Goal: Task Accomplishment & Management: Manage account settings

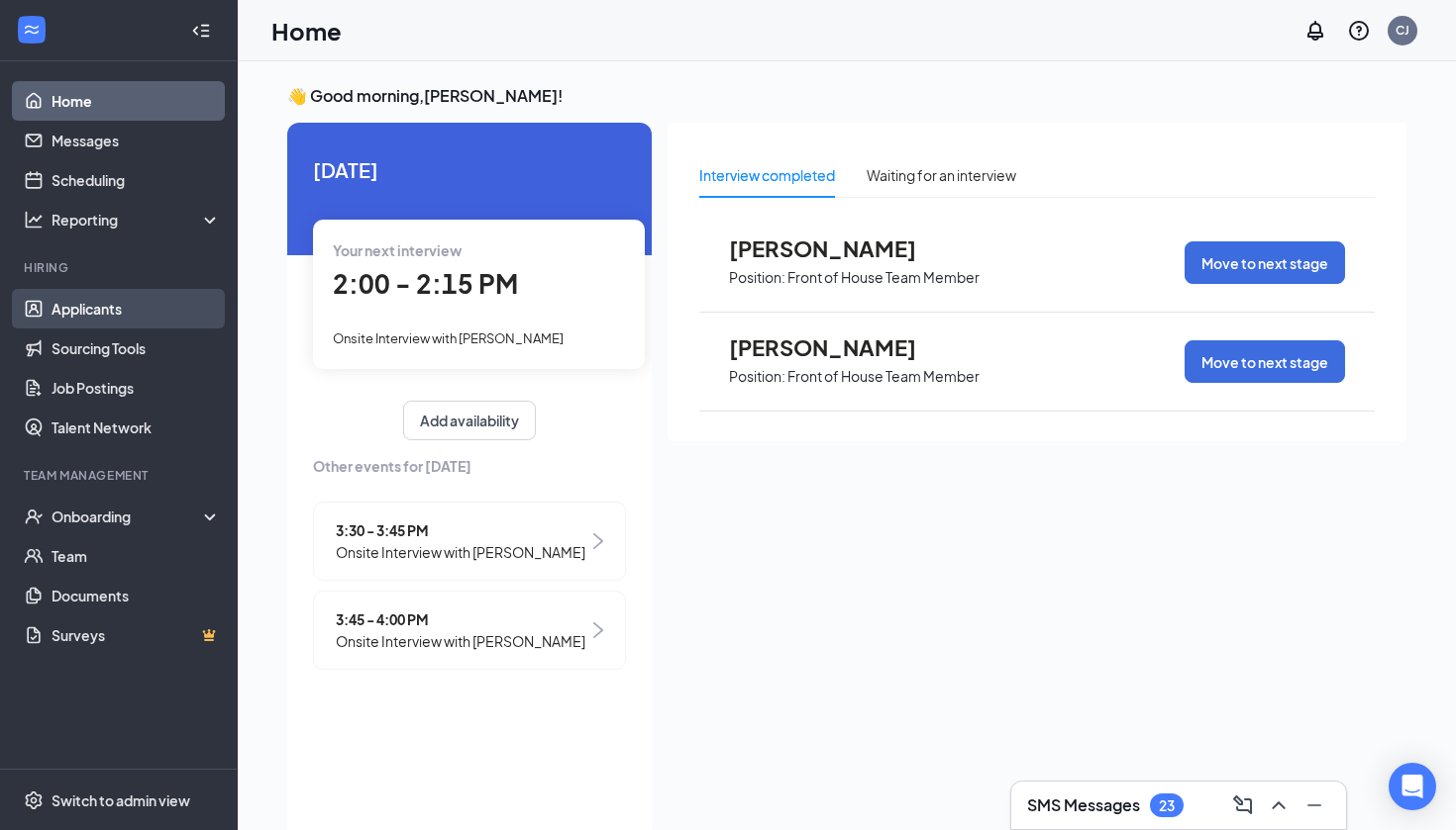
click at [144, 305] on link "Applicants" at bounding box center [136, 309] width 169 height 40
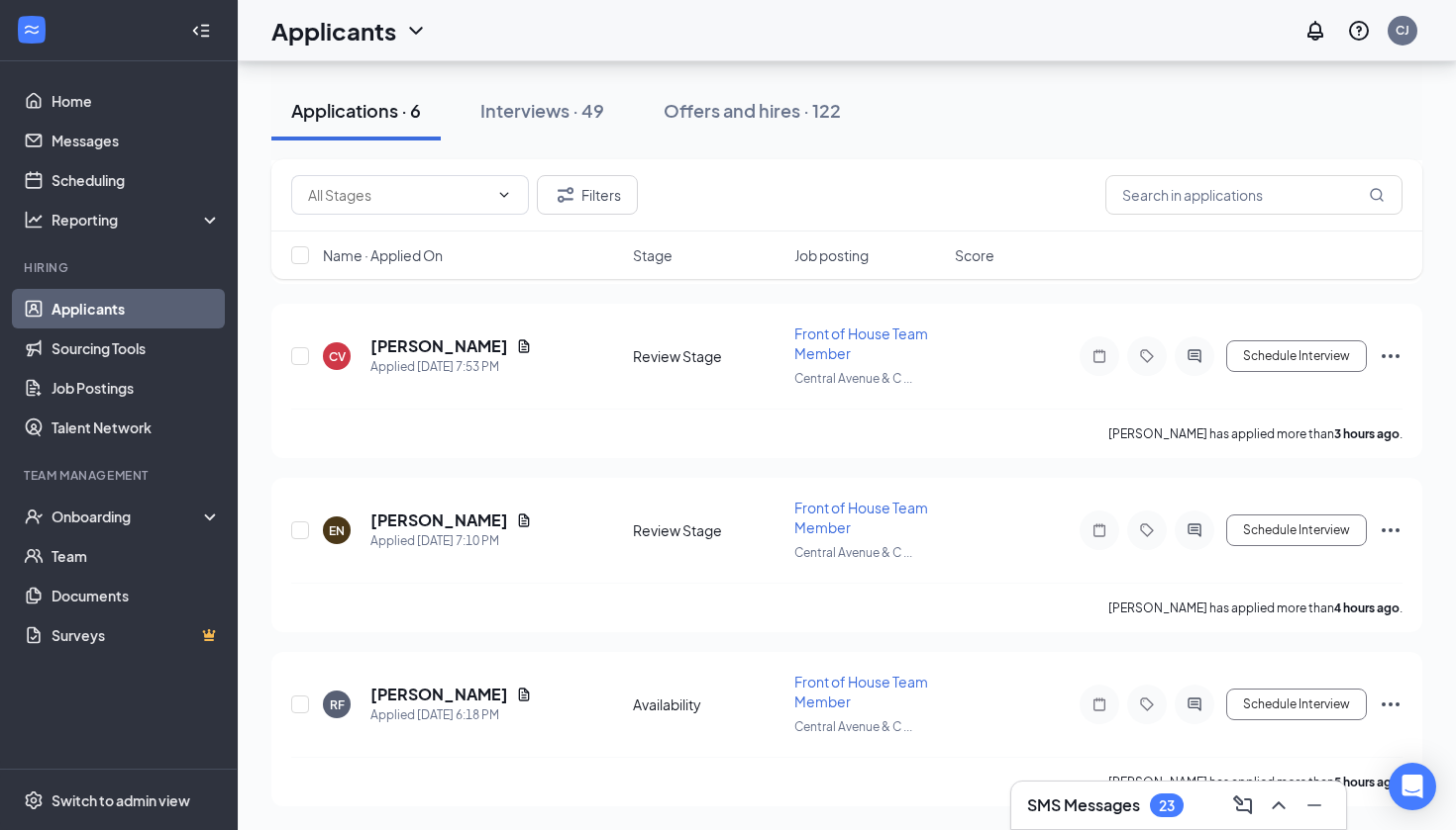
scroll to position [601, 0]
click at [528, 700] on icon "Document" at bounding box center [524, 695] width 16 height 16
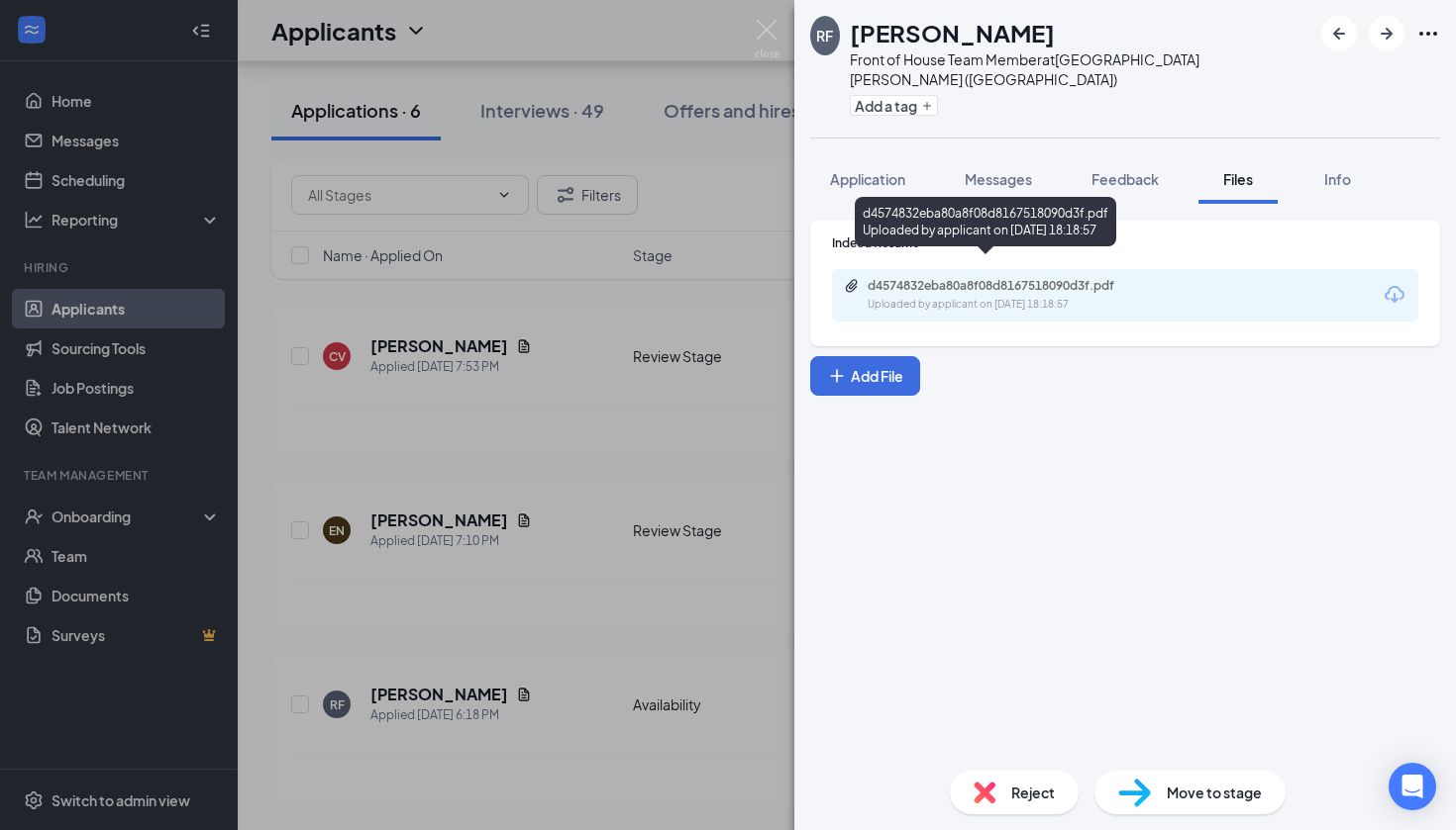
click at [982, 278] on div "d4574832eba80a8f08d8167518090d3f.pdf" at bounding box center [1005, 286] width 277 height 16
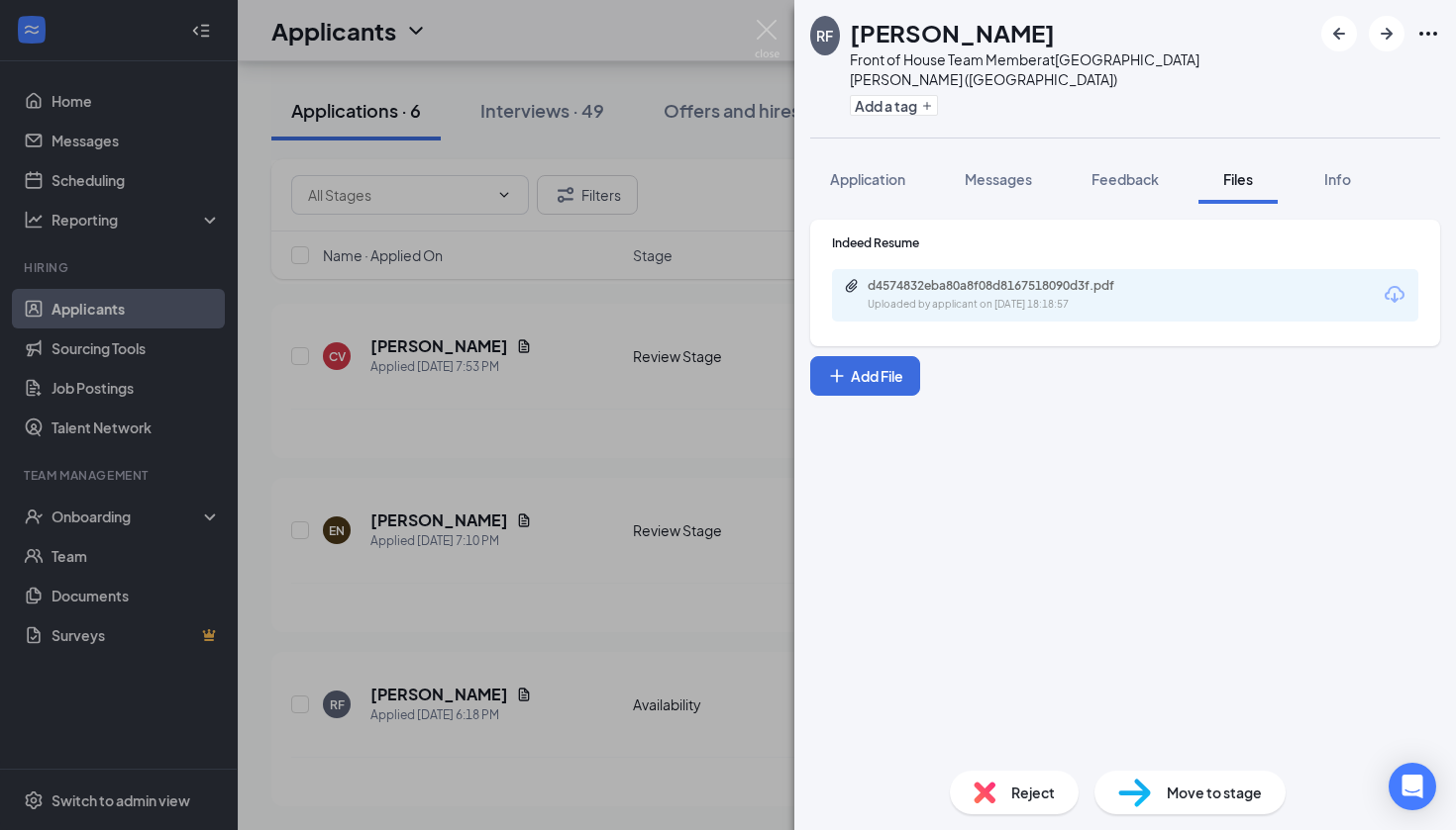
click at [1196, 798] on span "Move to stage" at bounding box center [1213, 793] width 95 height 22
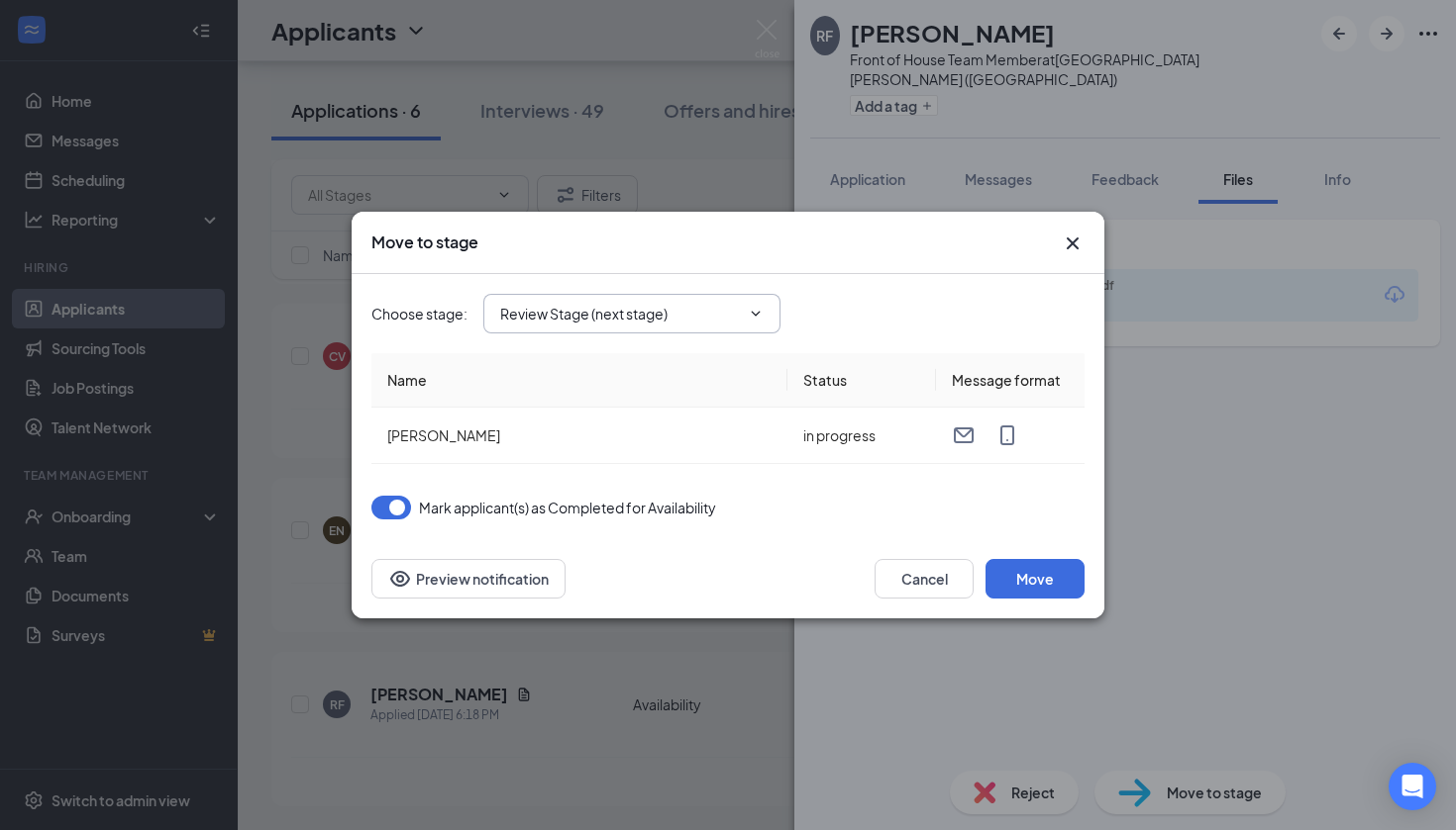
click at [703, 315] on input "Review Stage (next stage)" at bounding box center [620, 314] width 240 height 22
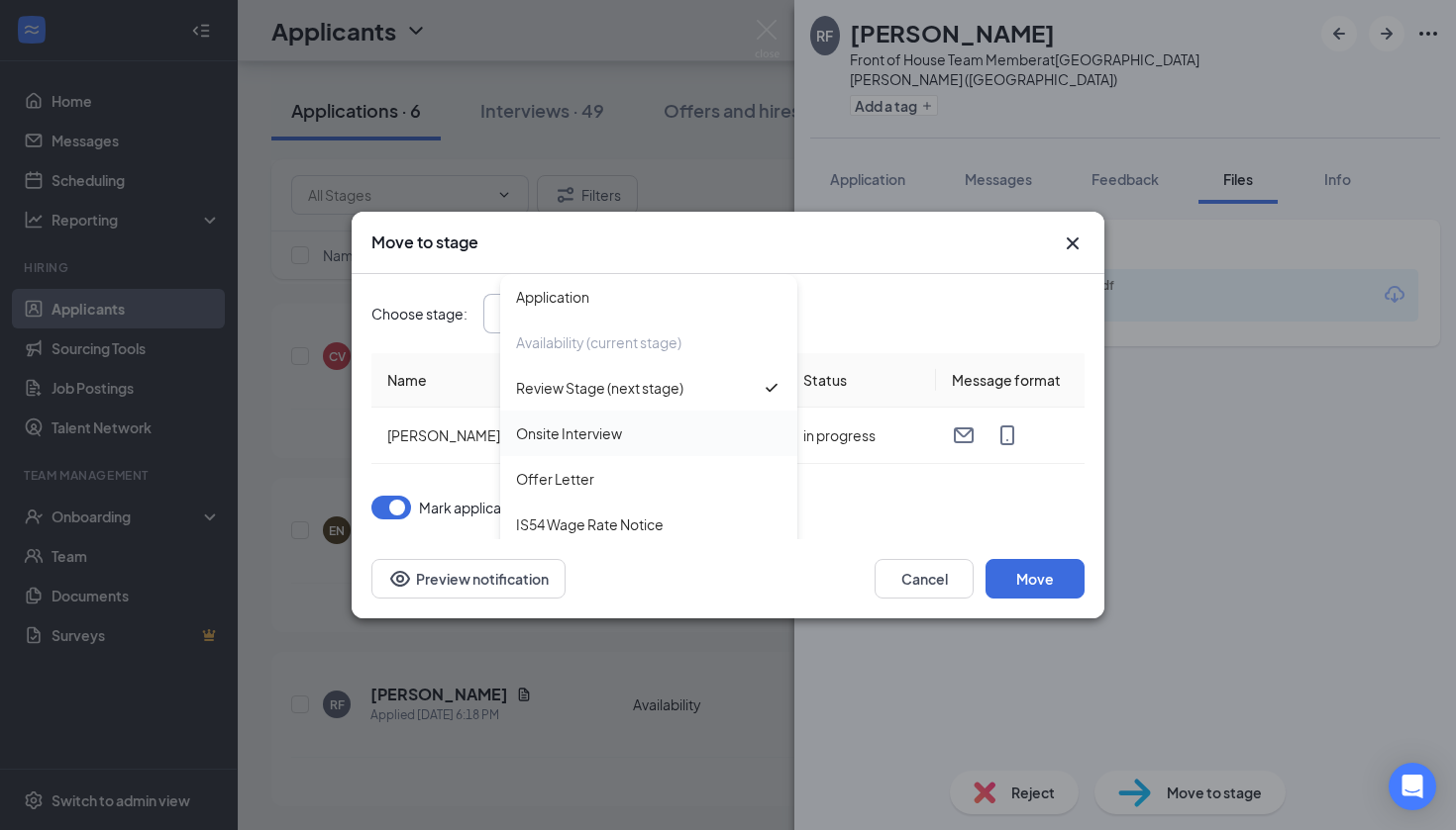
click at [701, 426] on div "Onsite Interview" at bounding box center [649, 433] width 266 height 22
type input "Onsite Interview"
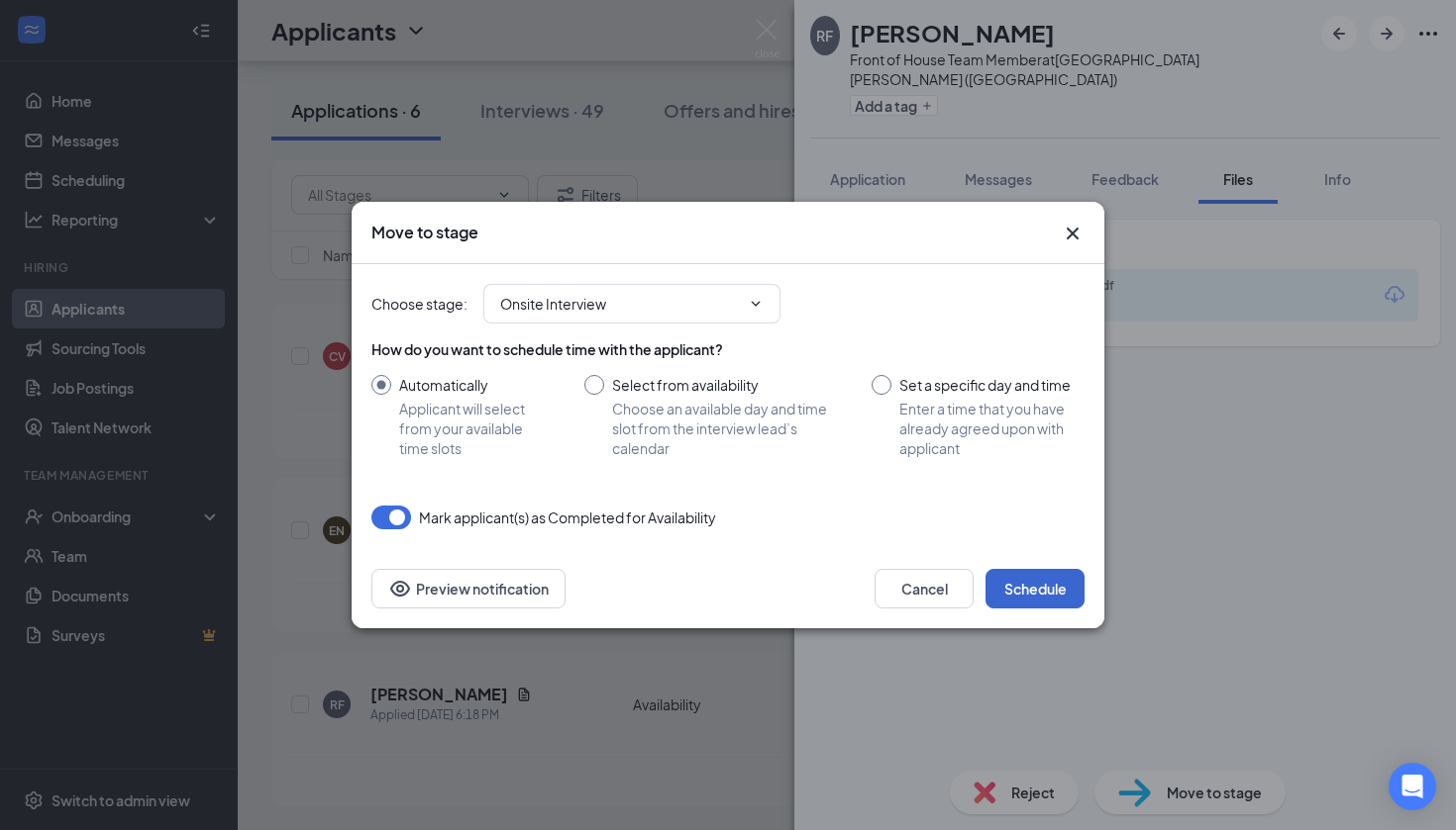
click at [1036, 581] on button "Schedule" at bounding box center [1034, 589] width 99 height 40
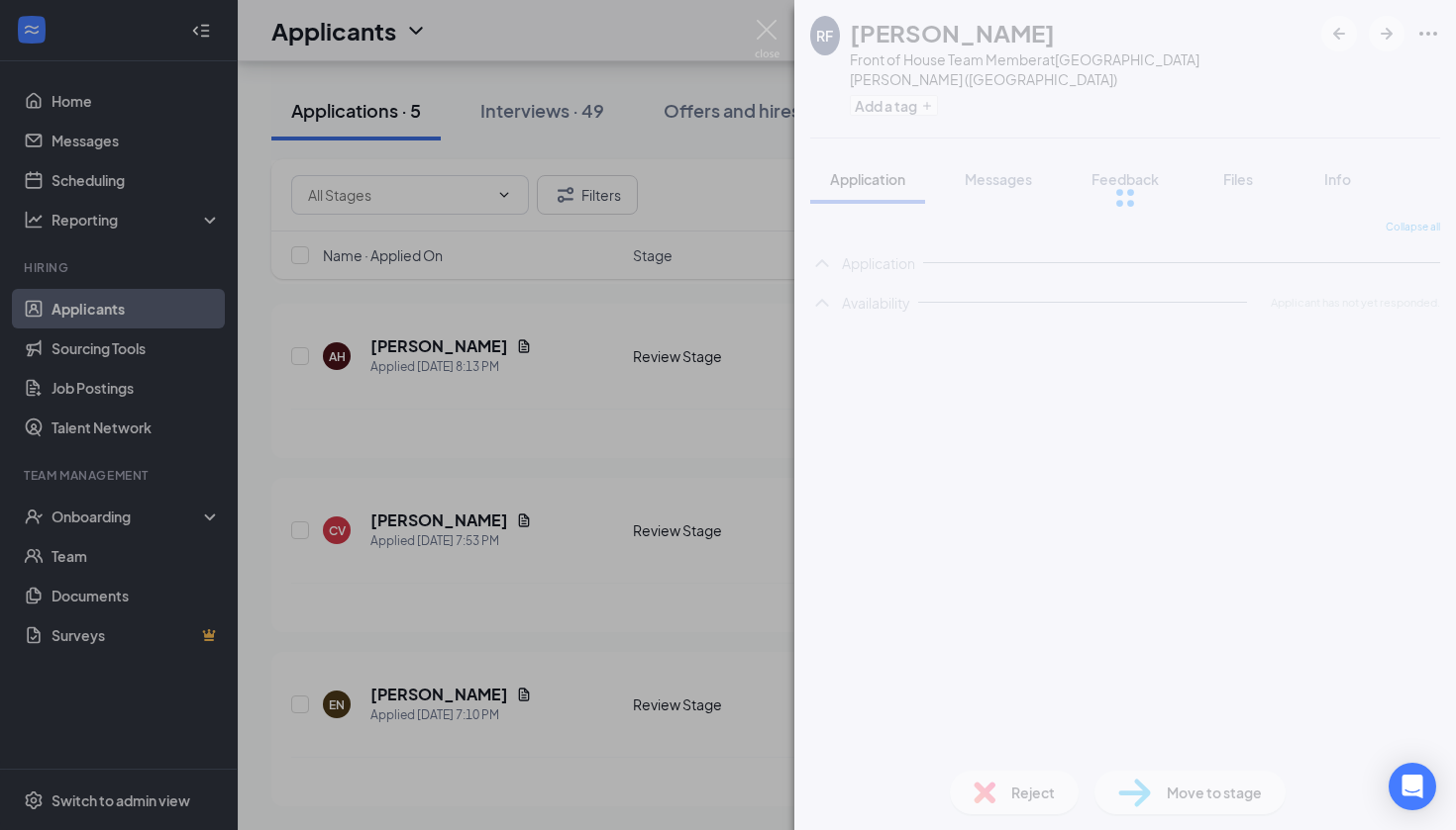
scroll to position [427, 0]
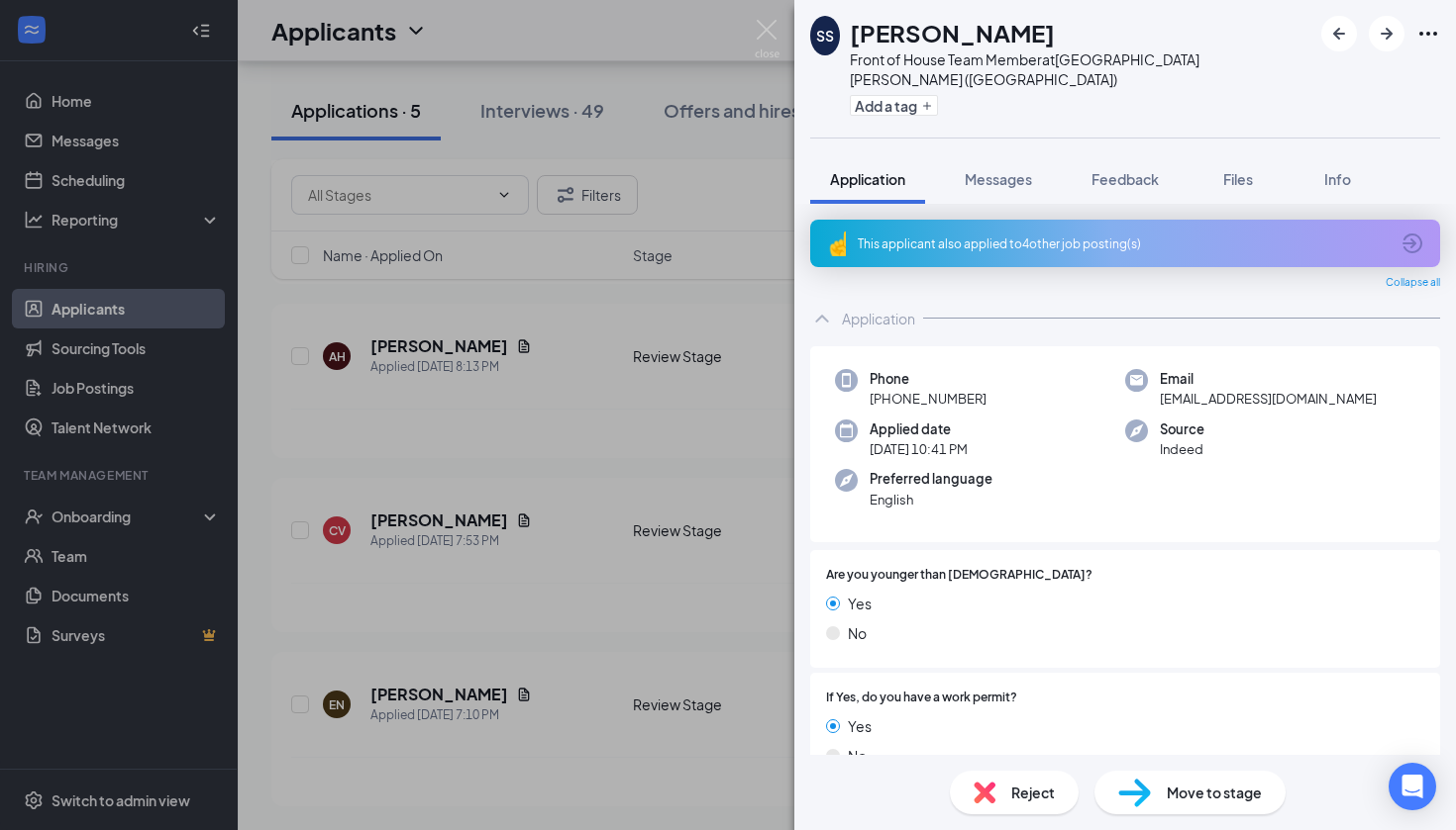
click at [584, 633] on div "SS [PERSON_NAME] Front of House Team Member at [GEOGRAPHIC_DATA][PERSON_NAME] (…" at bounding box center [728, 415] width 1456 height 830
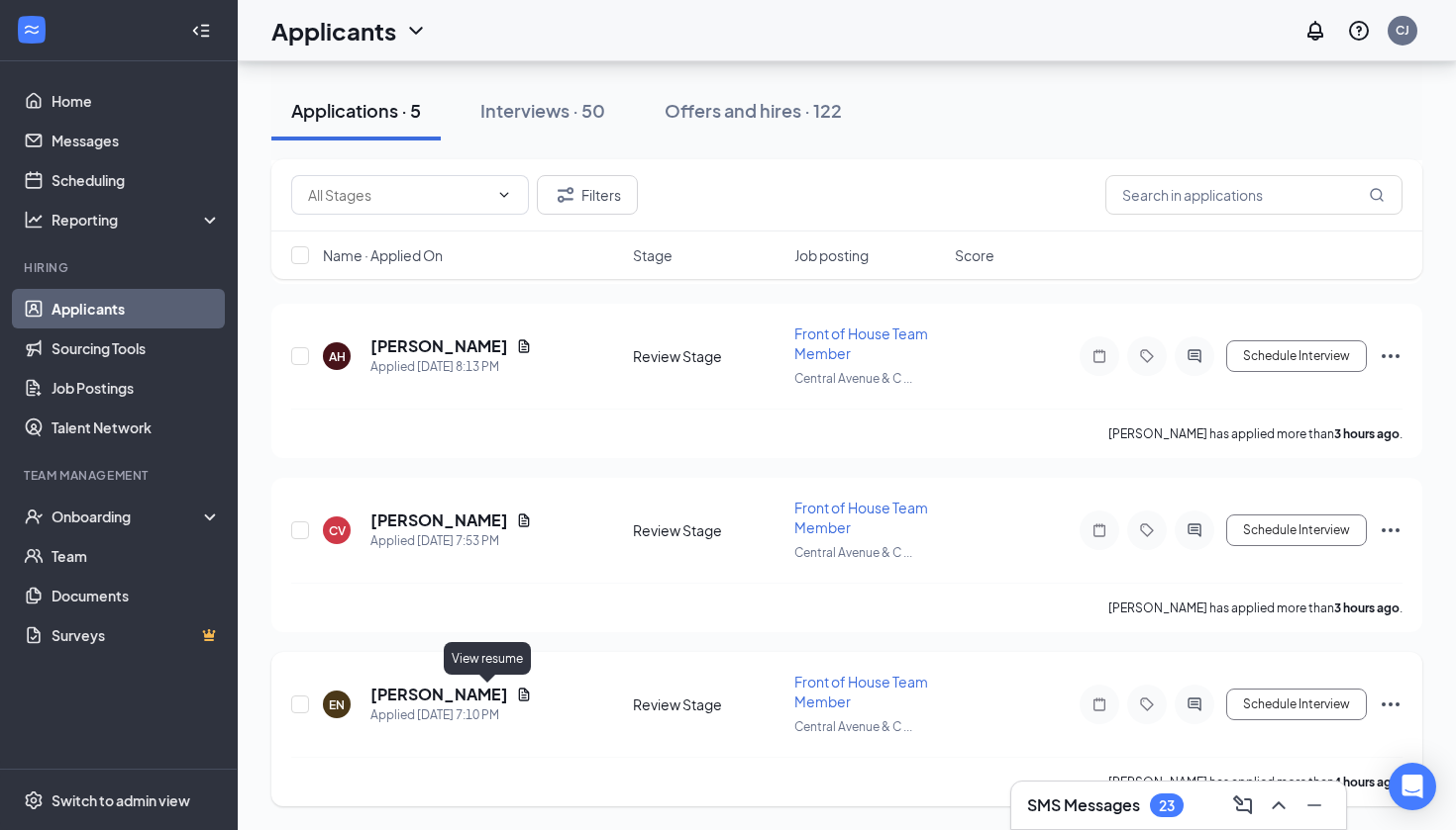
click at [519, 689] on icon "Document" at bounding box center [524, 694] width 11 height 13
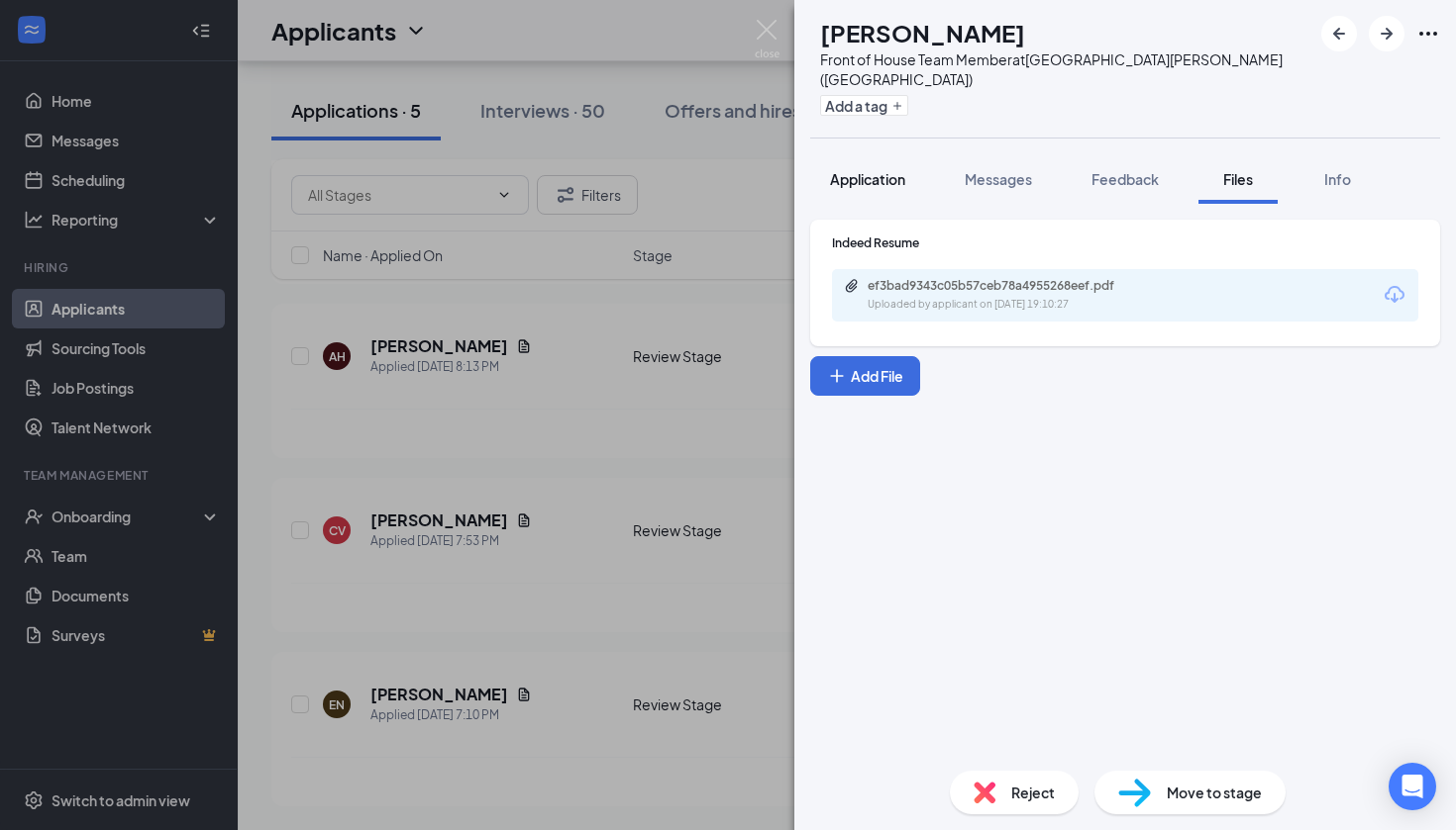
click at [895, 170] on span "Application" at bounding box center [866, 179] width 75 height 18
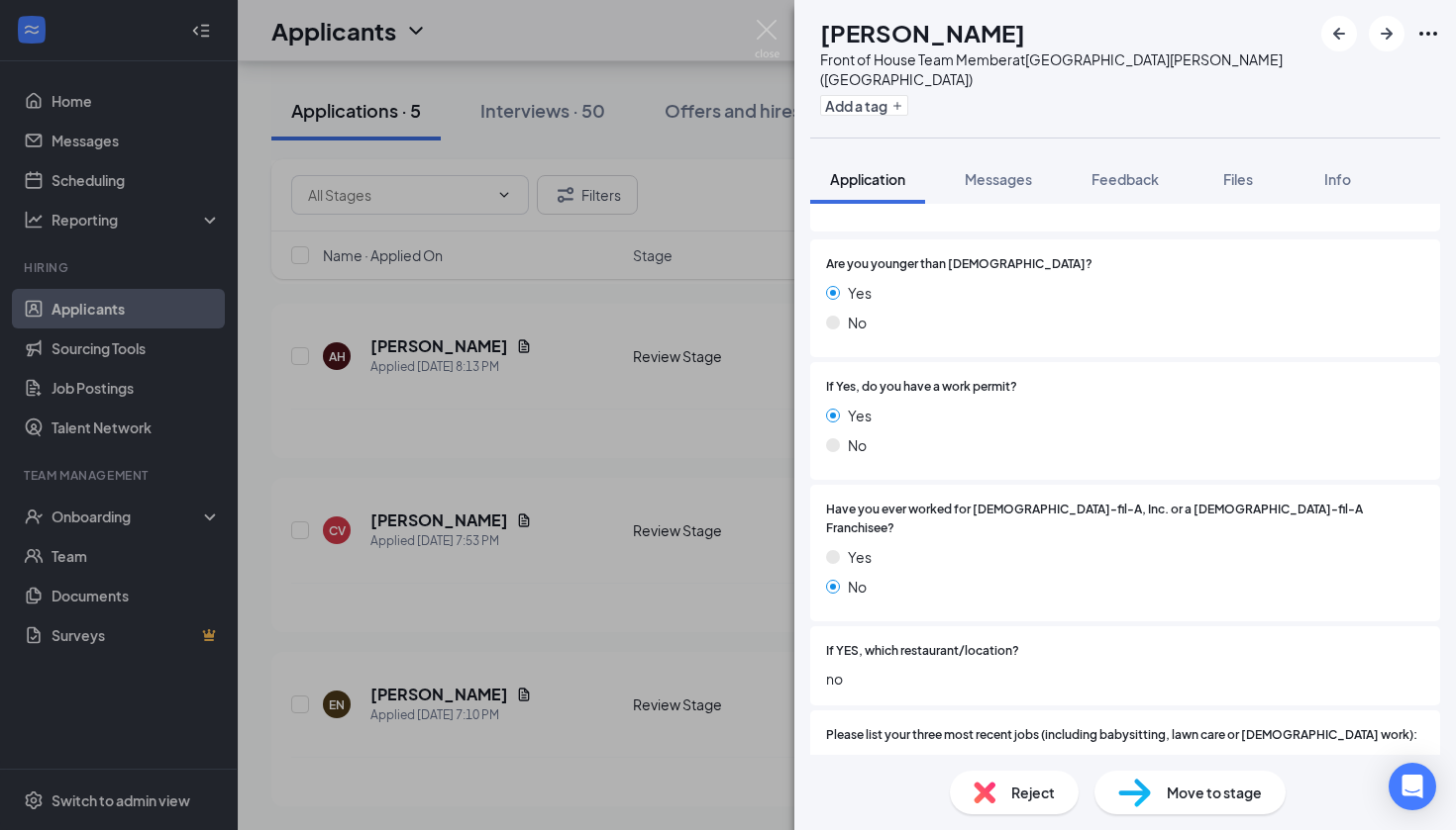
scroll to position [100, 0]
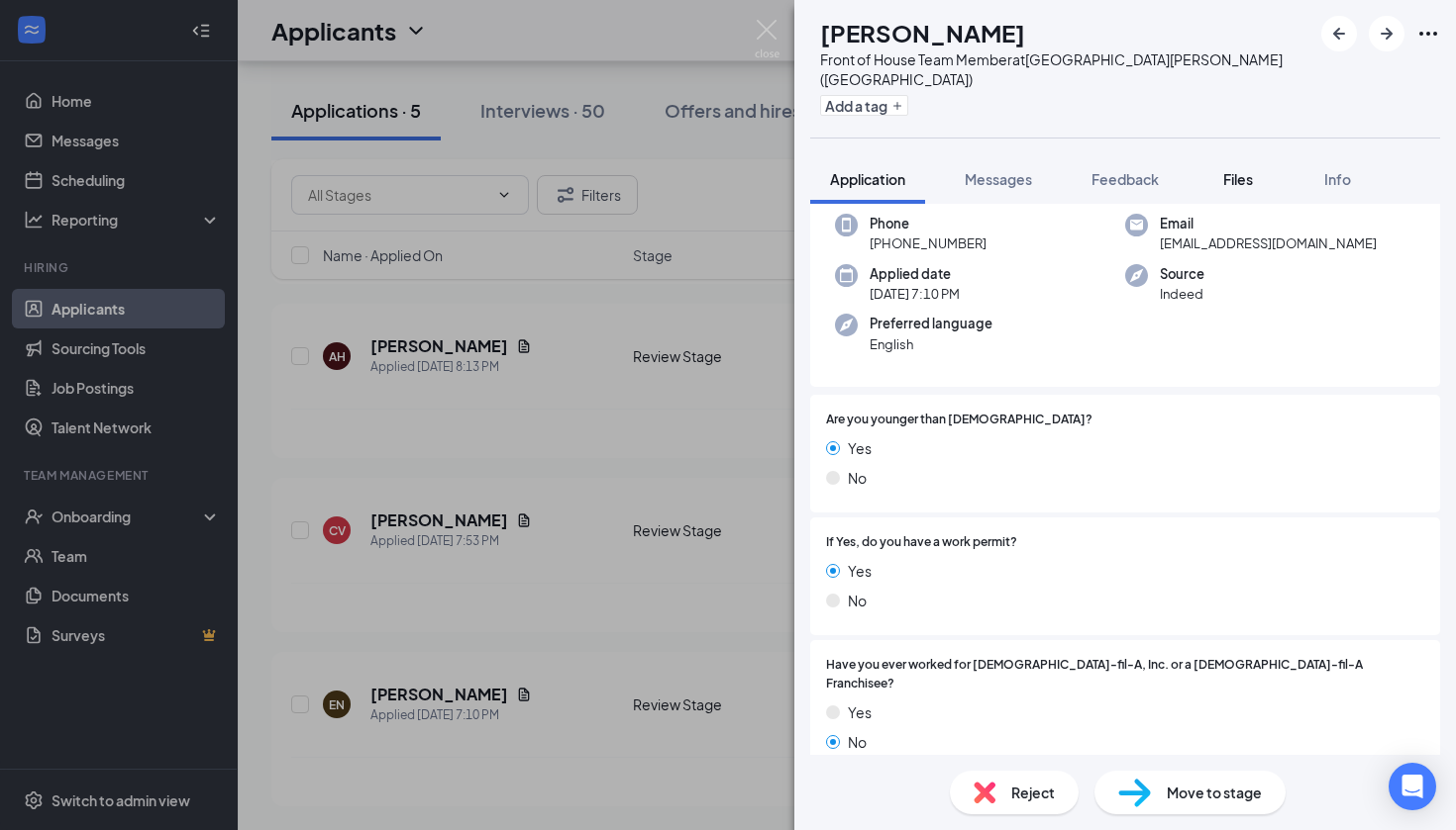
click at [1226, 170] on span "Files" at bounding box center [1238, 179] width 30 height 18
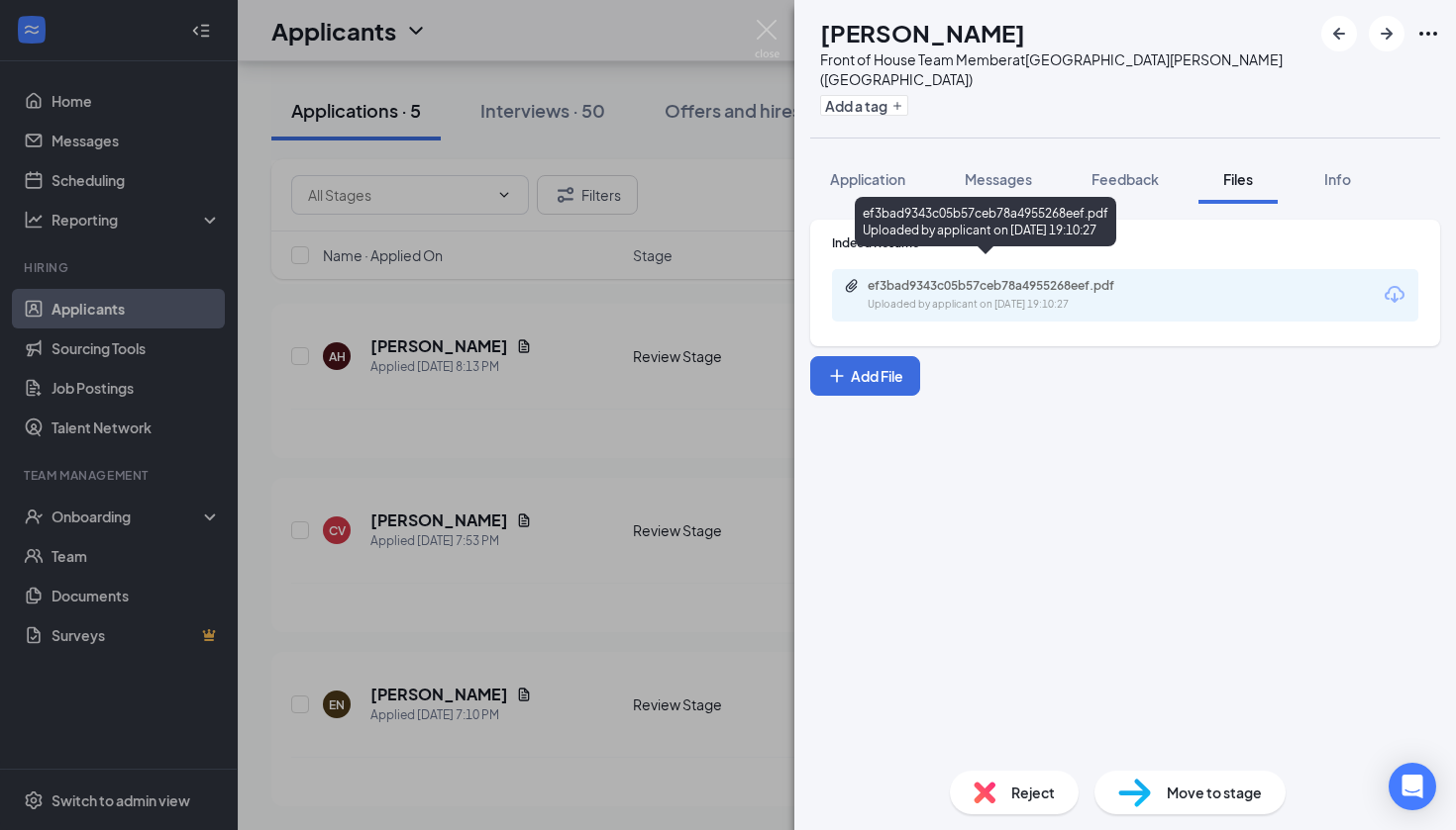
click at [1030, 297] on div "Uploaded by applicant on [DATE] 19:10:27" at bounding box center [1015, 305] width 297 height 16
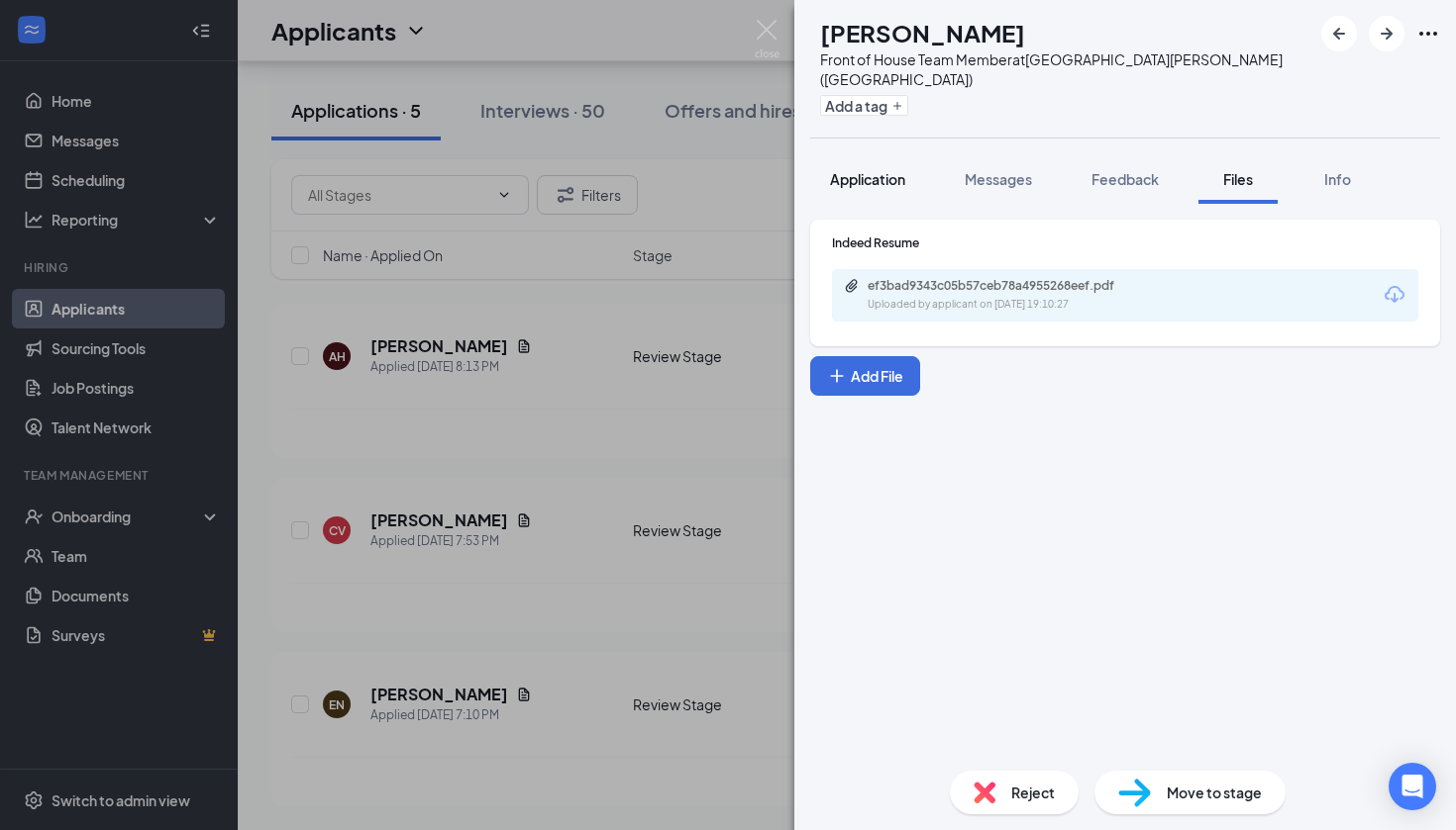
click at [893, 176] on button "Application" at bounding box center [867, 180] width 115 height 50
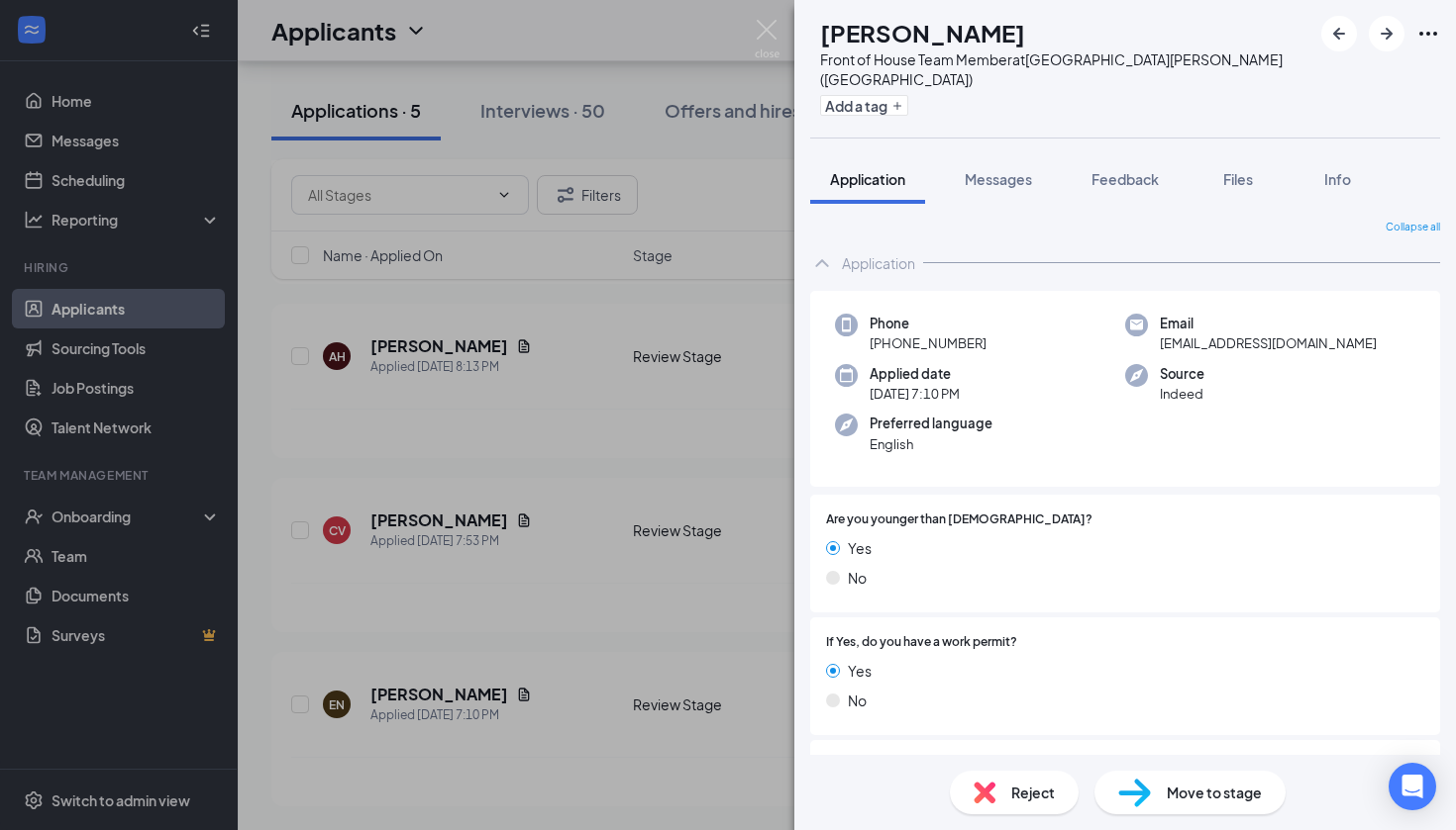
click at [1178, 819] on div "Reject Move to stage" at bounding box center [1125, 792] width 662 height 75
click at [1178, 804] on div "Move to stage" at bounding box center [1189, 793] width 191 height 44
type input "Onsite Interview (next stage)"
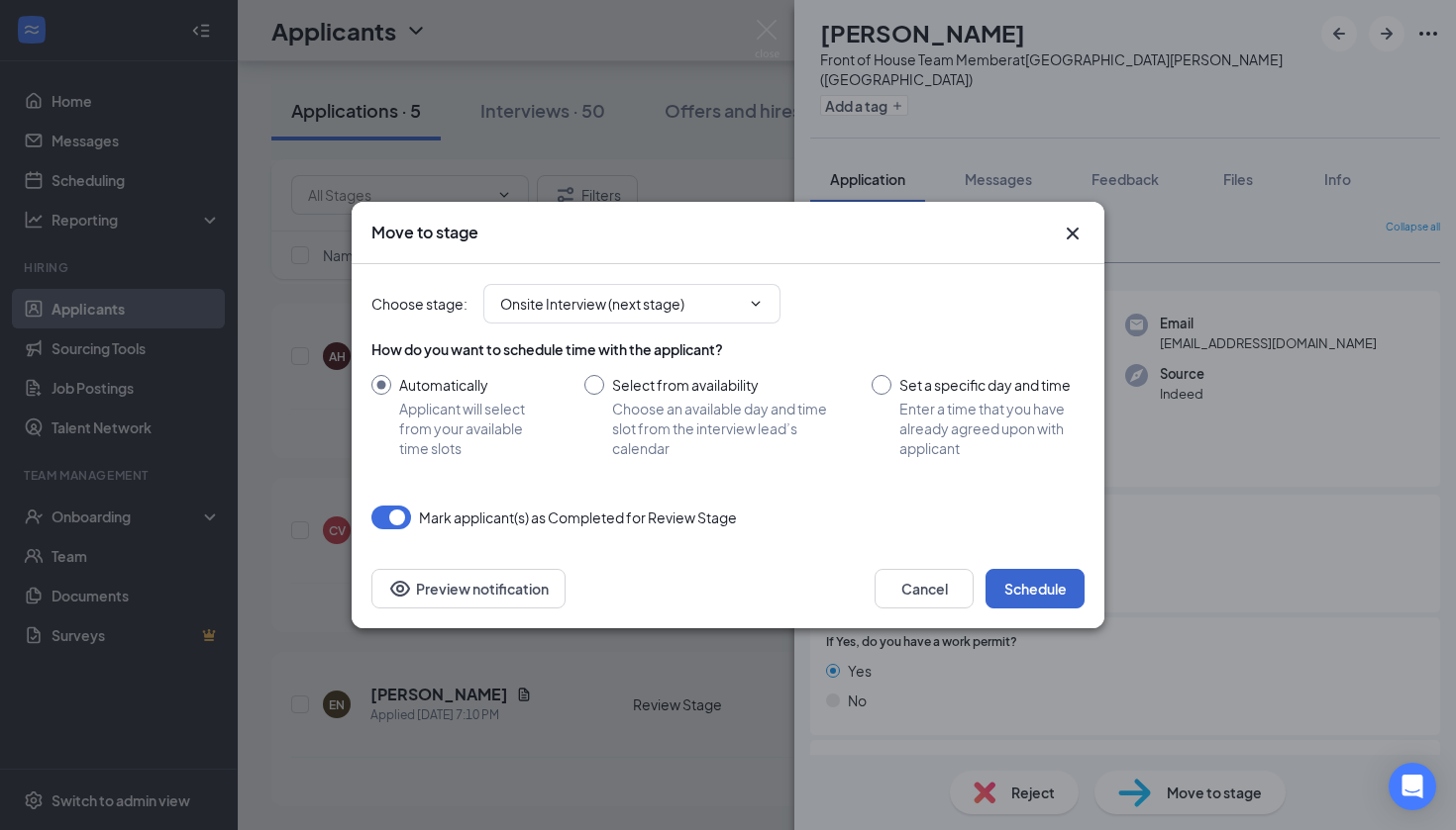
click at [1039, 586] on button "Schedule" at bounding box center [1034, 589] width 99 height 40
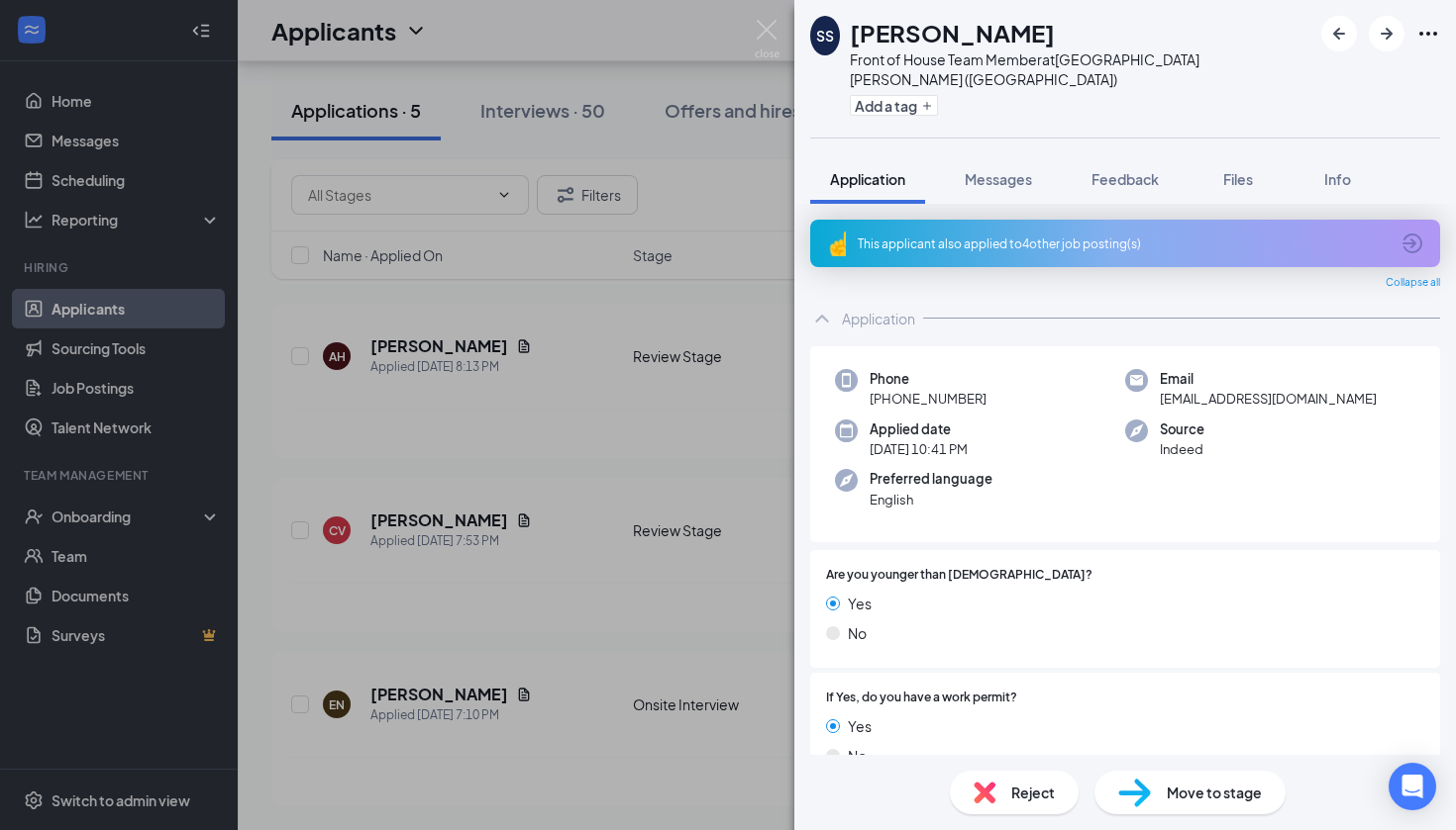
click at [661, 627] on div "SS [PERSON_NAME] Front of House Team Member at [GEOGRAPHIC_DATA][PERSON_NAME] (…" at bounding box center [728, 415] width 1456 height 830
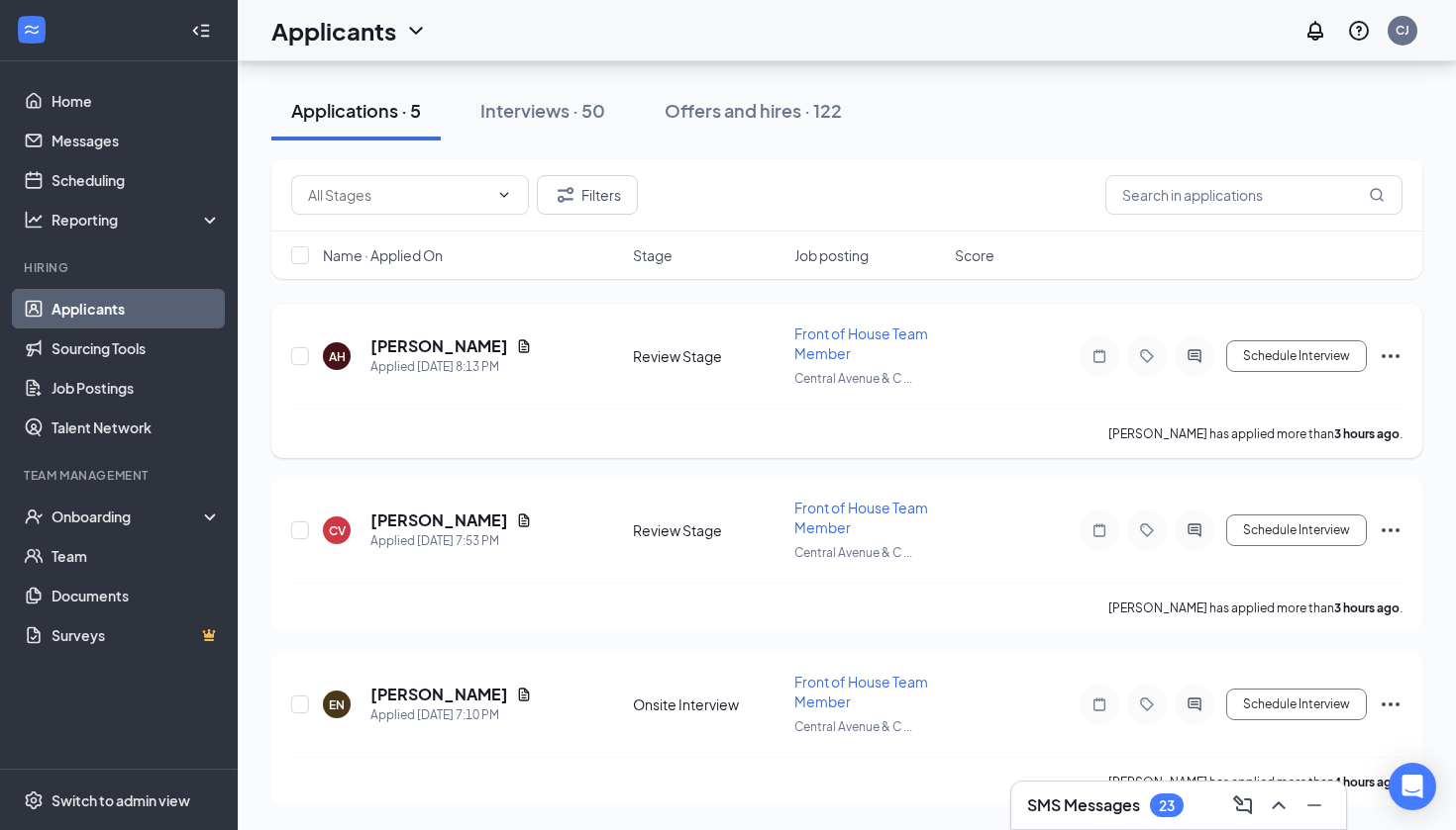
scroll to position [254, 0]
click at [519, 692] on icon "Document" at bounding box center [524, 694] width 11 height 13
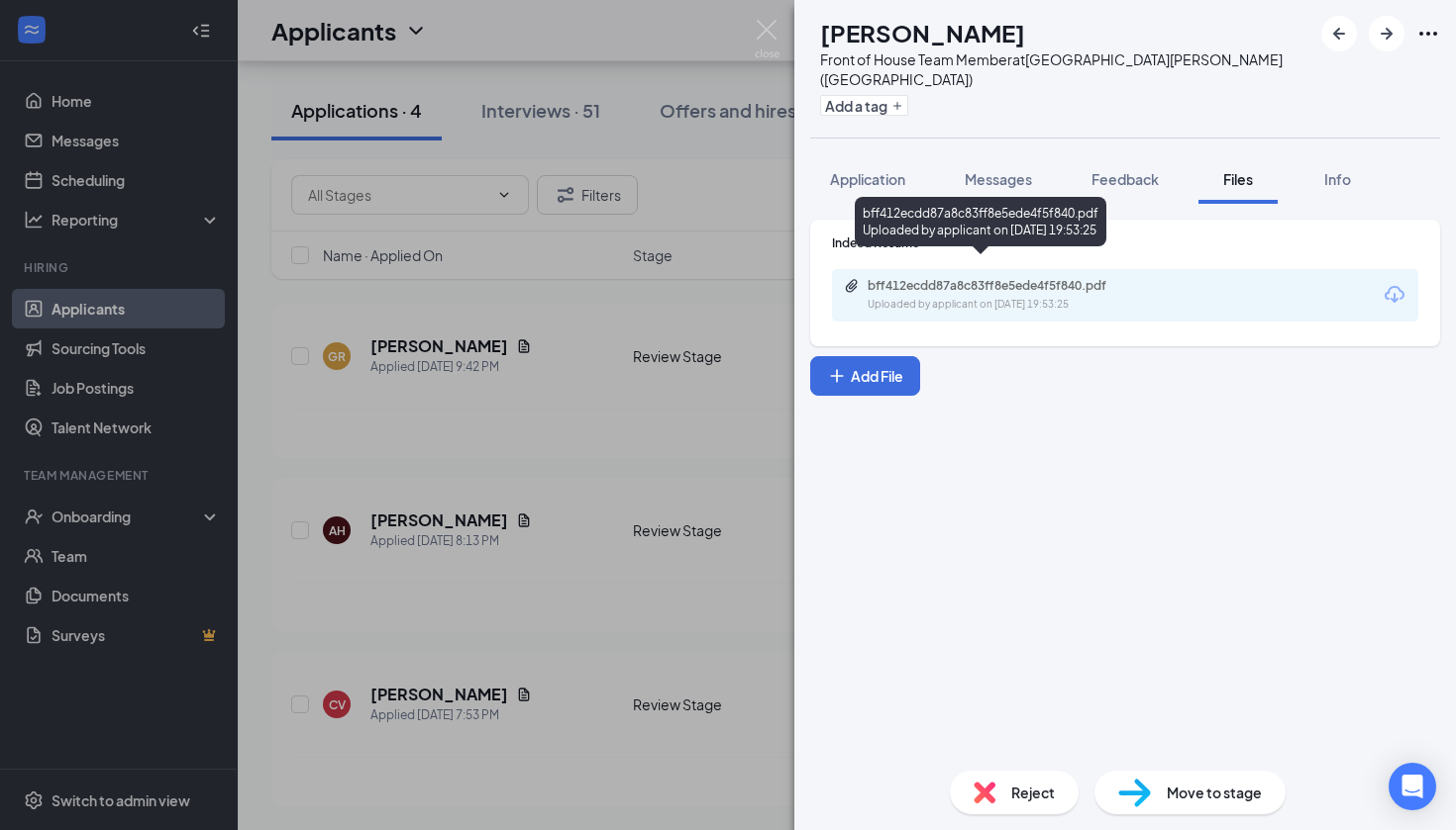
click at [1019, 278] on div "bff412ecdd87a8c83ff8e5ede4f5f840.pdf" at bounding box center [1005, 286] width 277 height 16
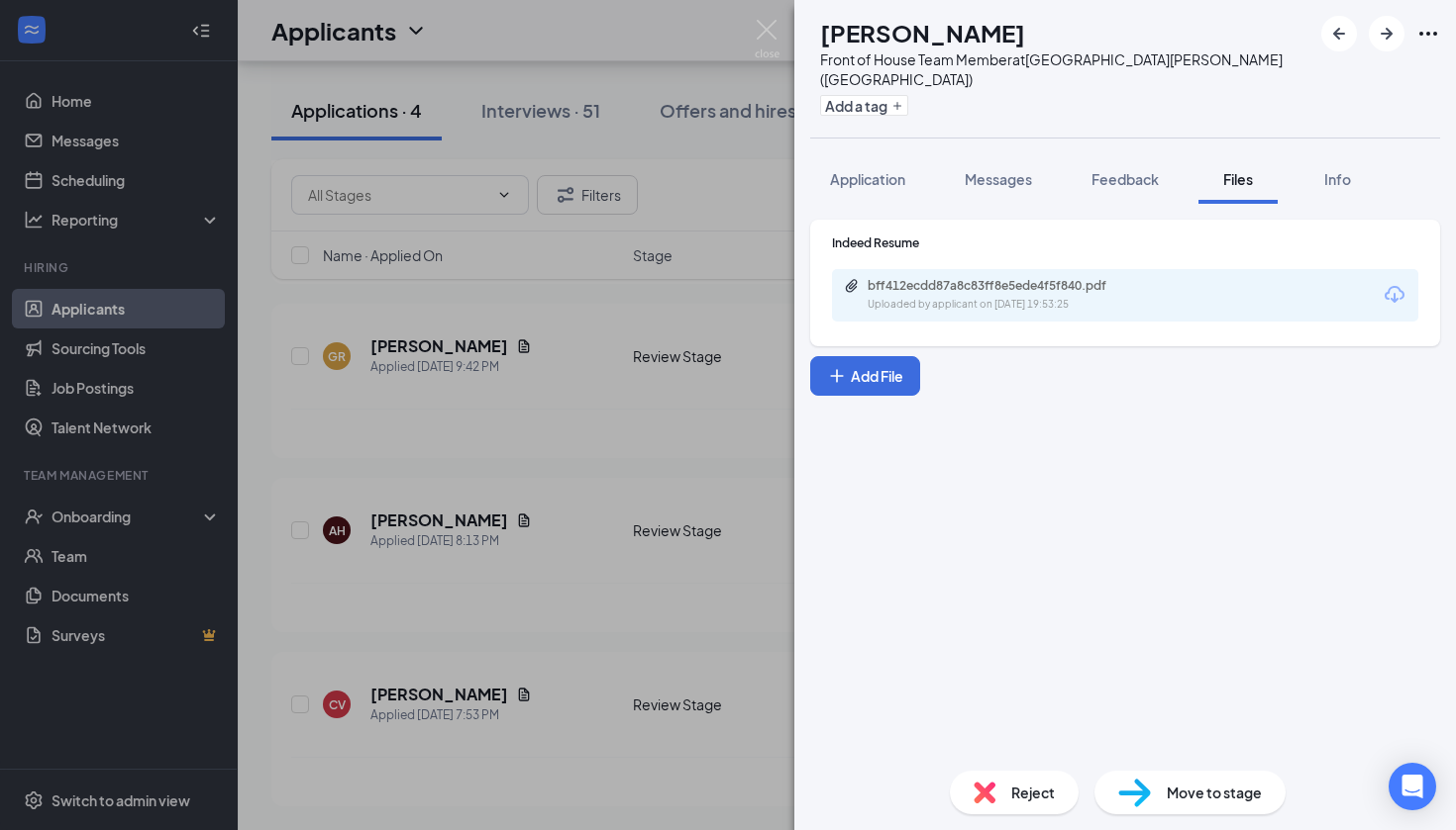
click at [1017, 788] on span "Reject" at bounding box center [1033, 793] width 44 height 22
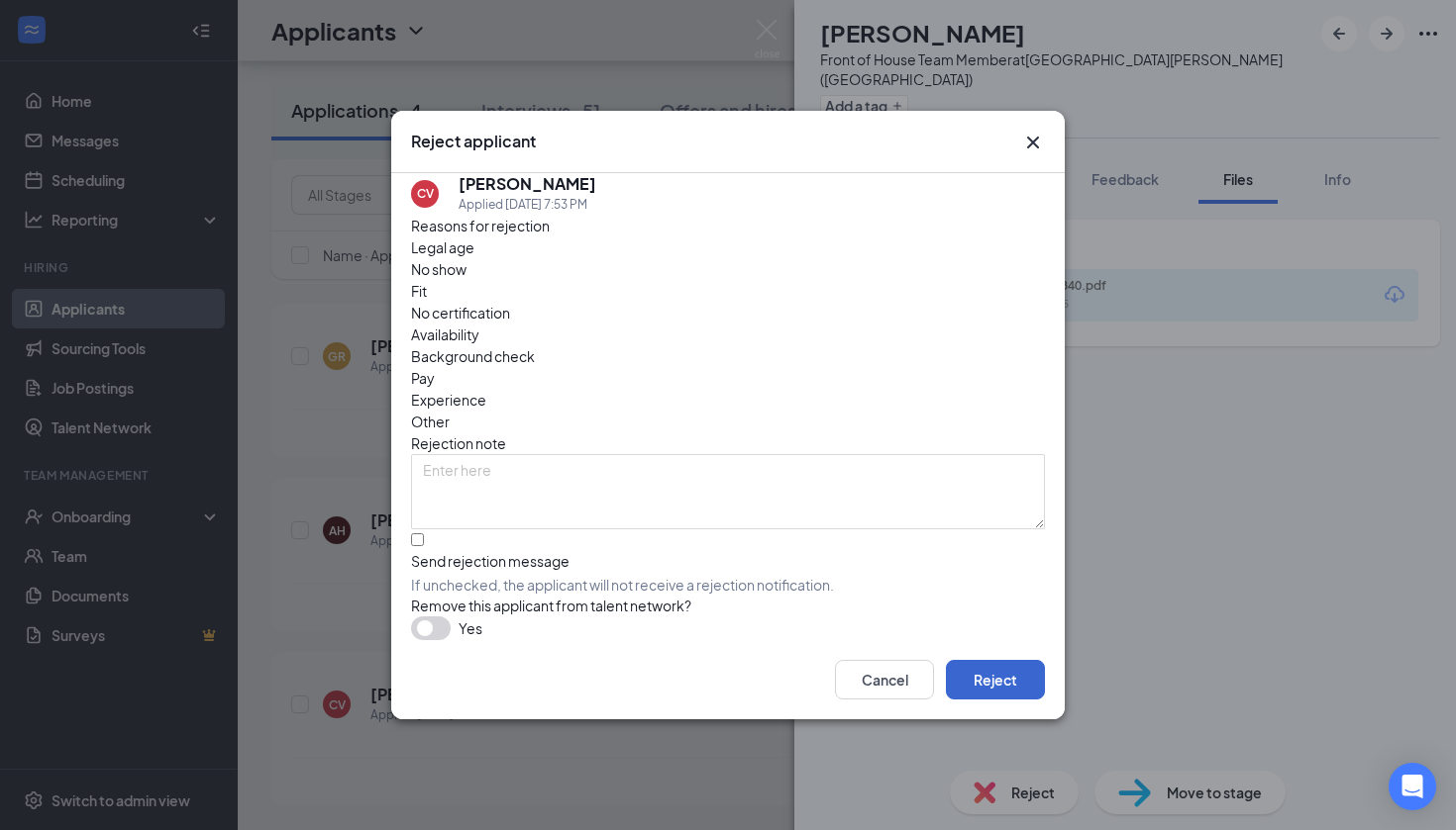
click at [1012, 683] on button "Reject" at bounding box center [994, 680] width 99 height 40
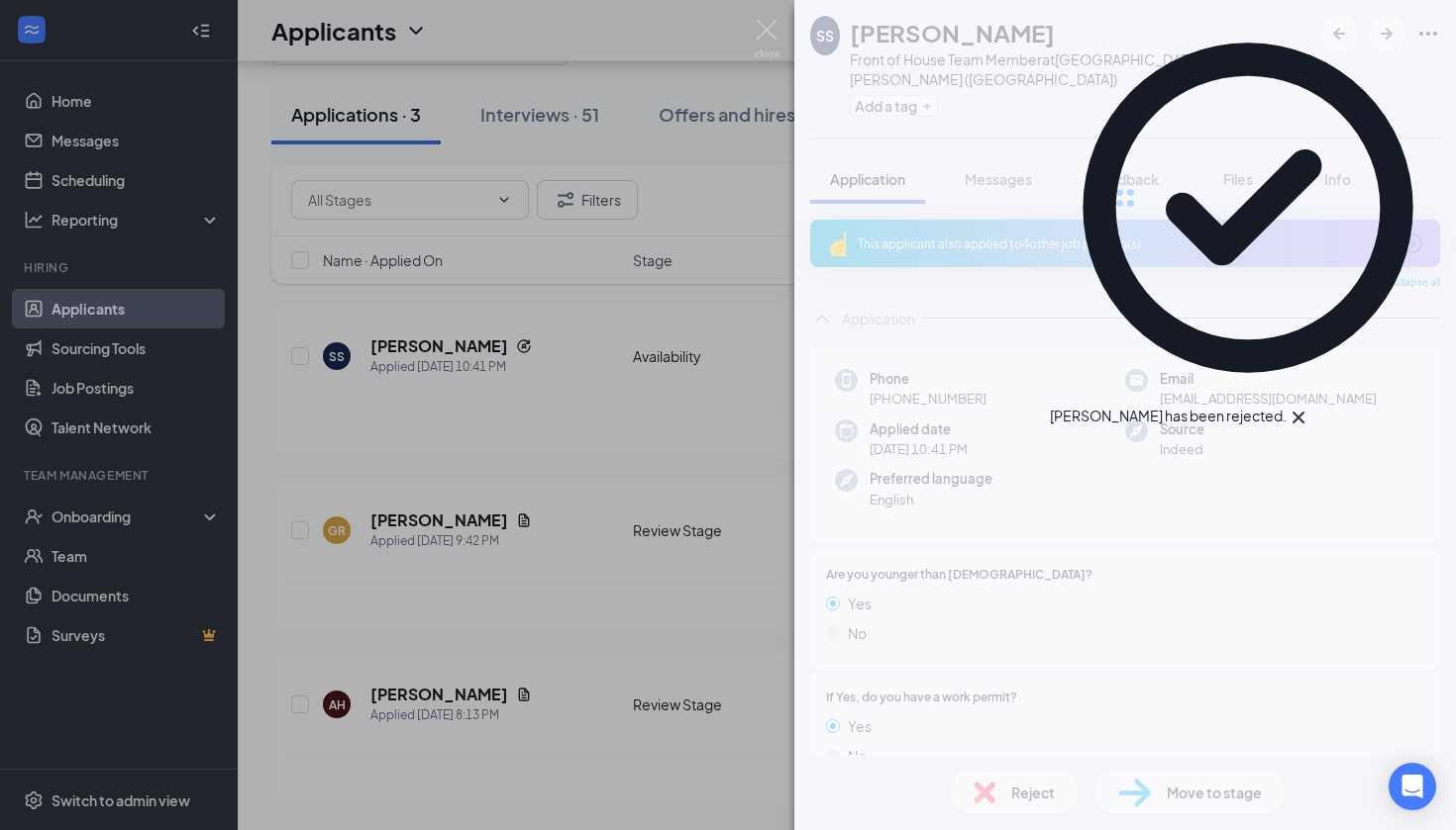
scroll to position [79, 0]
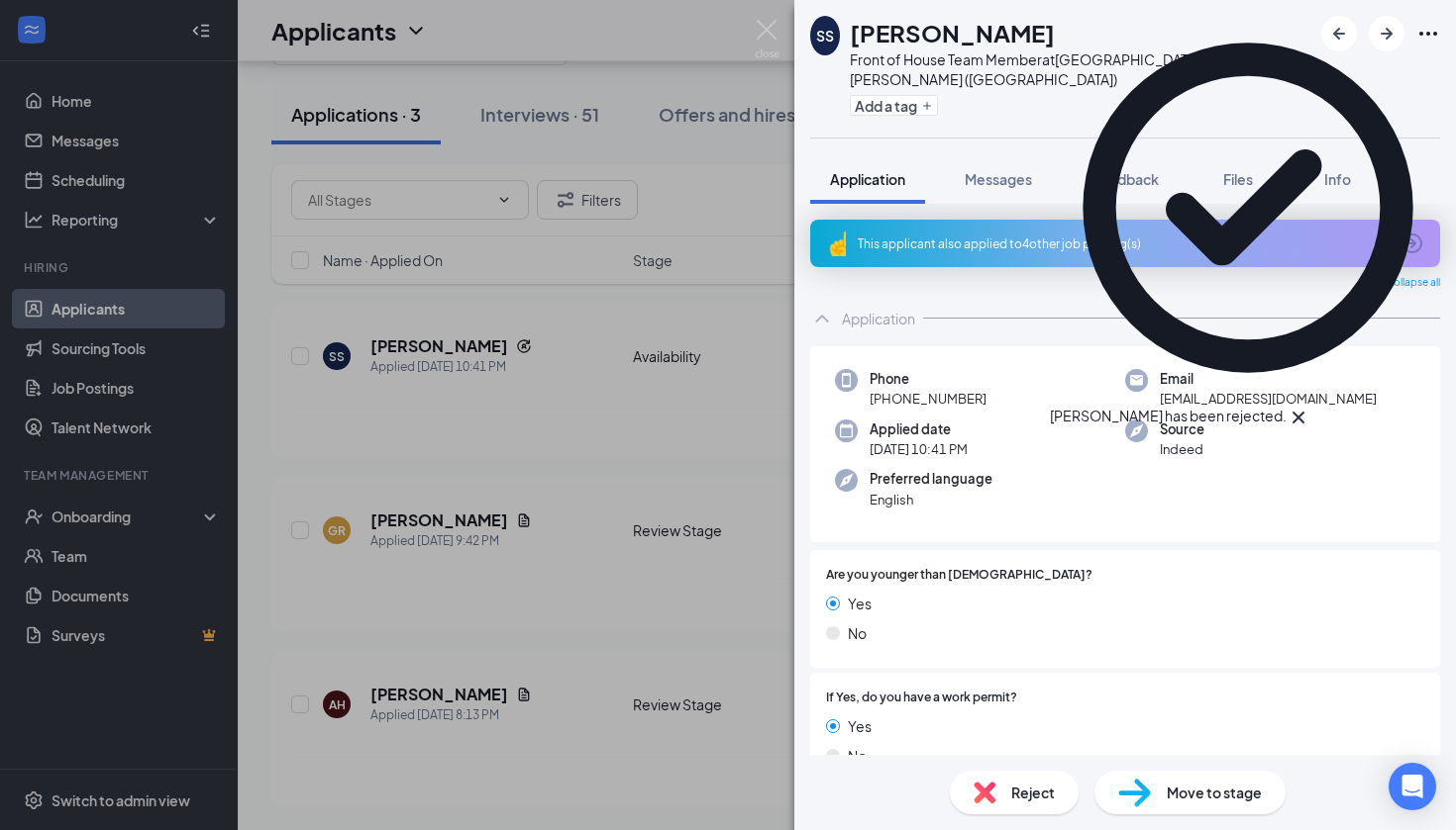
click at [548, 575] on div "SS [PERSON_NAME] Front of House Team Member at [GEOGRAPHIC_DATA][PERSON_NAME] (…" at bounding box center [728, 415] width 1456 height 830
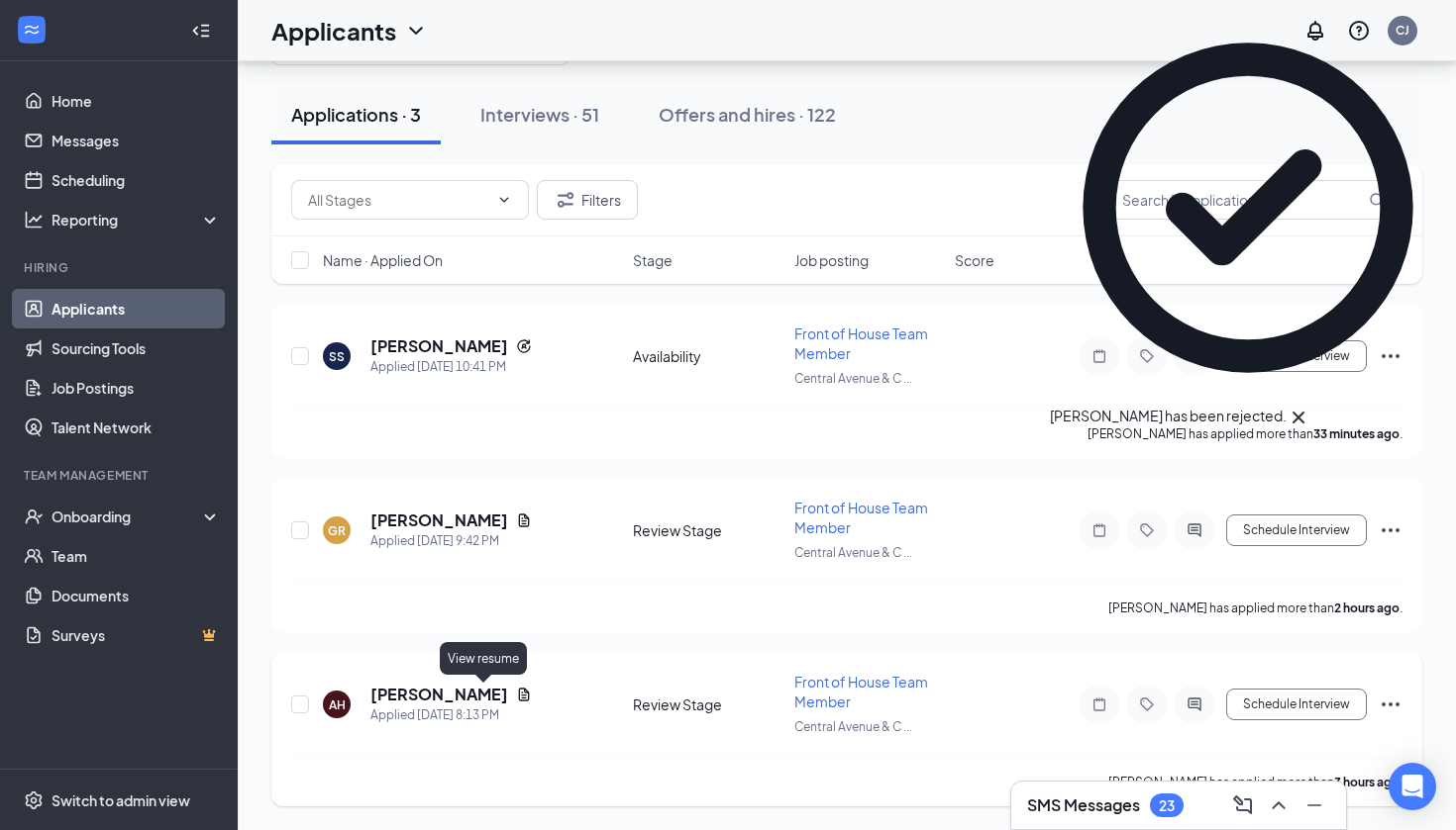
click at [516, 700] on icon "Document" at bounding box center [524, 695] width 16 height 16
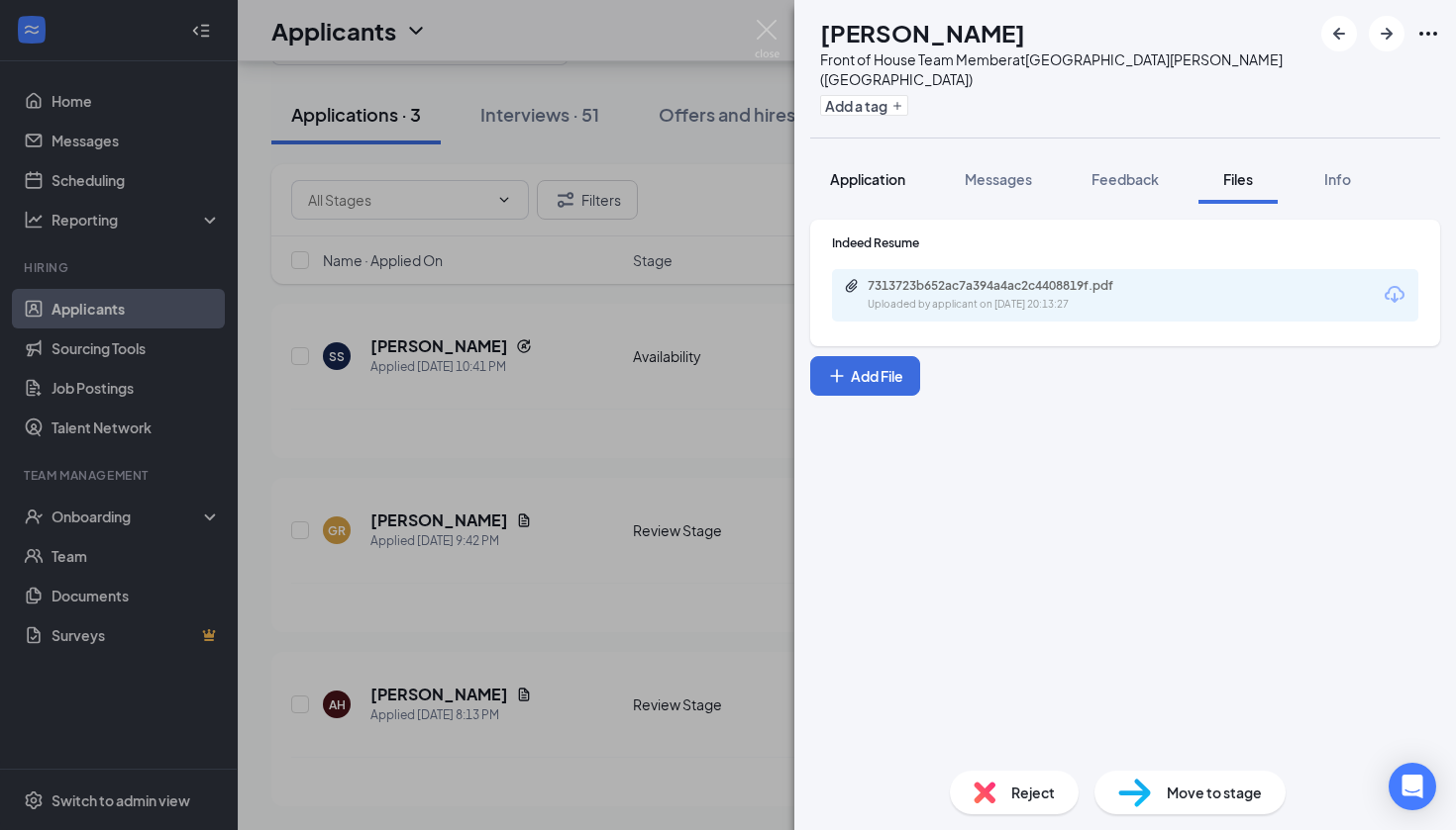
click at [909, 163] on button "Application" at bounding box center [867, 180] width 115 height 50
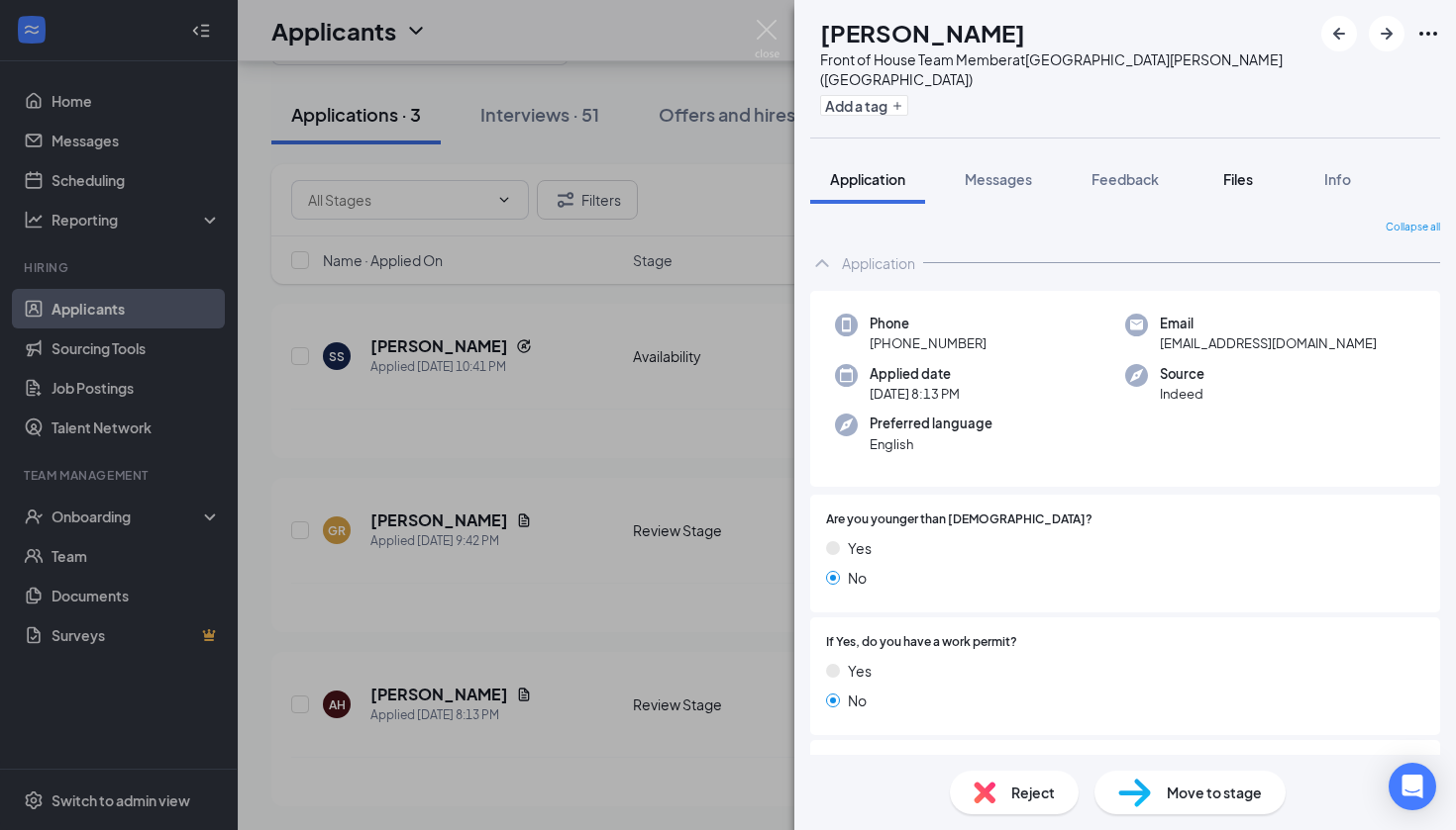
click at [1233, 170] on span "Files" at bounding box center [1238, 179] width 30 height 18
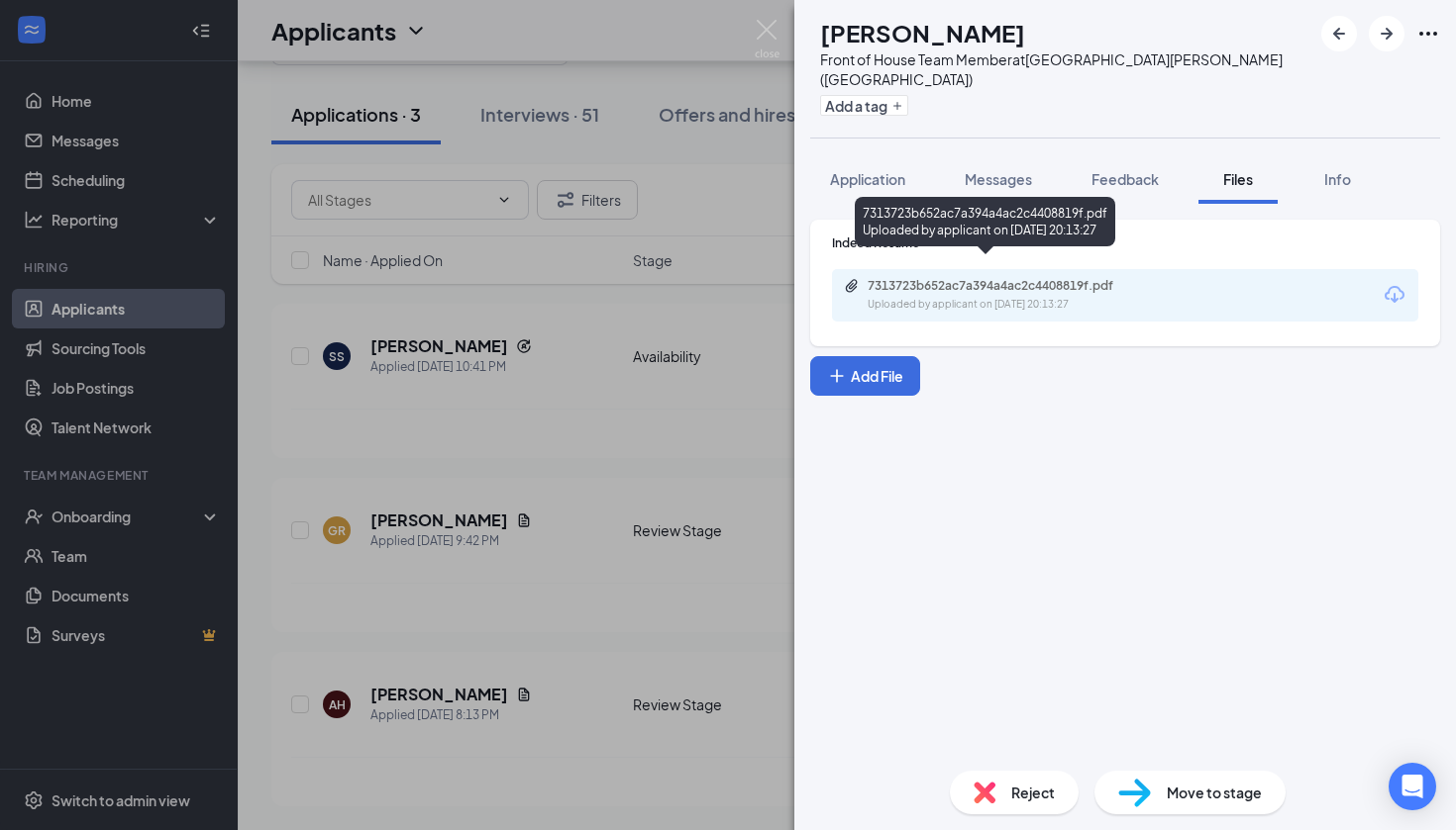
click at [996, 297] on div "Uploaded by applicant on [DATE] 20:13:27" at bounding box center [1015, 305] width 297 height 16
click at [893, 172] on button "Application" at bounding box center [867, 180] width 115 height 50
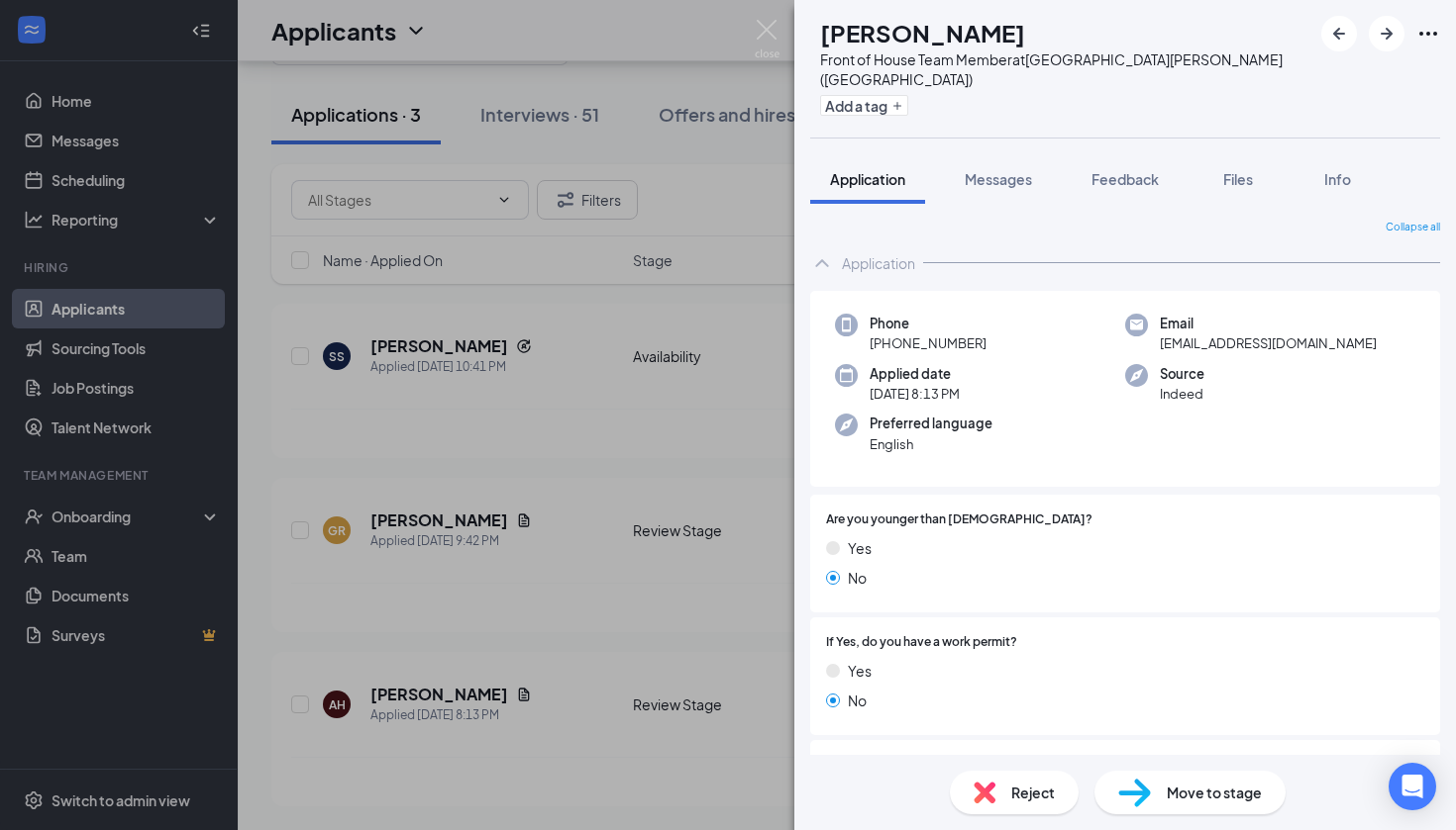
click at [893, 172] on button "Application" at bounding box center [867, 180] width 115 height 50
click at [1174, 795] on span "Move to stage" at bounding box center [1213, 793] width 95 height 22
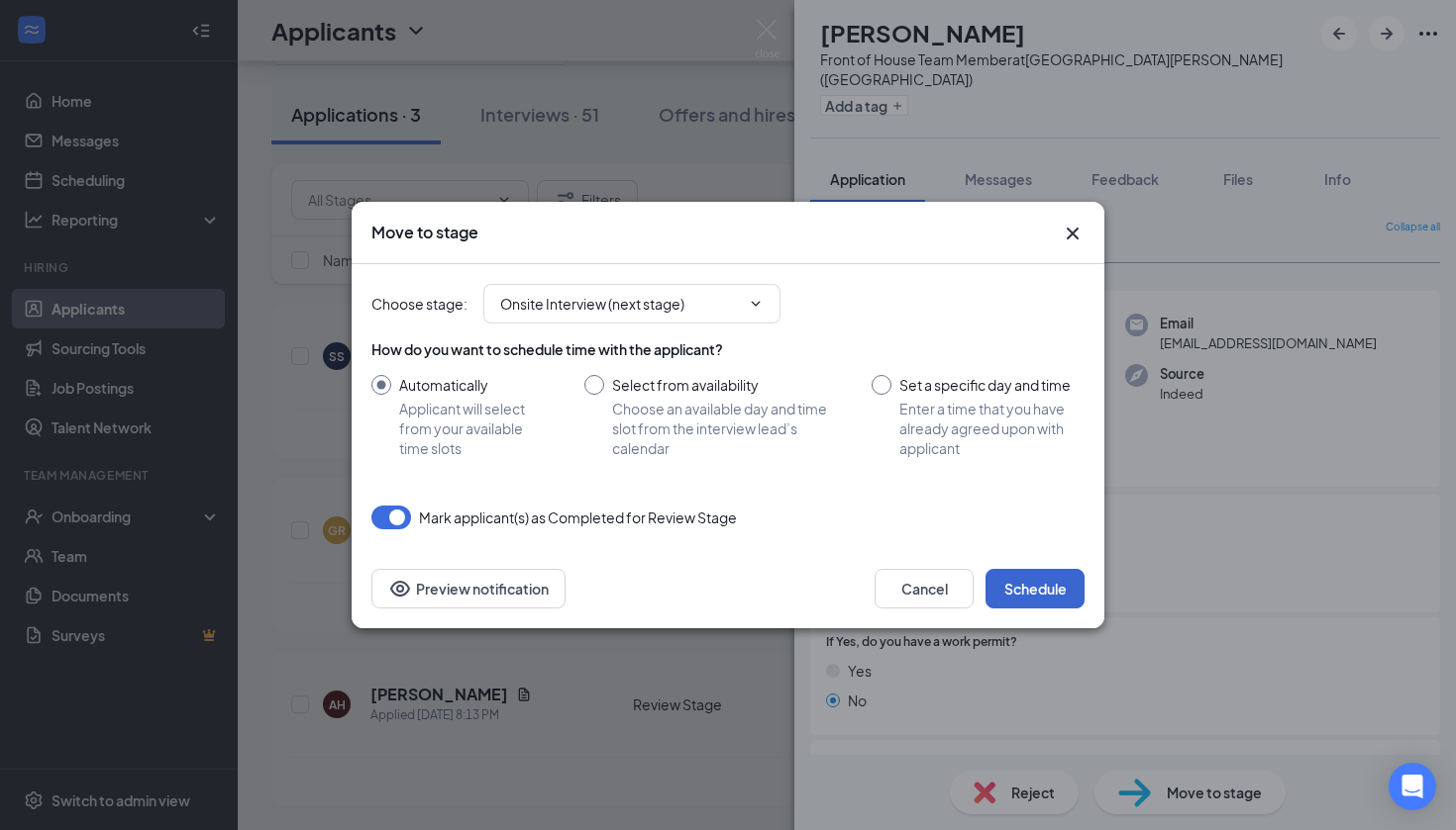
click at [1050, 598] on button "Schedule" at bounding box center [1034, 589] width 99 height 40
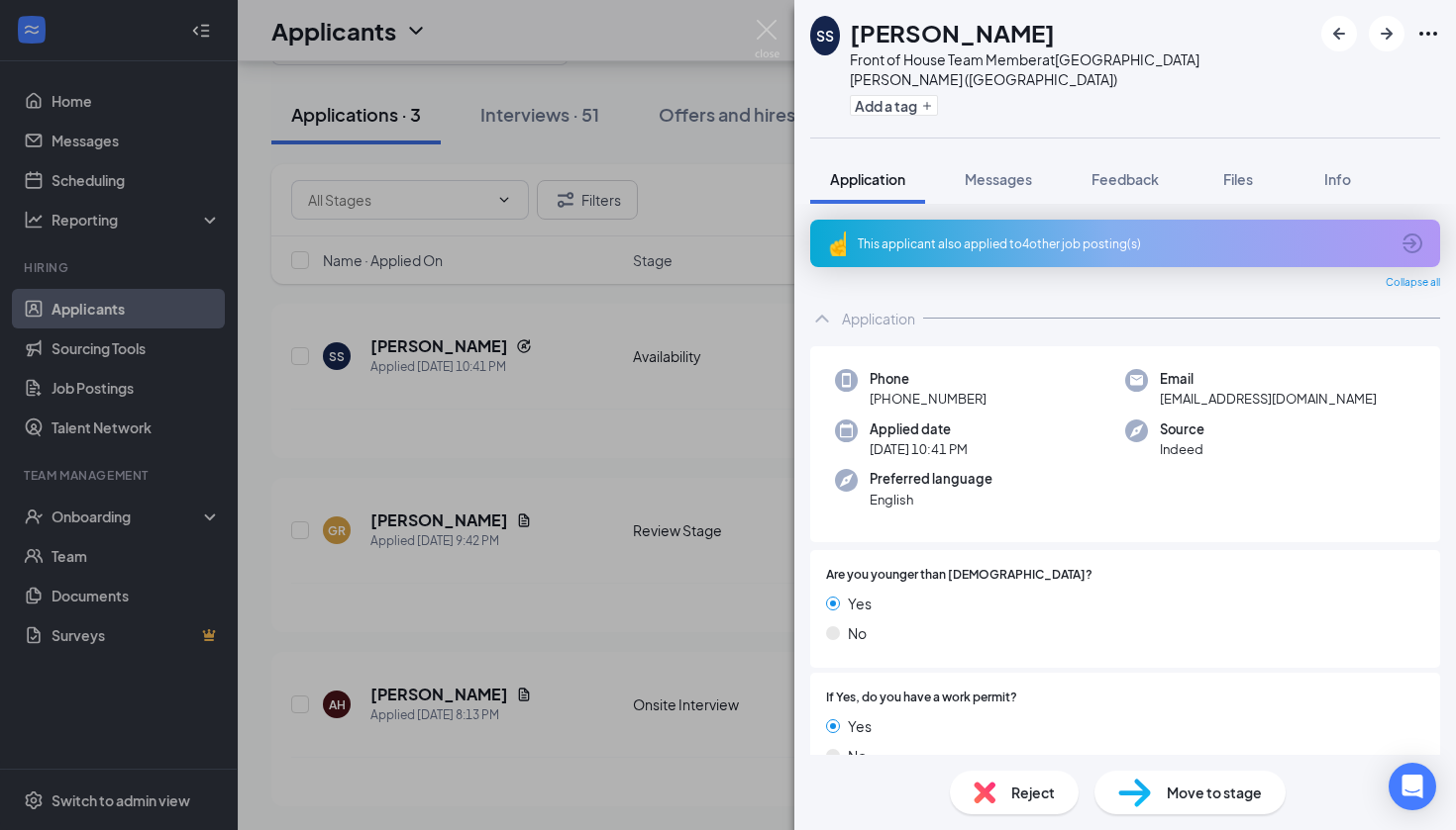
click at [655, 522] on div "SS [PERSON_NAME] Front of House Team Member at [GEOGRAPHIC_DATA][PERSON_NAME] (…" at bounding box center [728, 415] width 1456 height 830
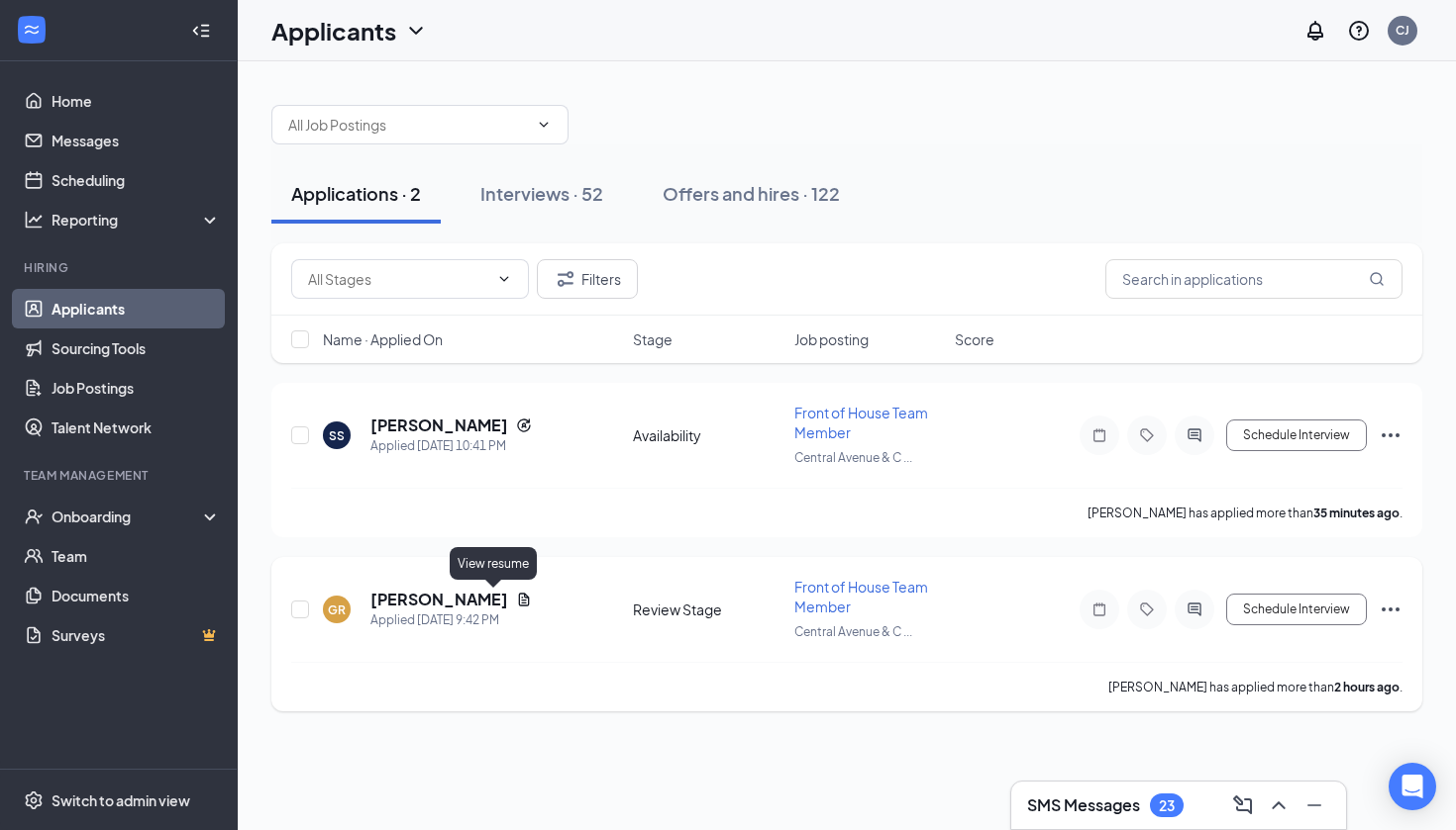
click at [519, 603] on icon "Document" at bounding box center [524, 599] width 11 height 13
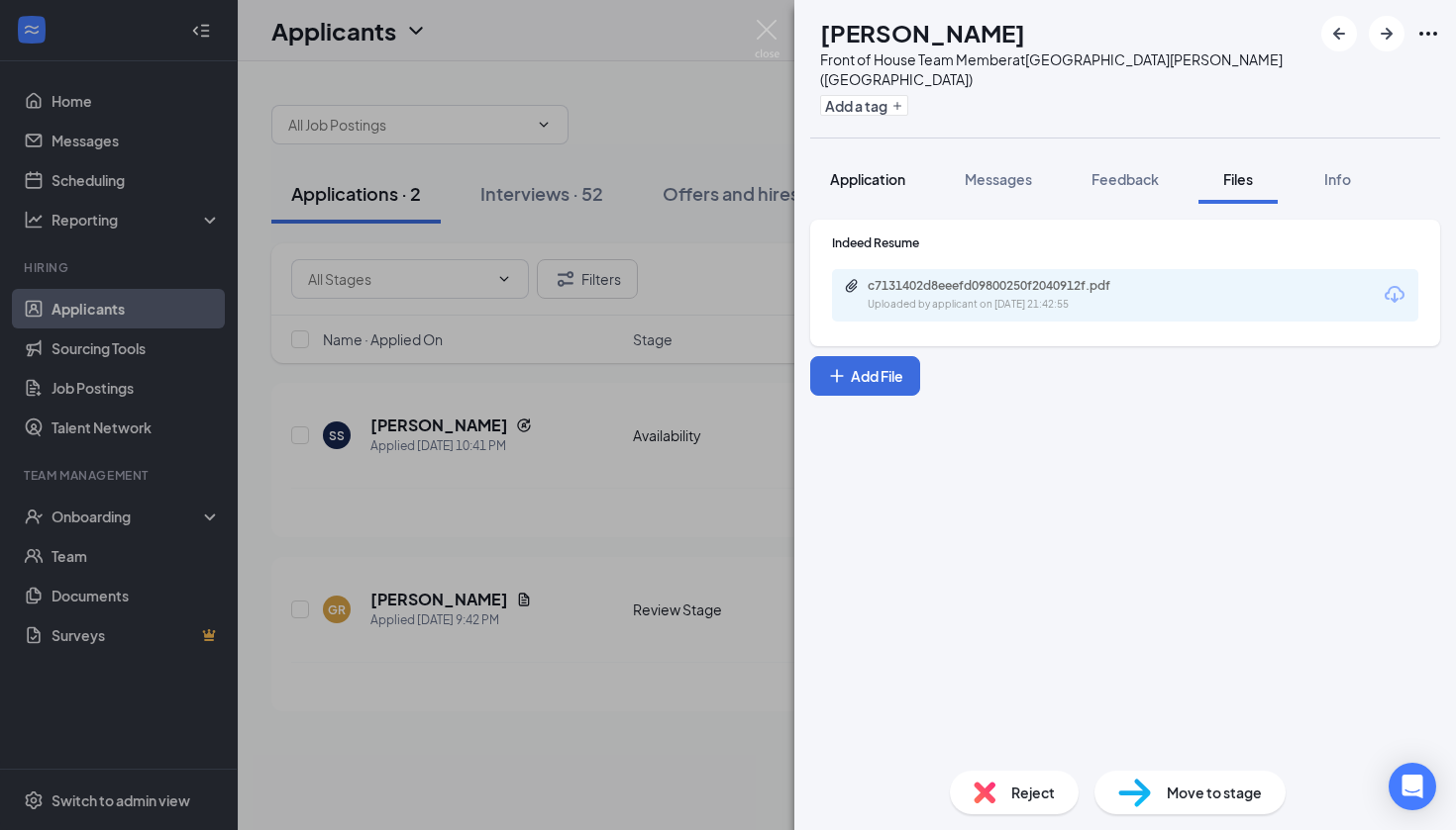
click at [890, 169] on button "Application" at bounding box center [867, 180] width 115 height 50
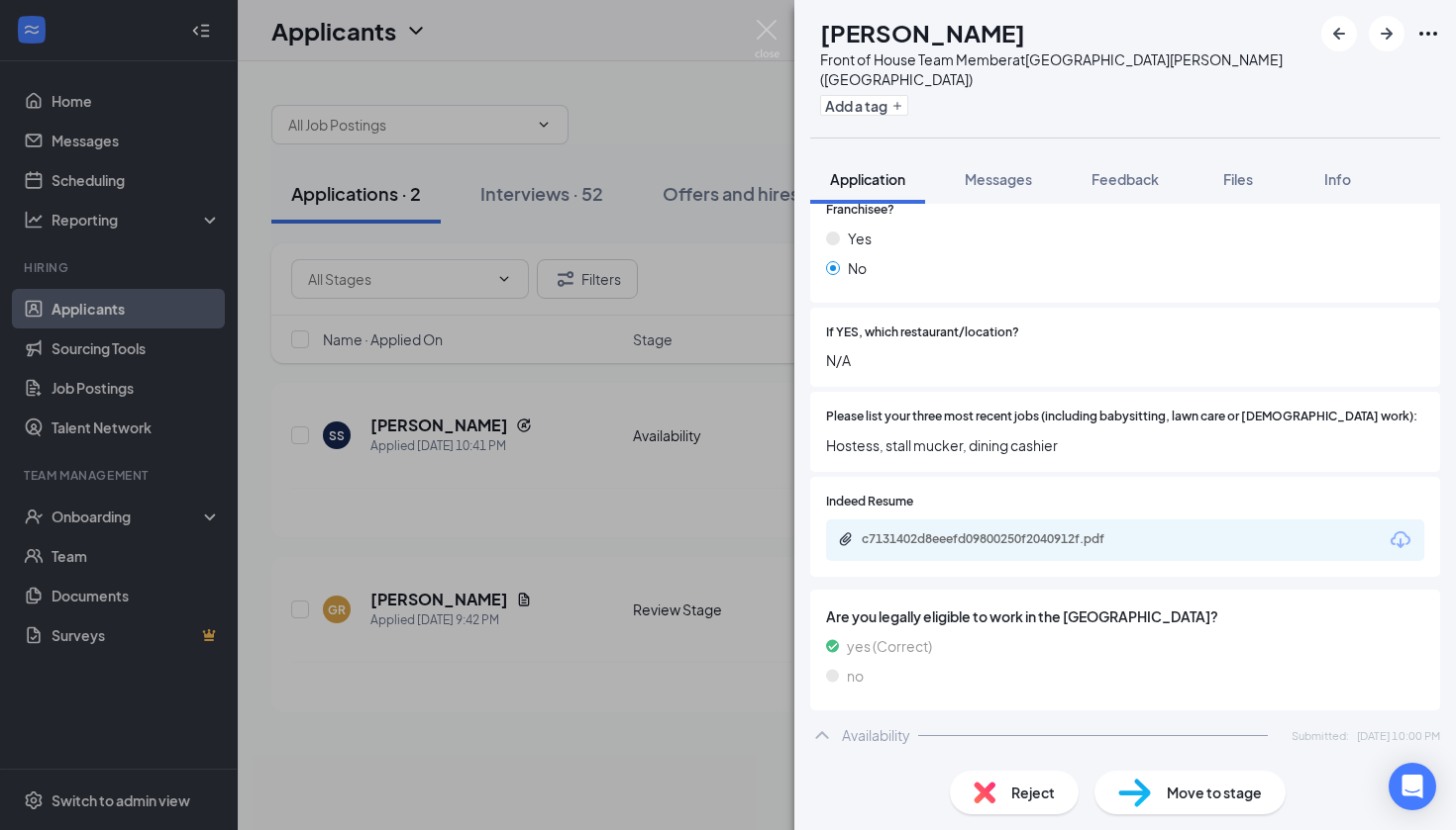
scroll to position [545, 0]
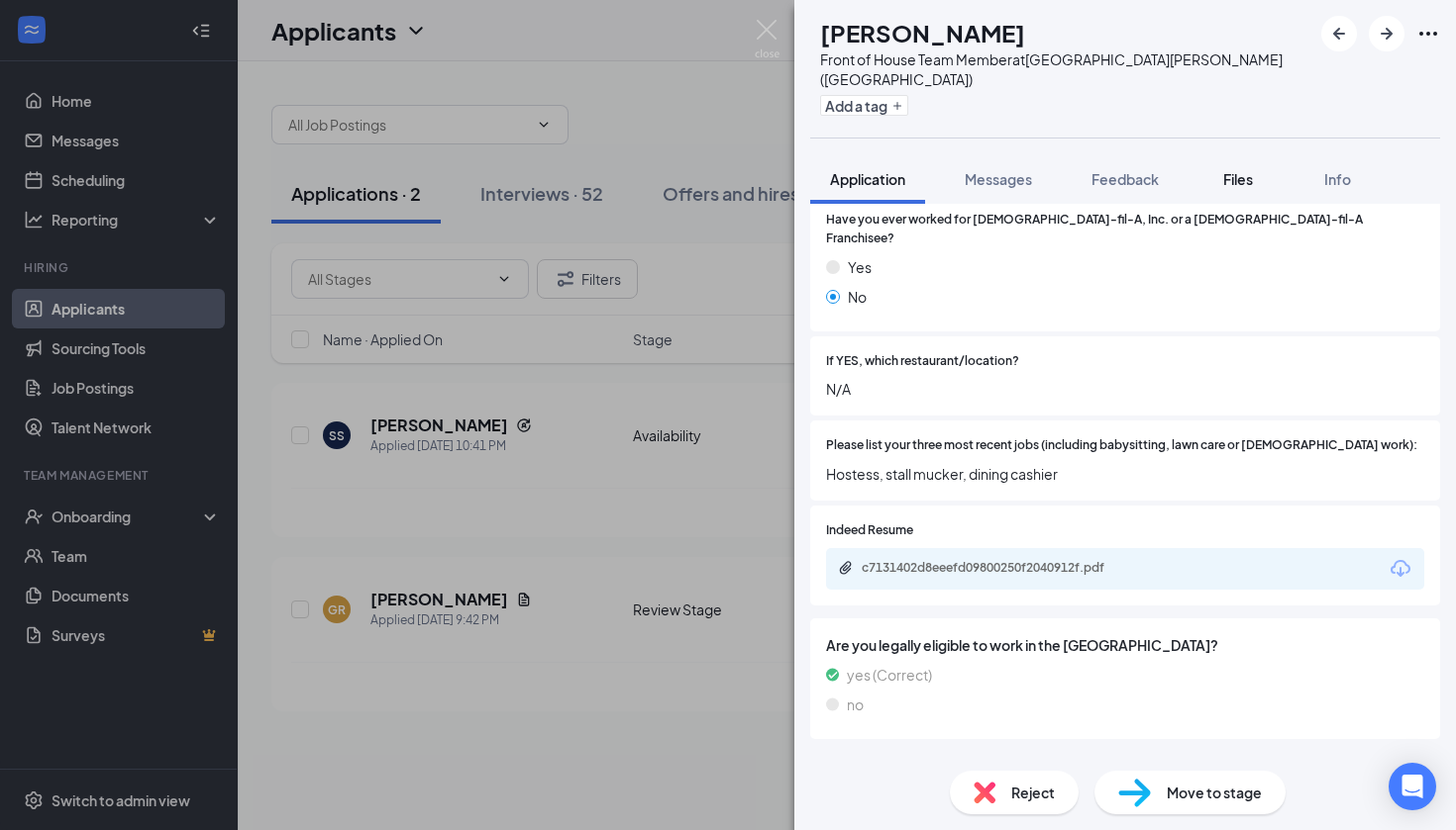
click at [1234, 170] on span "Files" at bounding box center [1238, 179] width 30 height 18
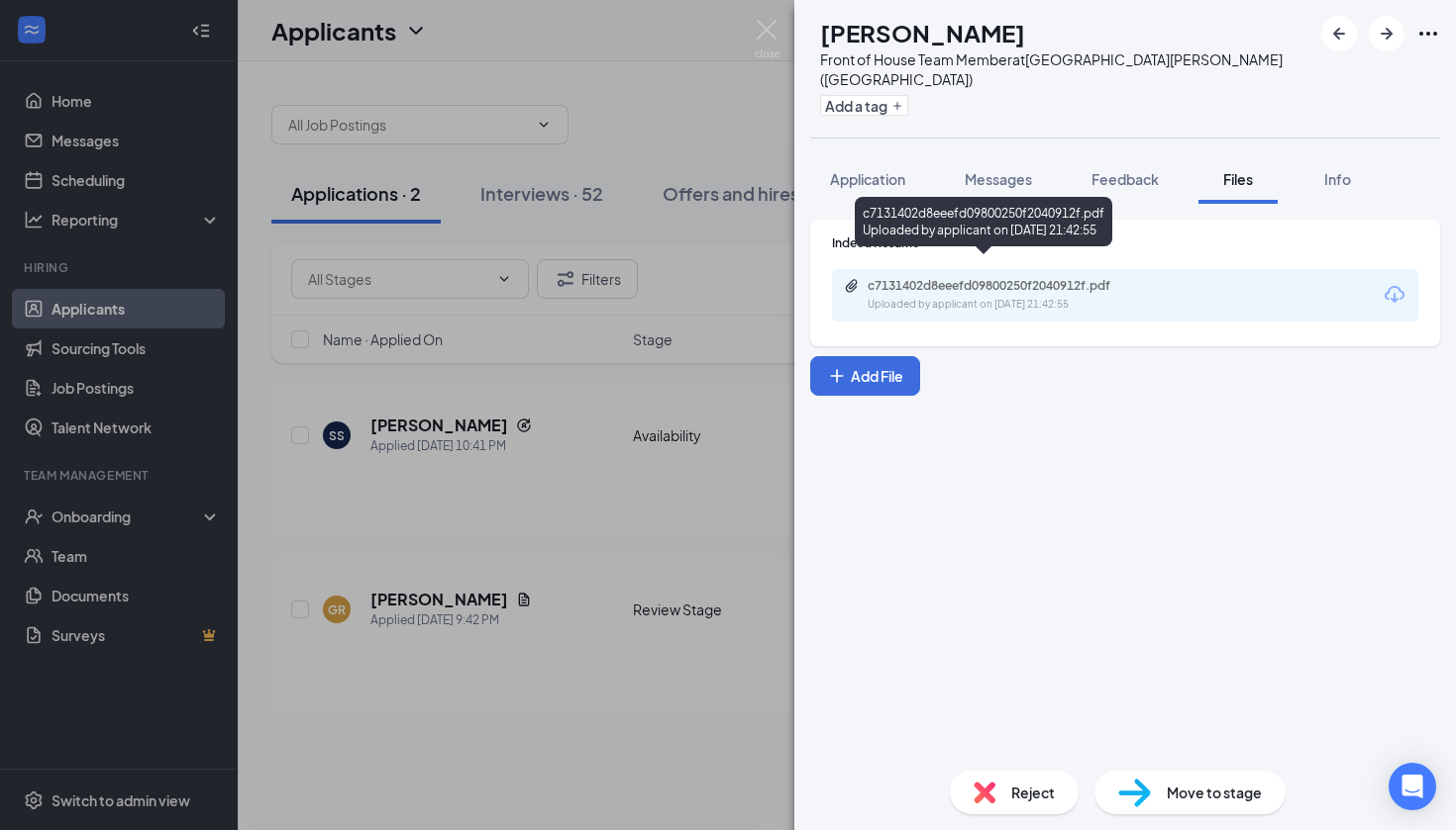
click at [1090, 278] on div "c7131402d8eeefd09800250f2040912f.pdf" at bounding box center [1005, 286] width 277 height 16
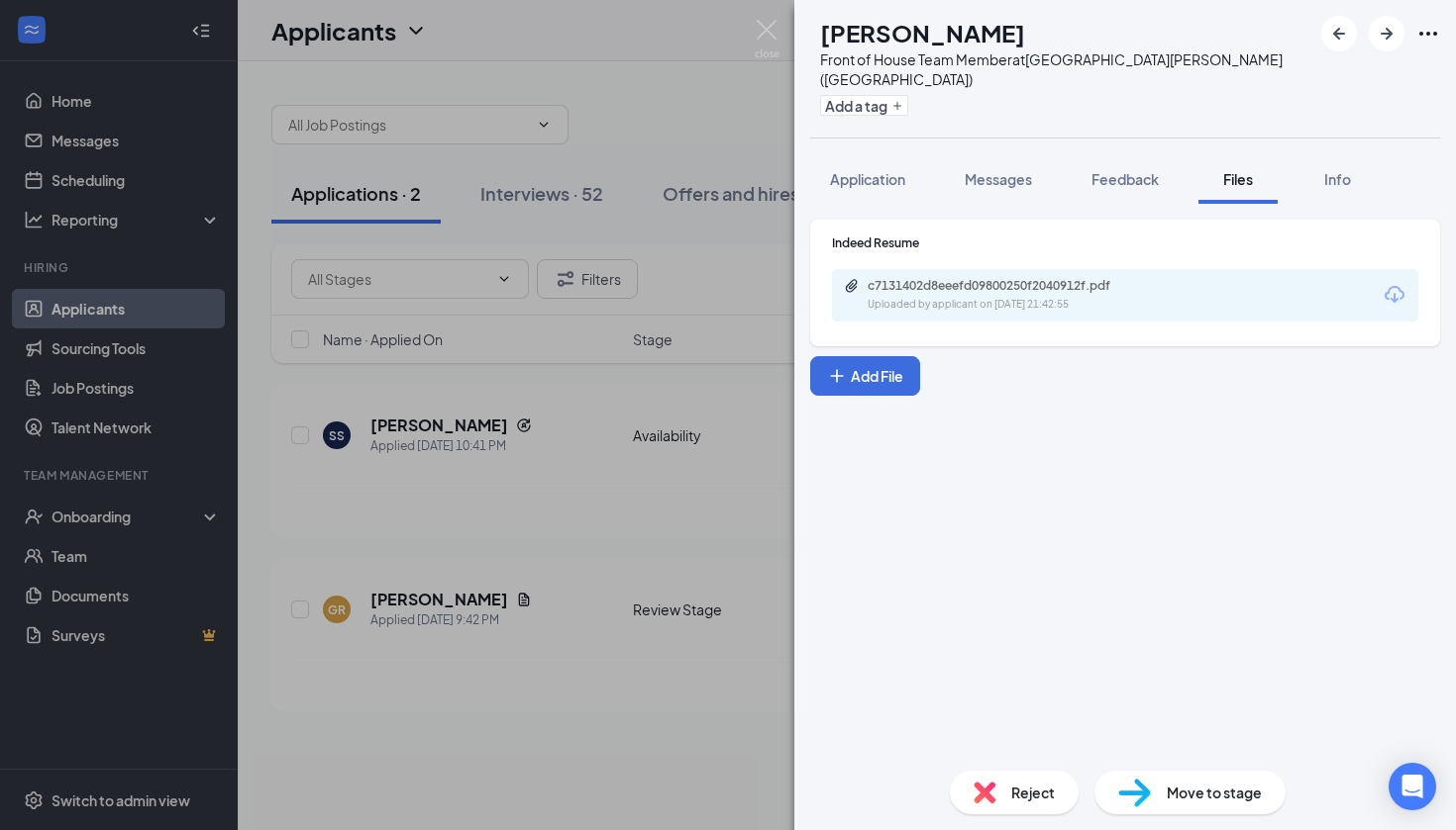
click at [636, 380] on div "GR [PERSON_NAME] Front of House Team Member at [GEOGRAPHIC_DATA][PERSON_NAME] (…" at bounding box center [728, 415] width 1456 height 830
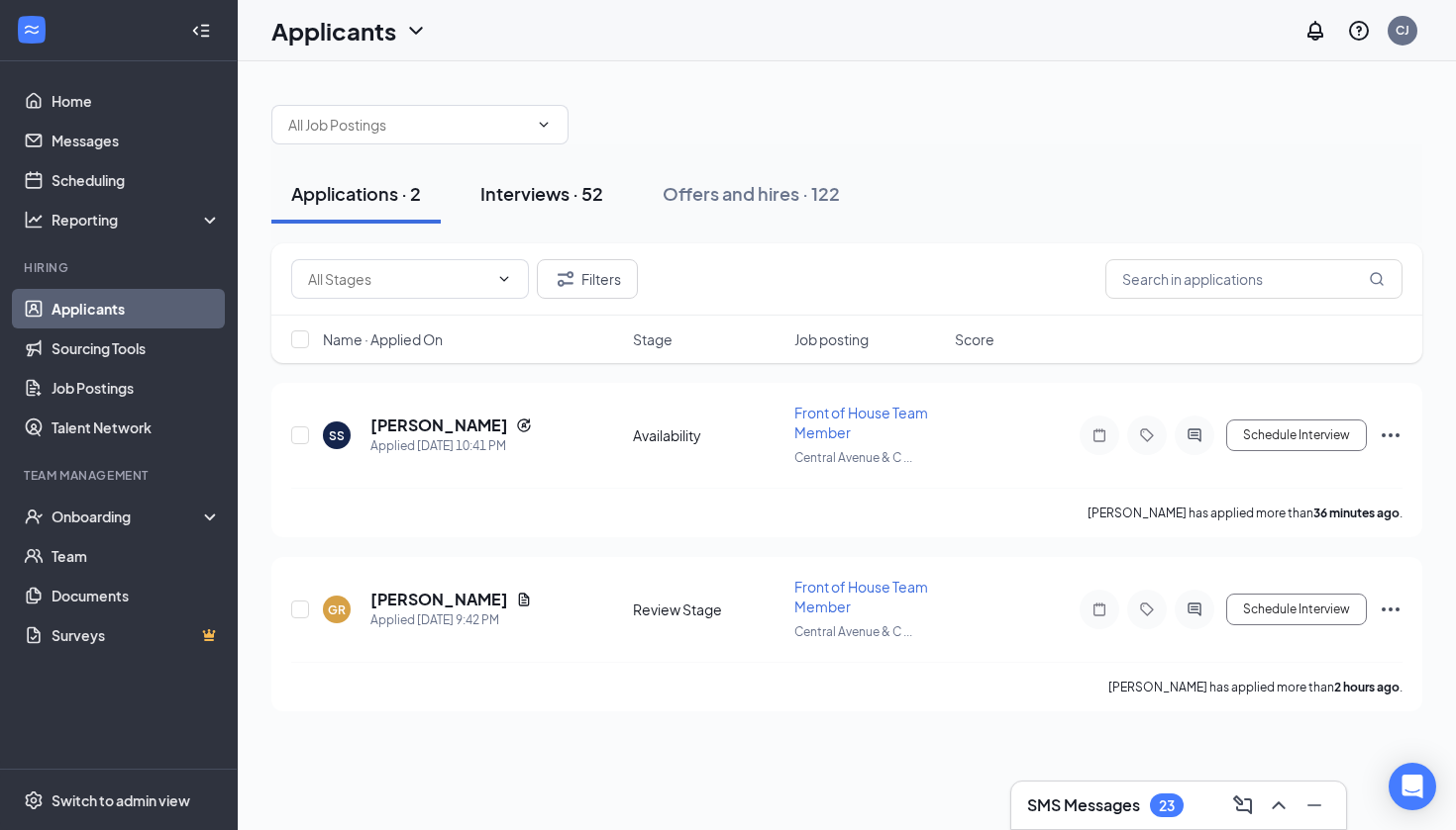
click at [592, 202] on div "Interviews · 52" at bounding box center [542, 193] width 123 height 25
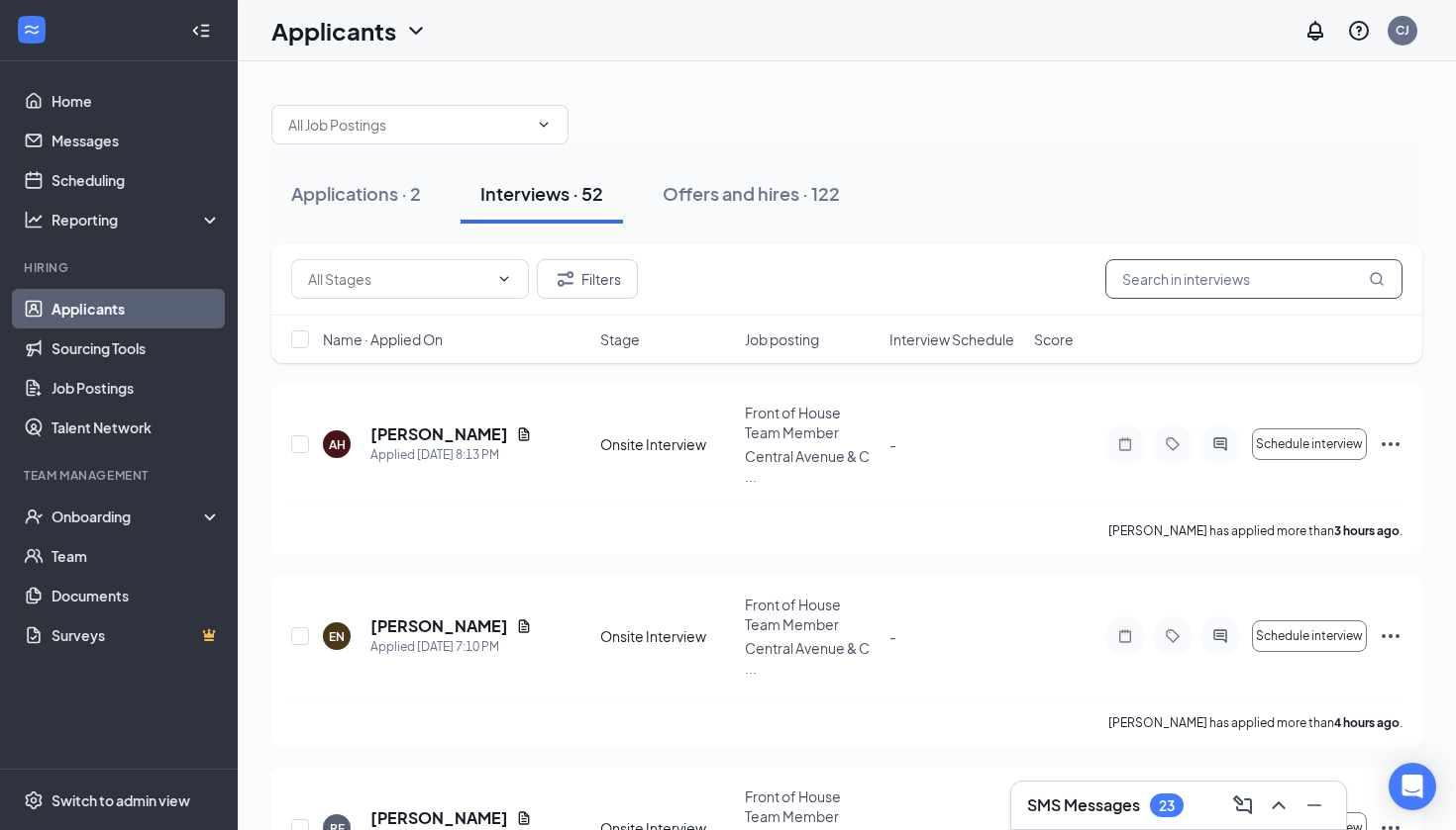
click at [1217, 276] on input "text" at bounding box center [1253, 280] width 297 height 40
type input "samari"
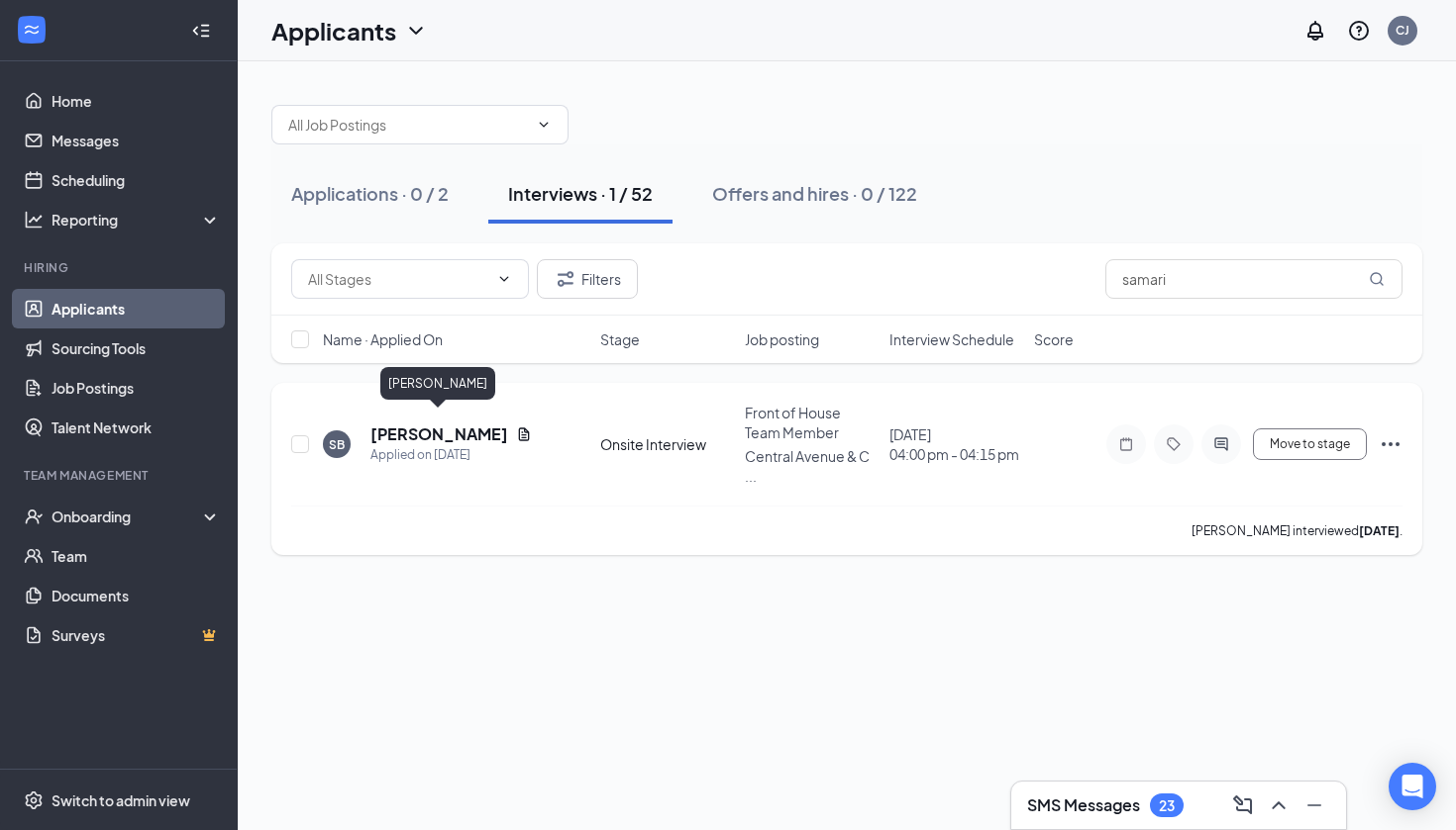
click at [472, 426] on h5 "[PERSON_NAME]" at bounding box center [440, 434] width 138 height 22
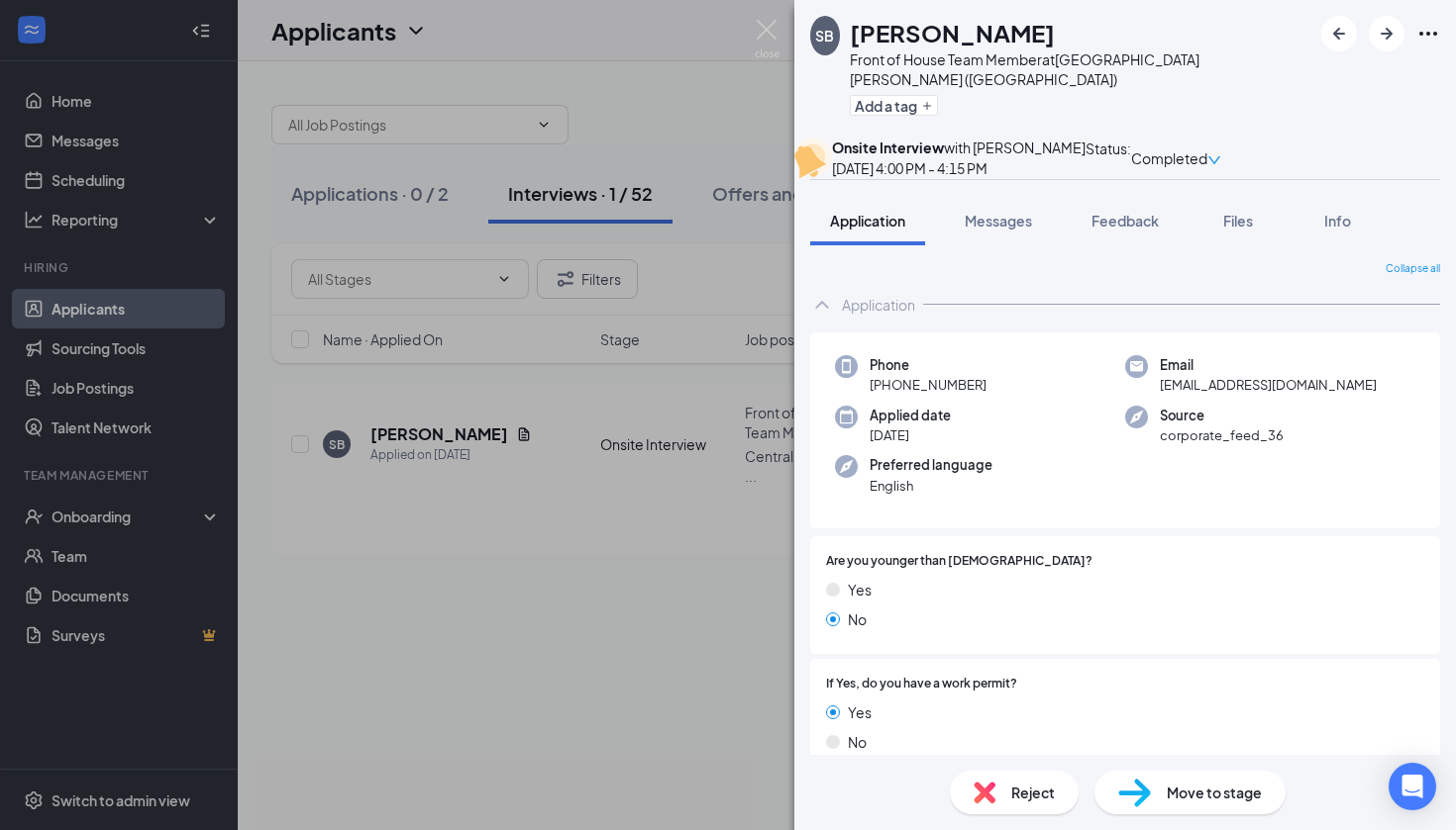
click at [697, 631] on div "SB [PERSON_NAME] Front of House Team Member at [GEOGRAPHIC_DATA][PERSON_NAME] (…" at bounding box center [728, 415] width 1456 height 830
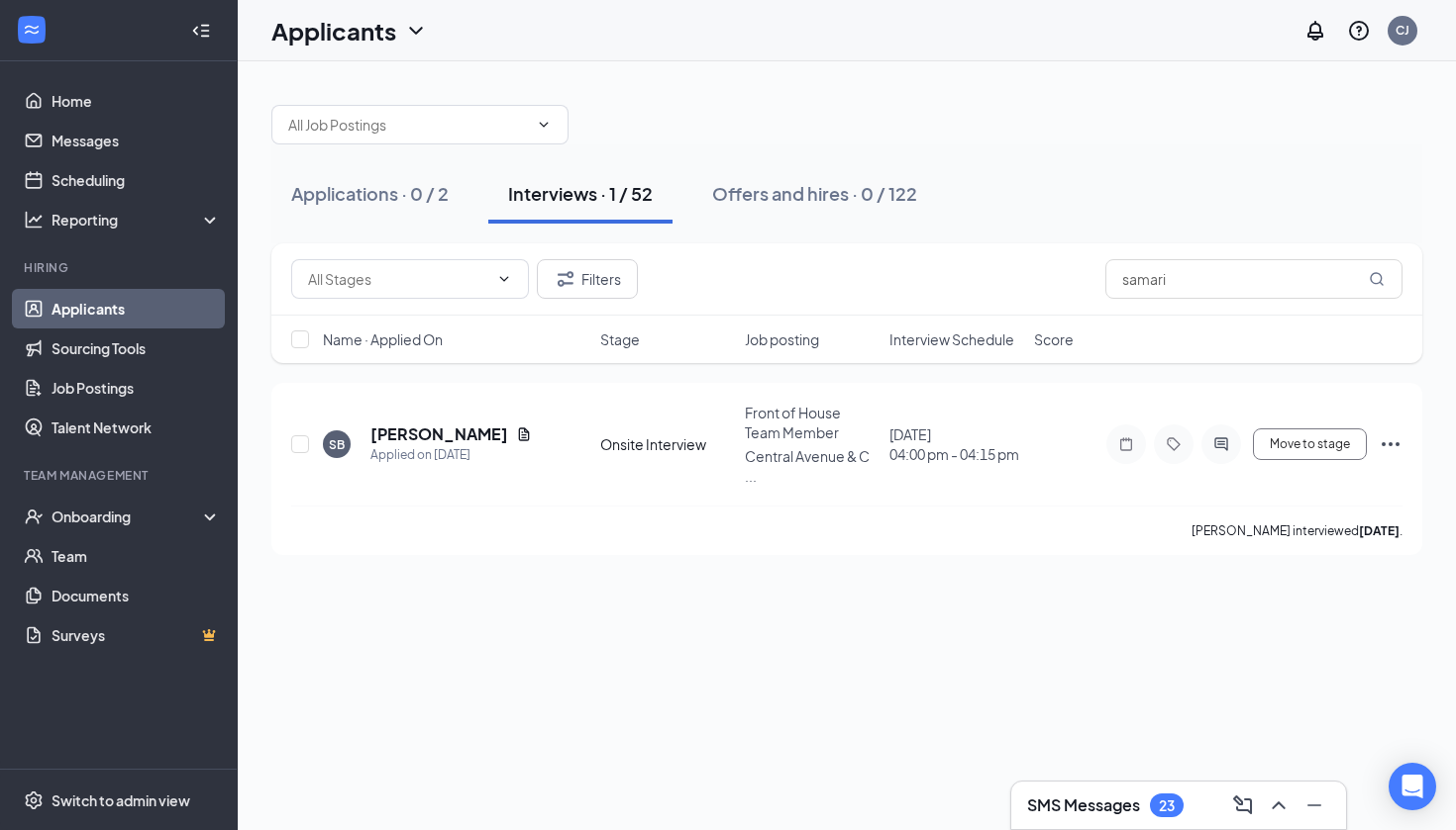
click at [616, 185] on div "Interviews · 1 / 52" at bounding box center [580, 193] width 145 height 25
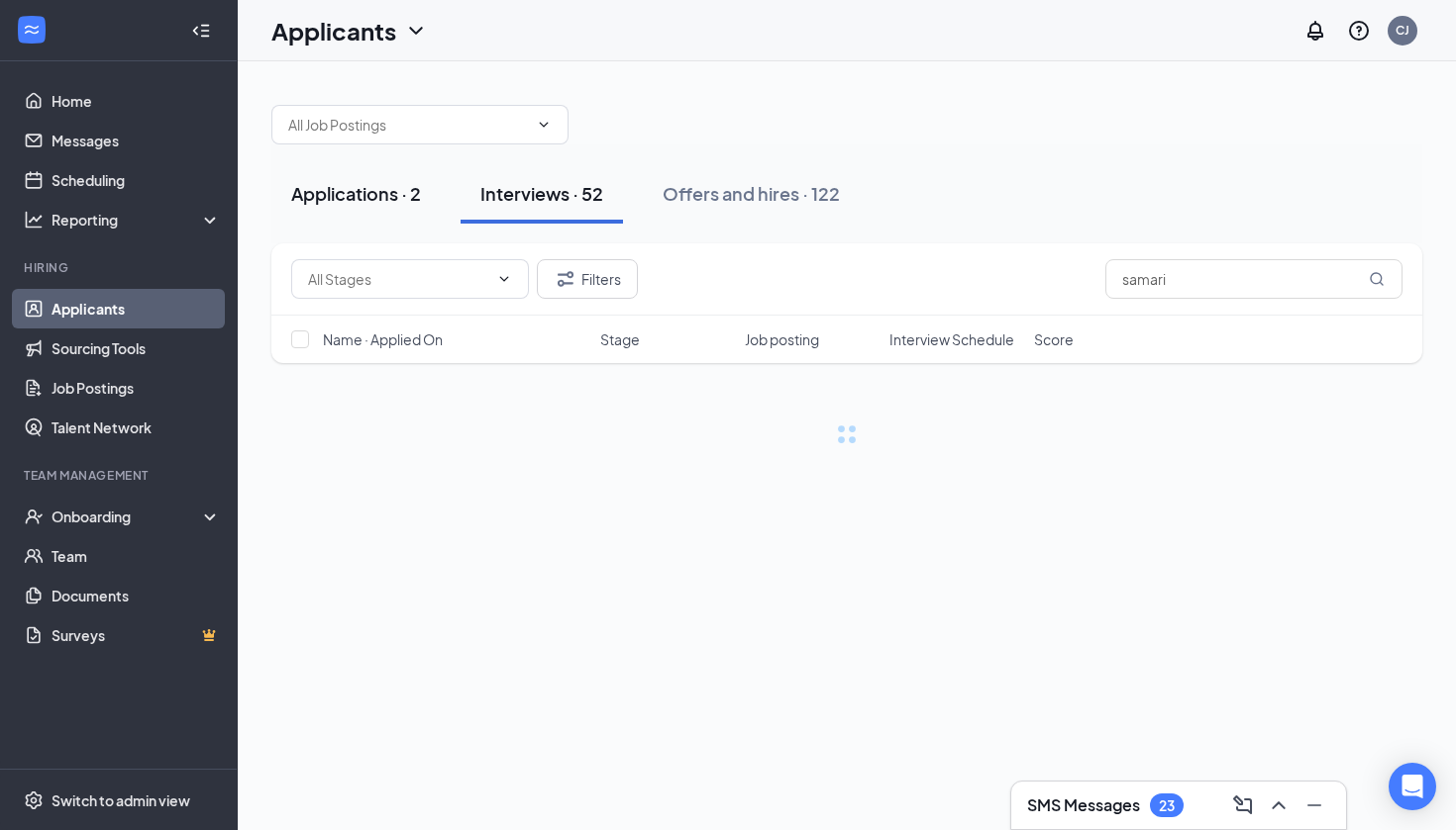
click at [413, 195] on div "Applications · 2" at bounding box center [356, 193] width 130 height 25
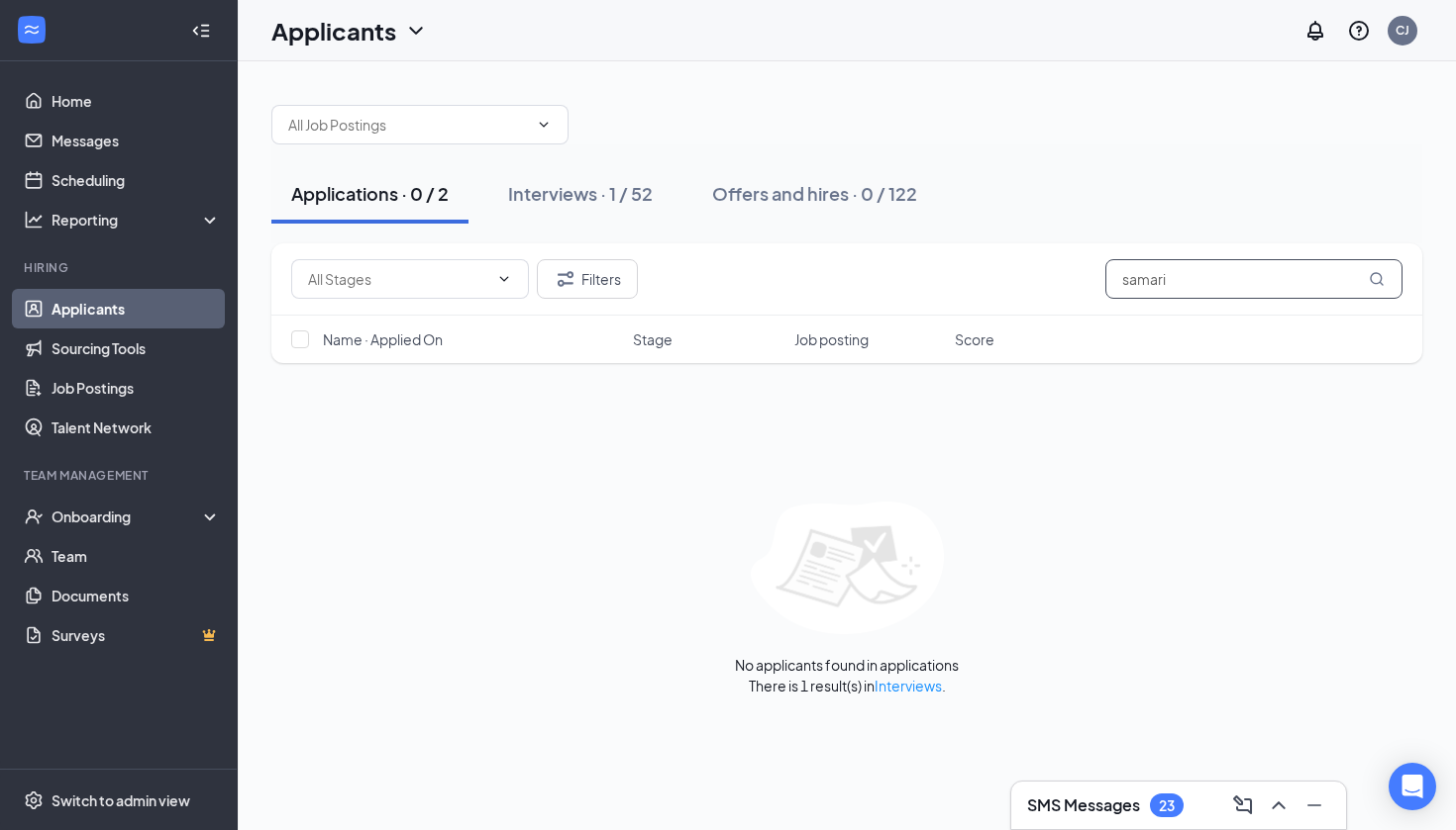
drag, startPoint x: 1221, startPoint y: 293, endPoint x: 903, endPoint y: 294, distance: 318.0
click at [903, 294] on div "Filters samari" at bounding box center [846, 280] width 1111 height 40
type input "s"
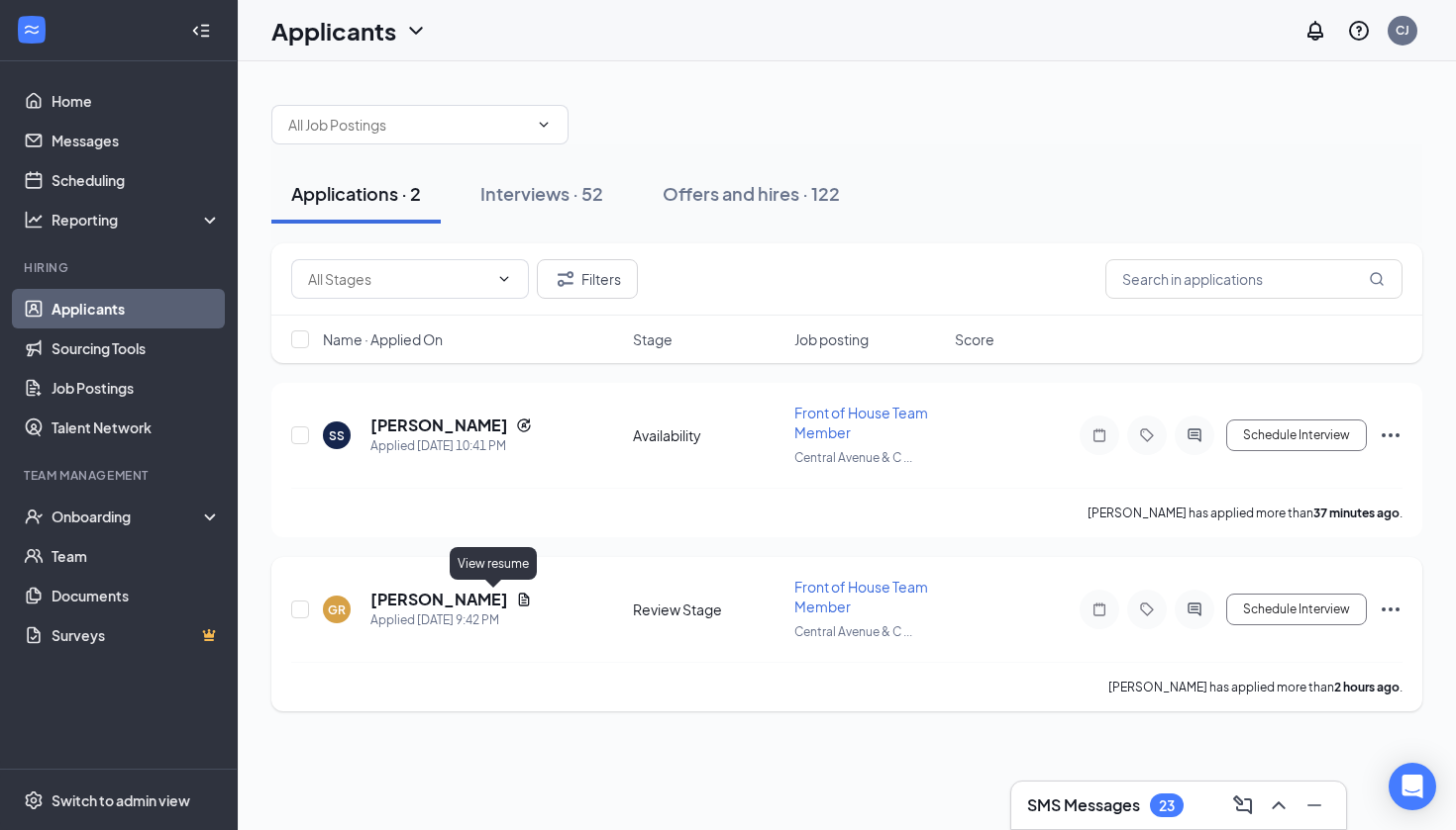
click at [516, 595] on icon "Document" at bounding box center [524, 600] width 16 height 16
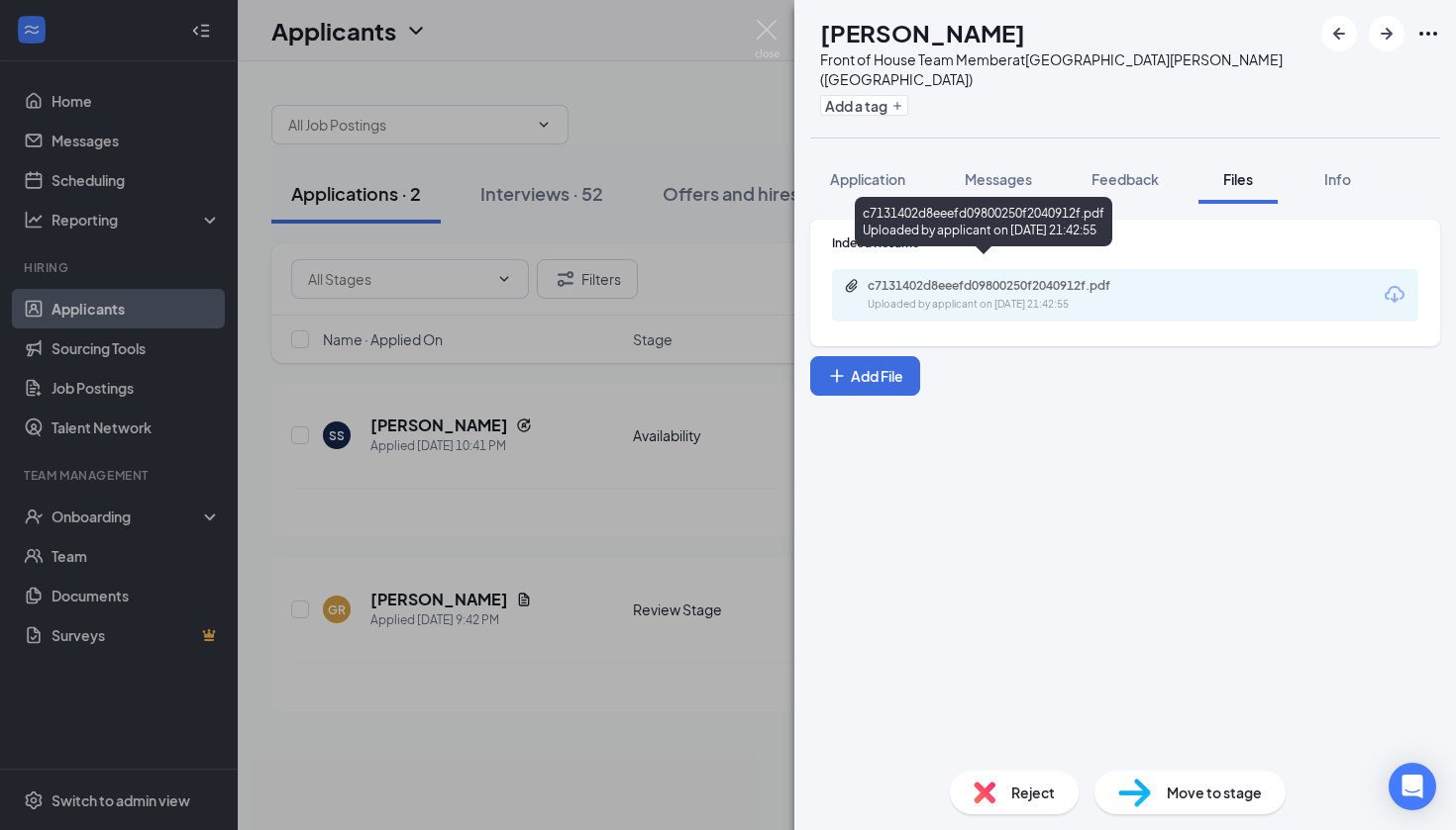
click at [1085, 297] on div "Uploaded by applicant on [DATE] 21:42:55" at bounding box center [1015, 305] width 297 height 16
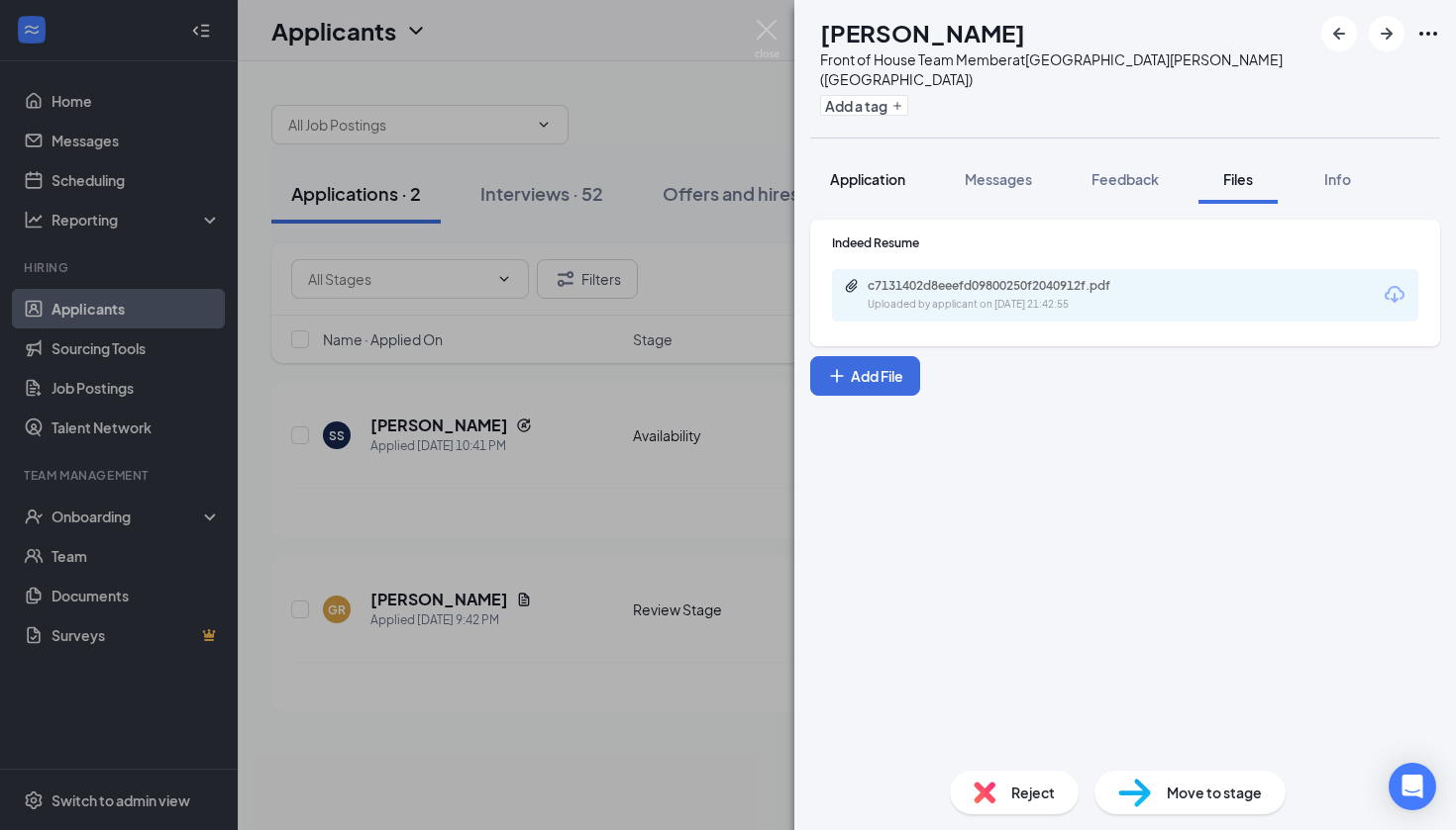
click at [897, 170] on span "Application" at bounding box center [866, 179] width 75 height 18
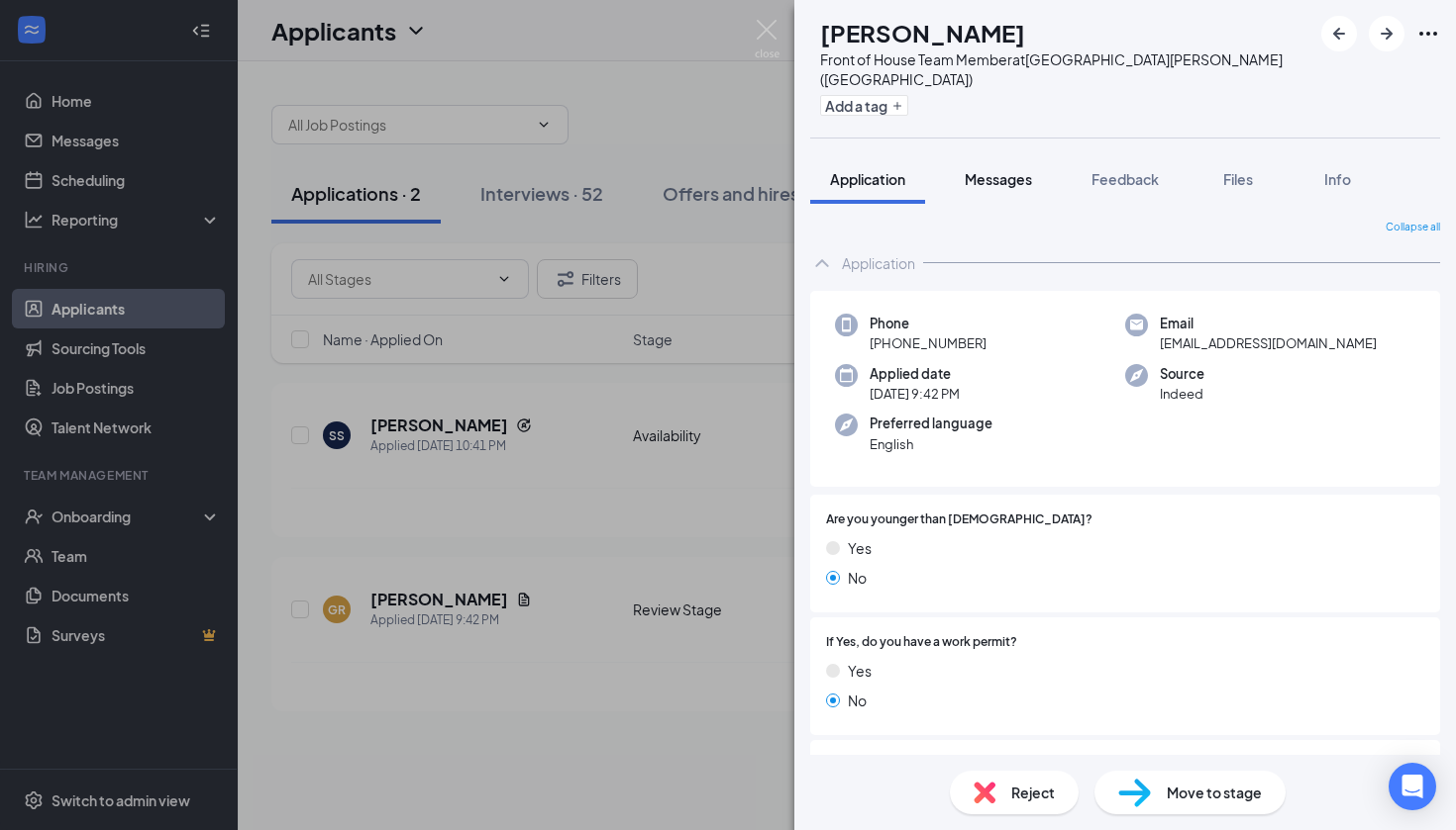
click at [1027, 170] on span "Messages" at bounding box center [997, 179] width 67 height 18
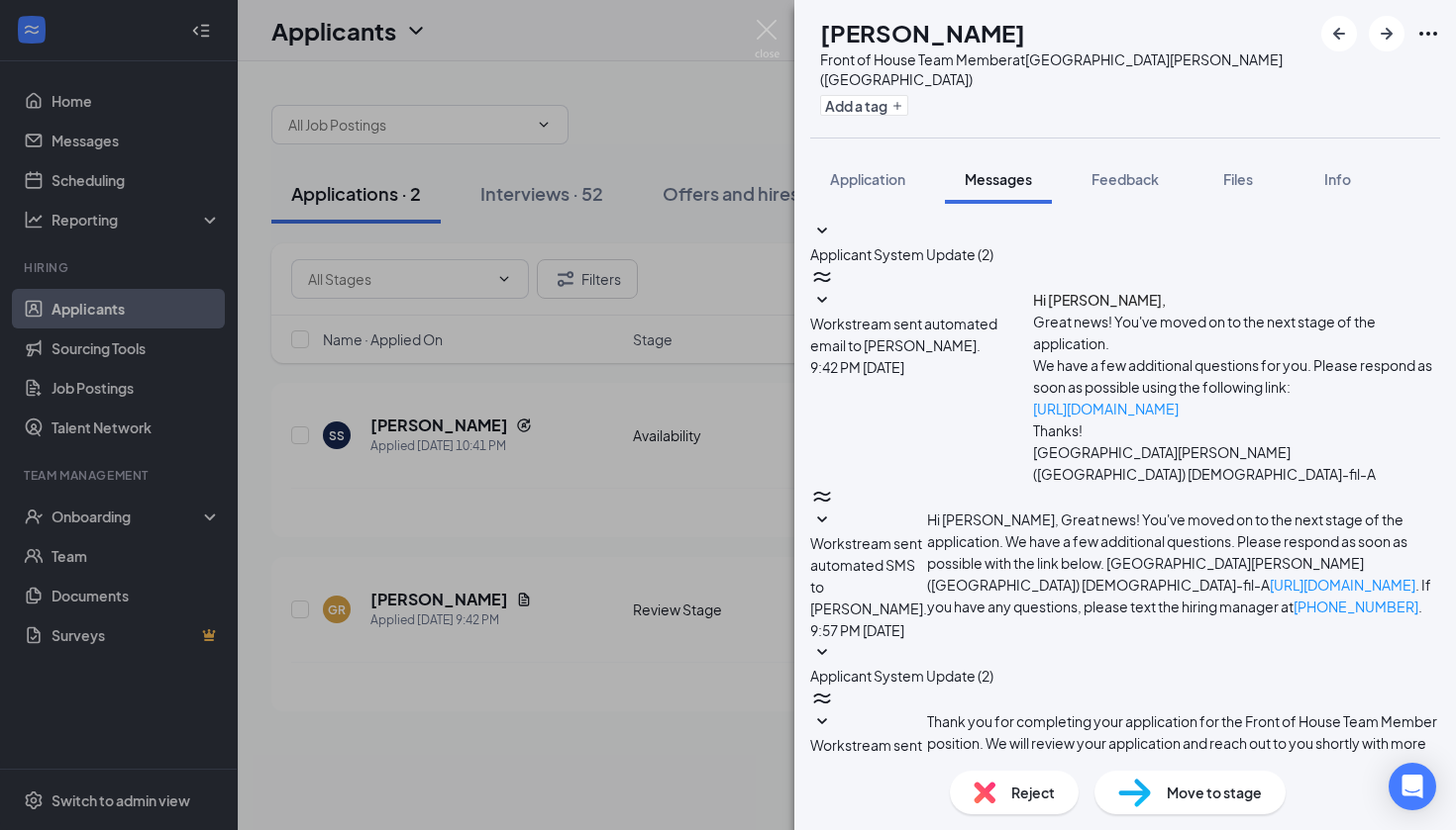
scroll to position [135, 0]
click at [1134, 169] on button "Feedback" at bounding box center [1124, 180] width 107 height 50
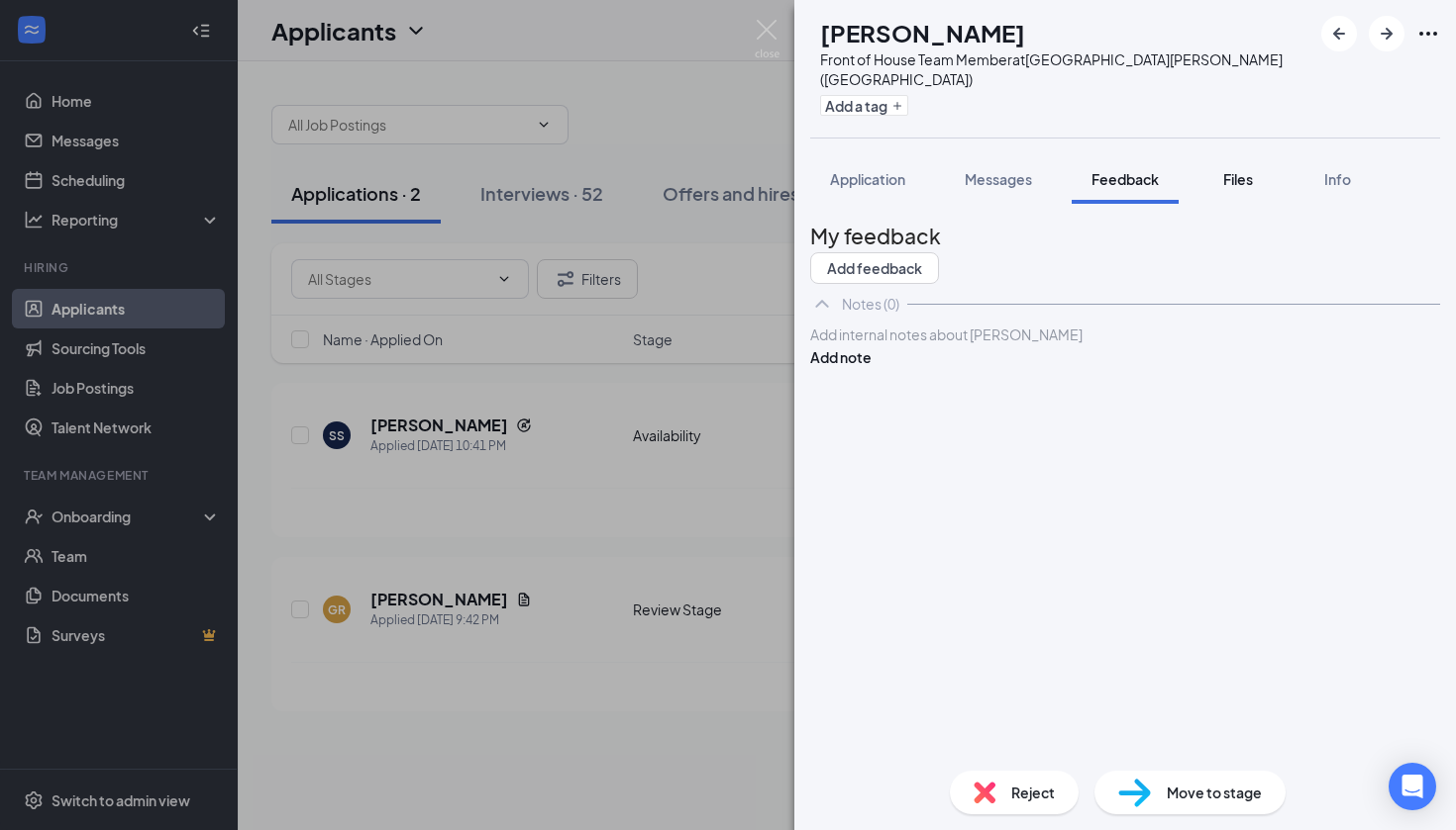
click at [1240, 155] on button "Files" at bounding box center [1237, 180] width 79 height 50
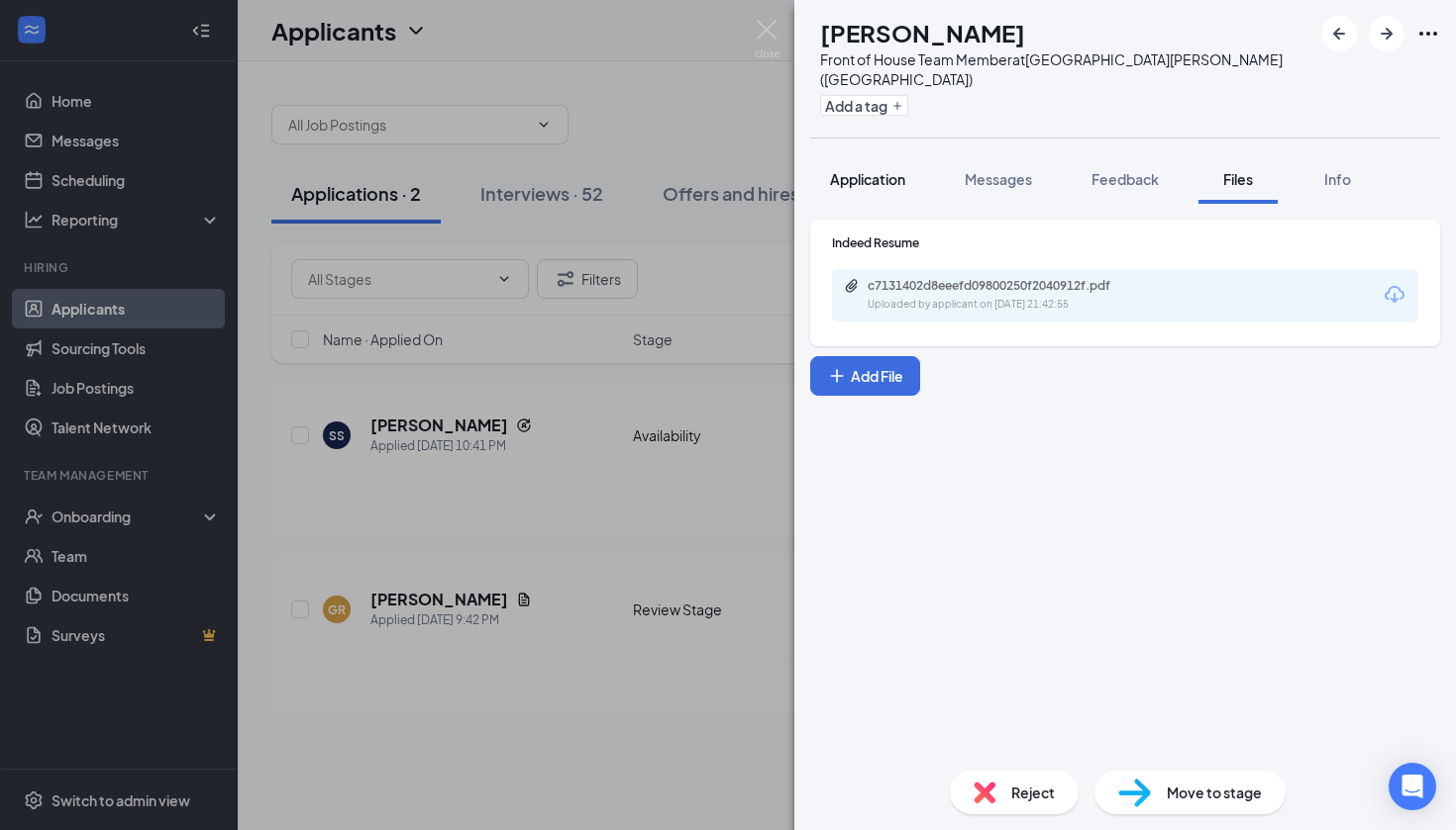
click at [867, 155] on button "Application" at bounding box center [867, 180] width 115 height 50
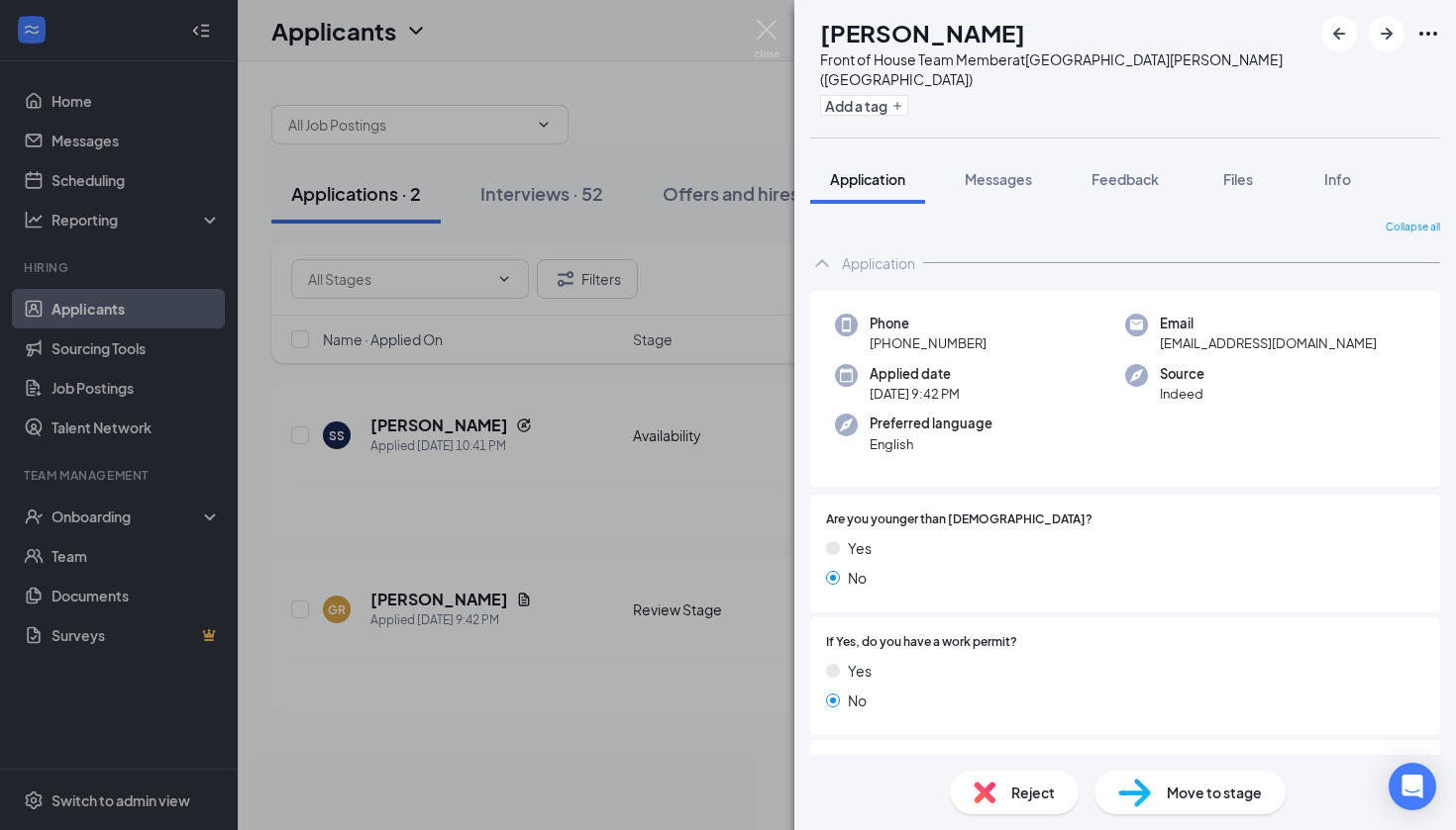
click at [1161, 795] on div "Move to stage" at bounding box center [1189, 793] width 191 height 44
type input "Onsite Interview (next stage)"
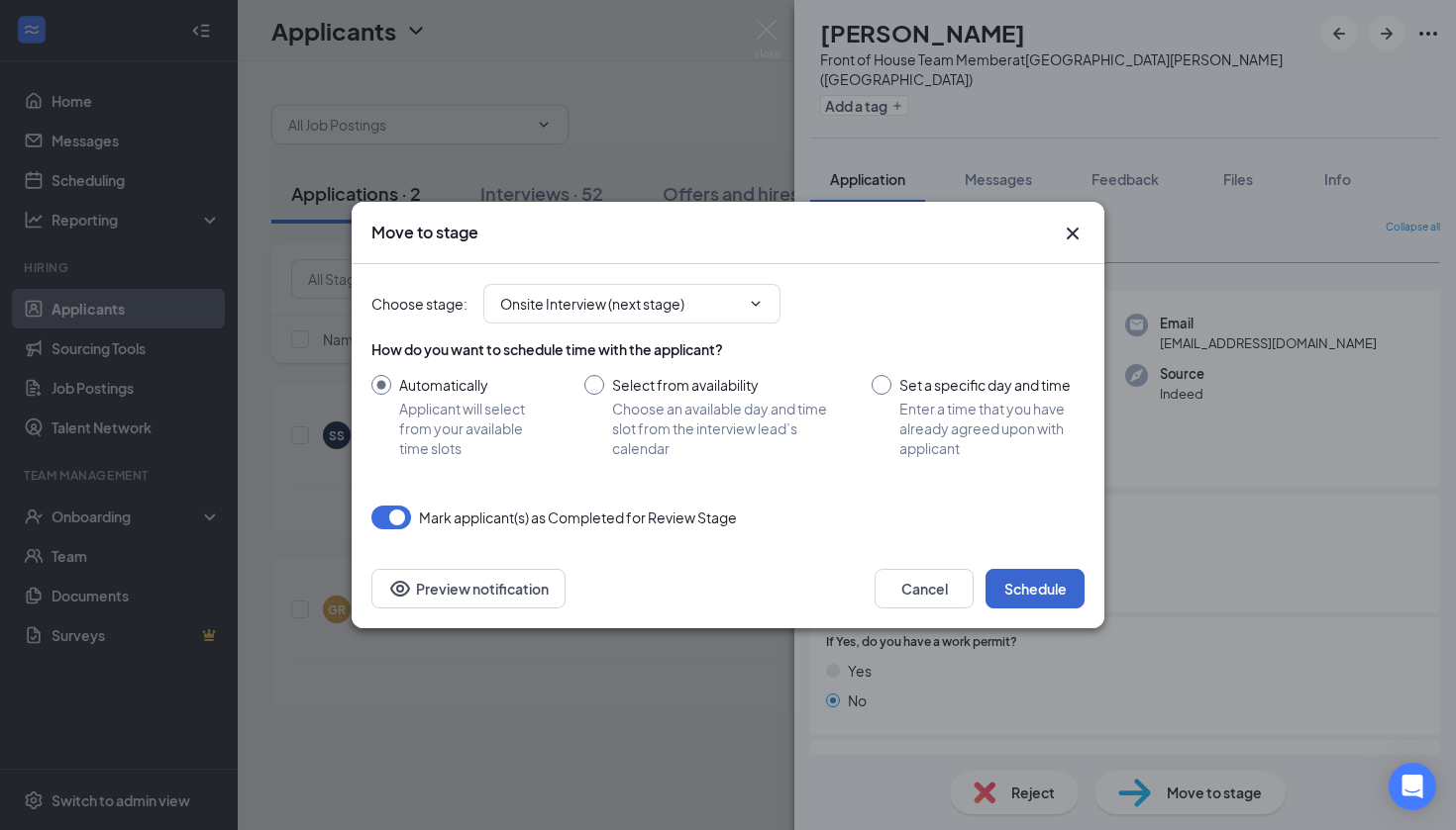
click at [1040, 590] on button "Schedule" at bounding box center [1034, 589] width 99 height 40
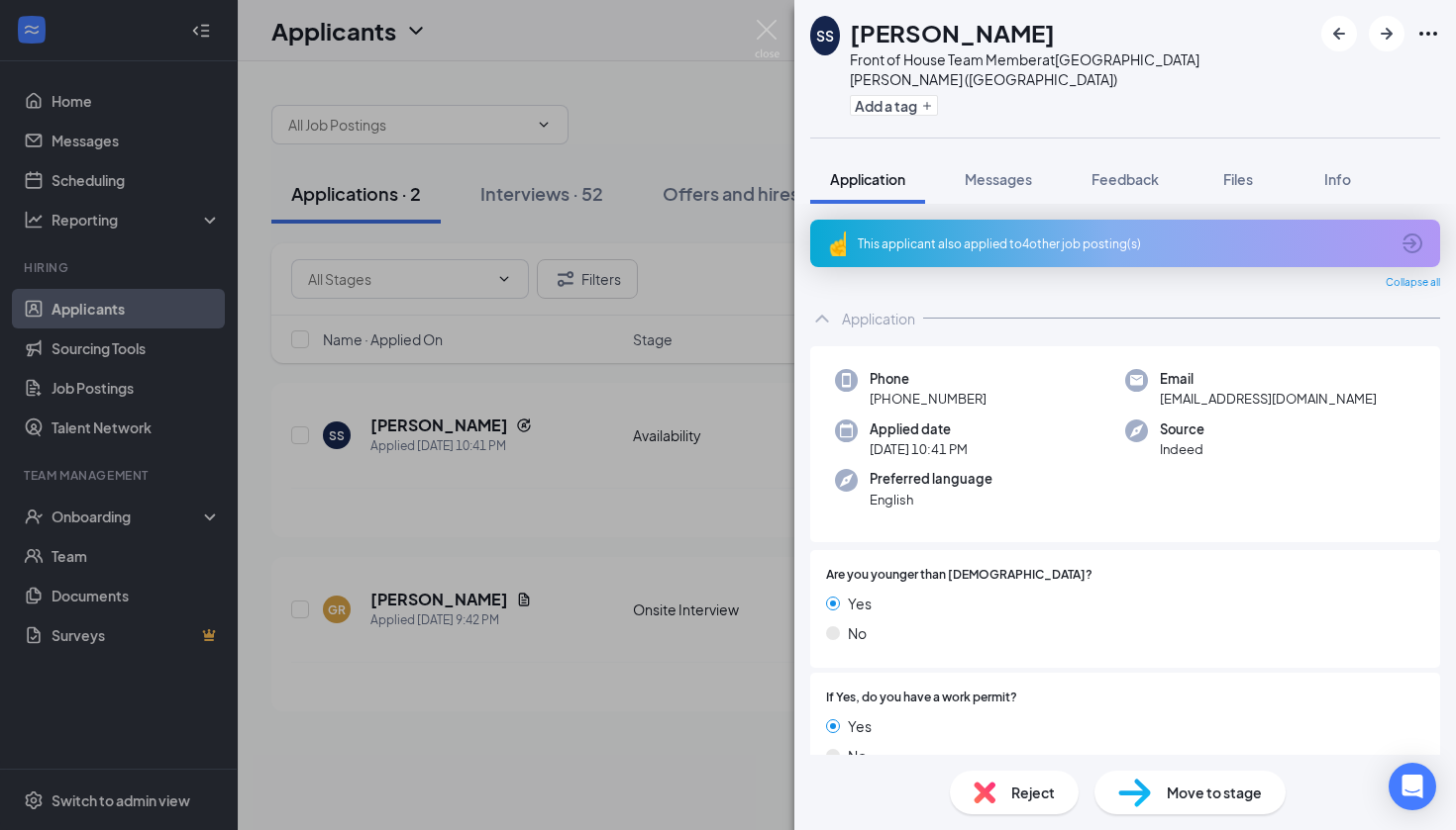
click at [622, 515] on div "SS [PERSON_NAME] Front of House Team Member at [GEOGRAPHIC_DATA][PERSON_NAME] (…" at bounding box center [728, 415] width 1456 height 830
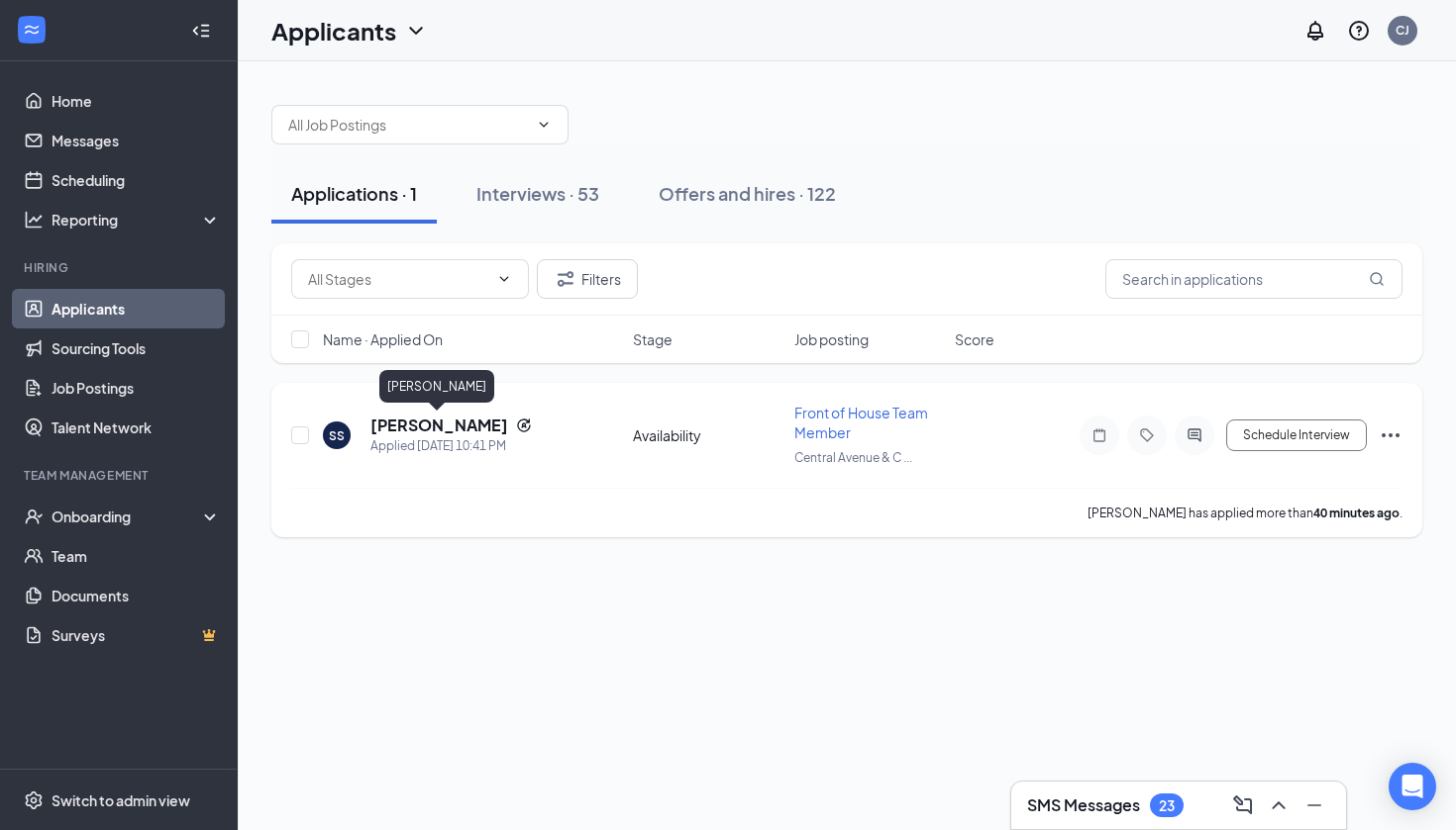
click at [466, 422] on h5 "[PERSON_NAME]" at bounding box center [440, 425] width 138 height 22
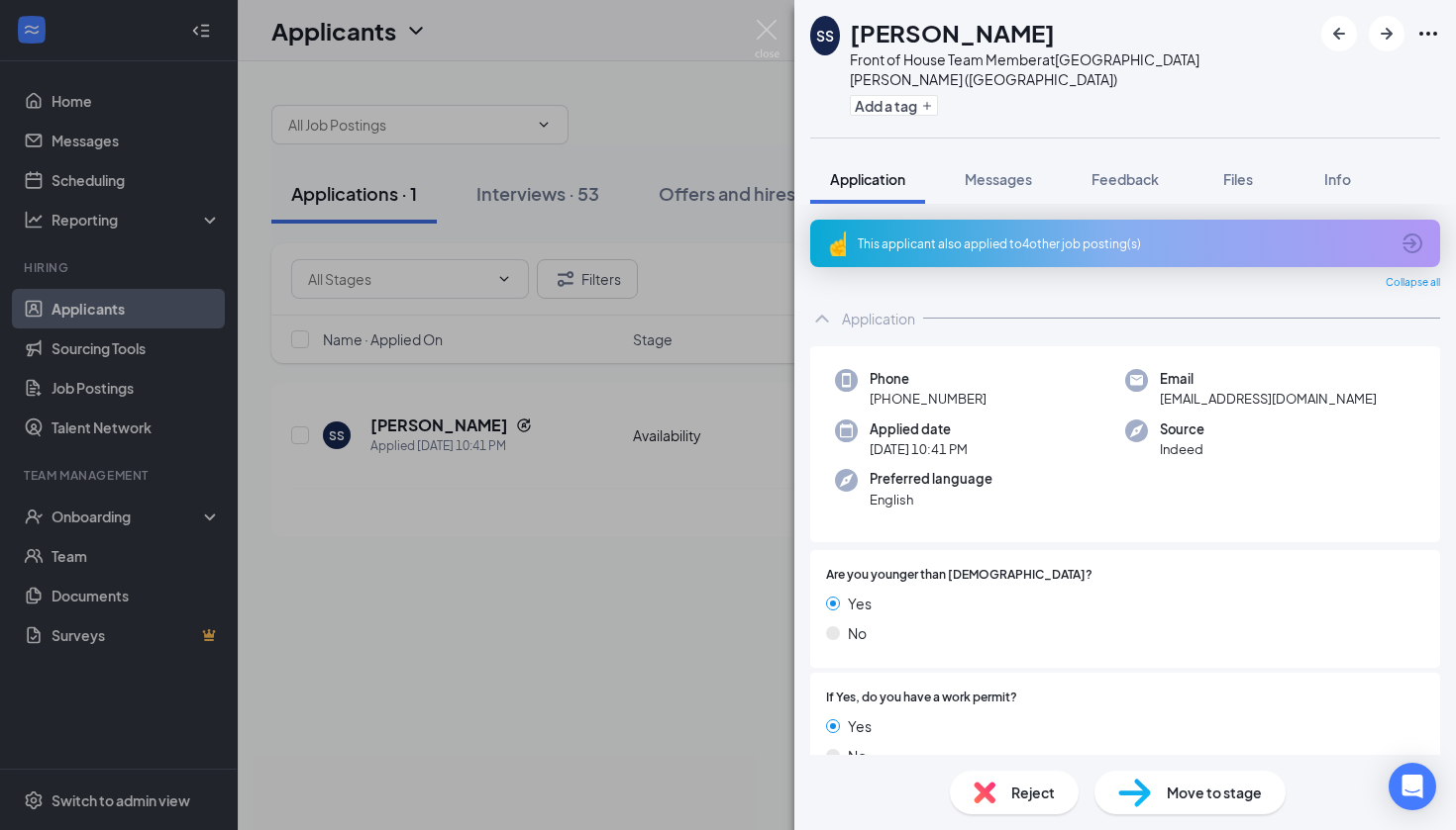
click at [1270, 235] on div "This applicant also applied to 4 other job posting(s)" at bounding box center [1125, 244] width 630 height 48
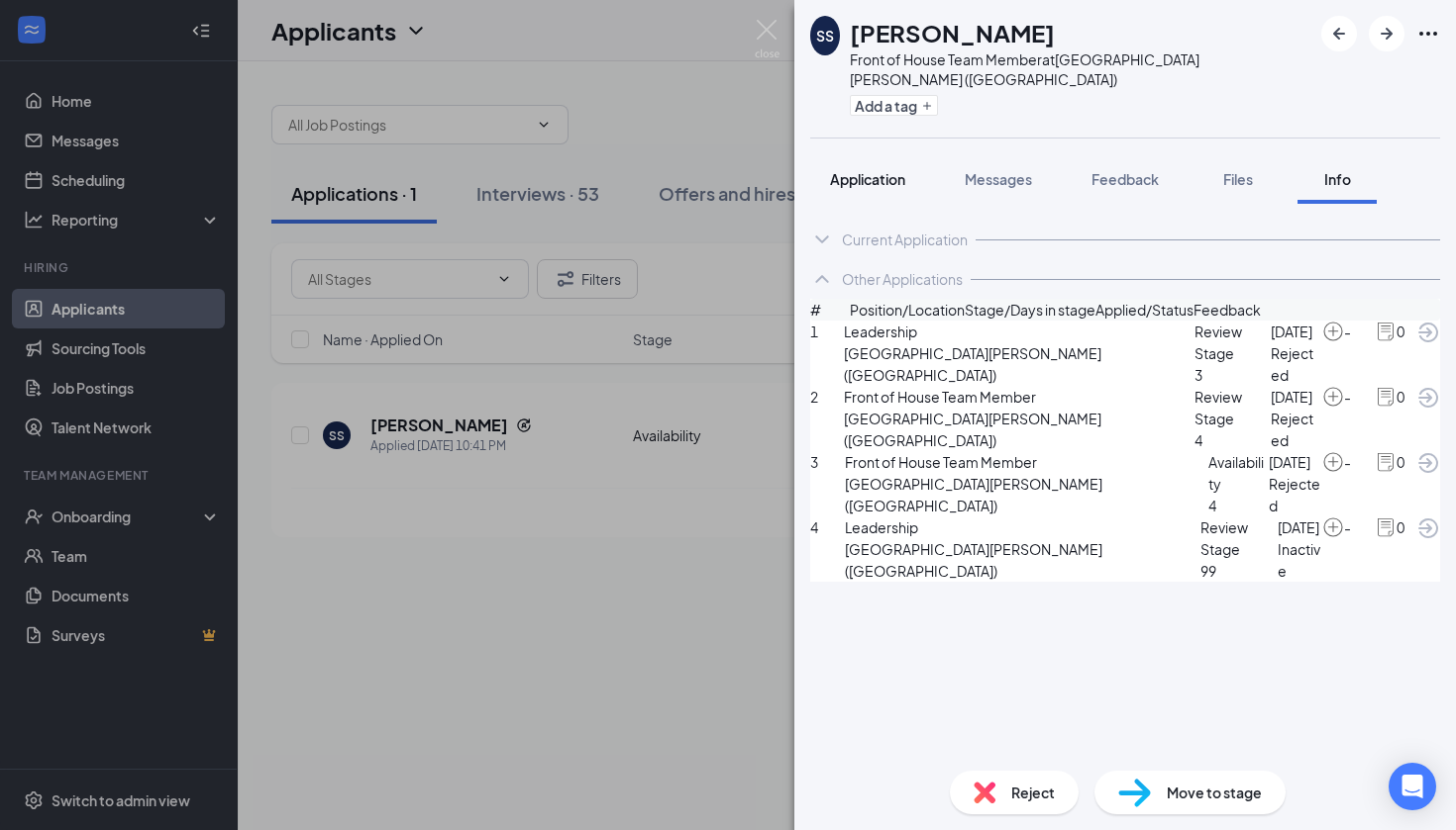
click at [889, 180] on button "Application" at bounding box center [867, 180] width 115 height 50
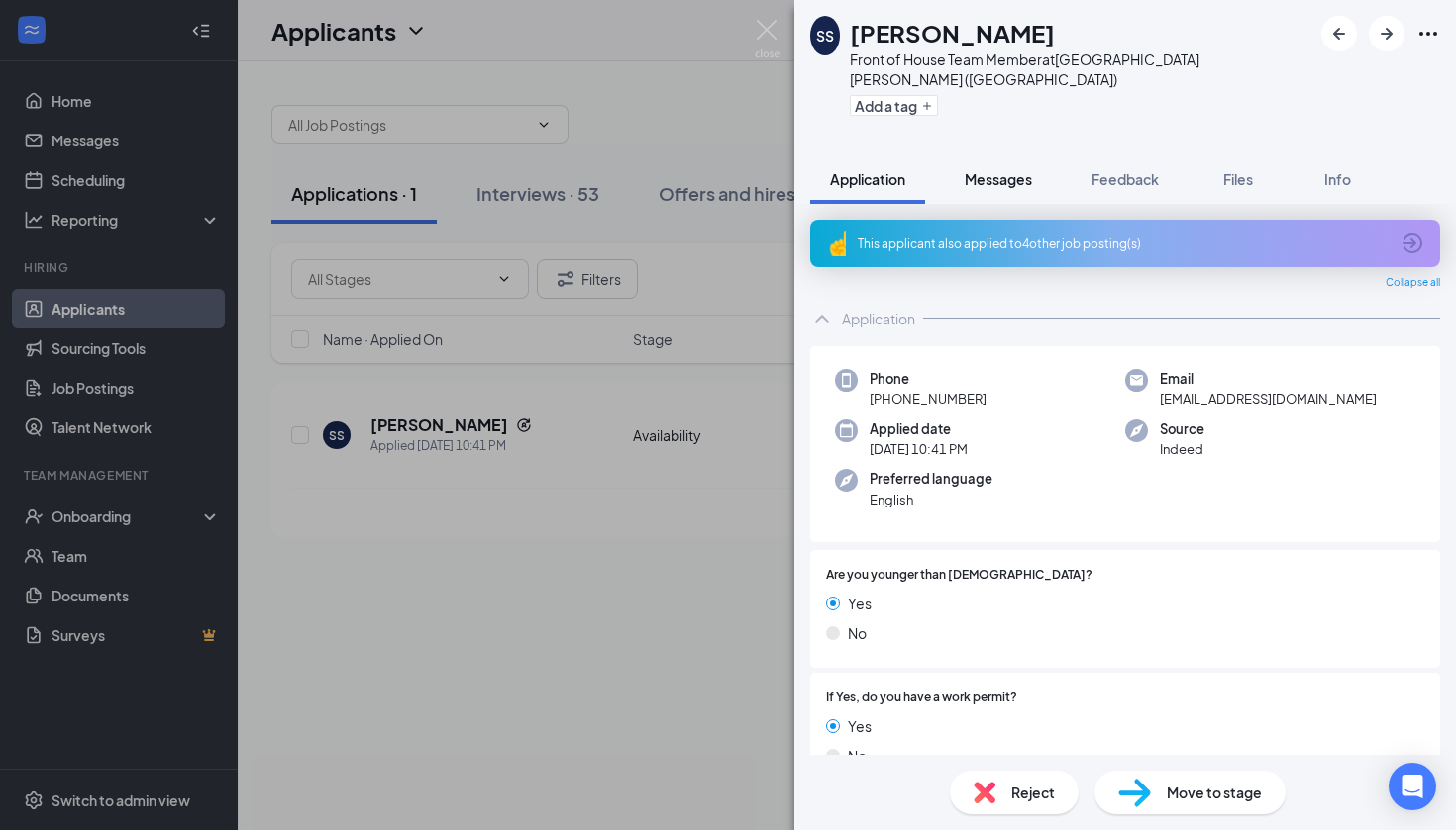
click at [1021, 170] on span "Messages" at bounding box center [997, 179] width 67 height 18
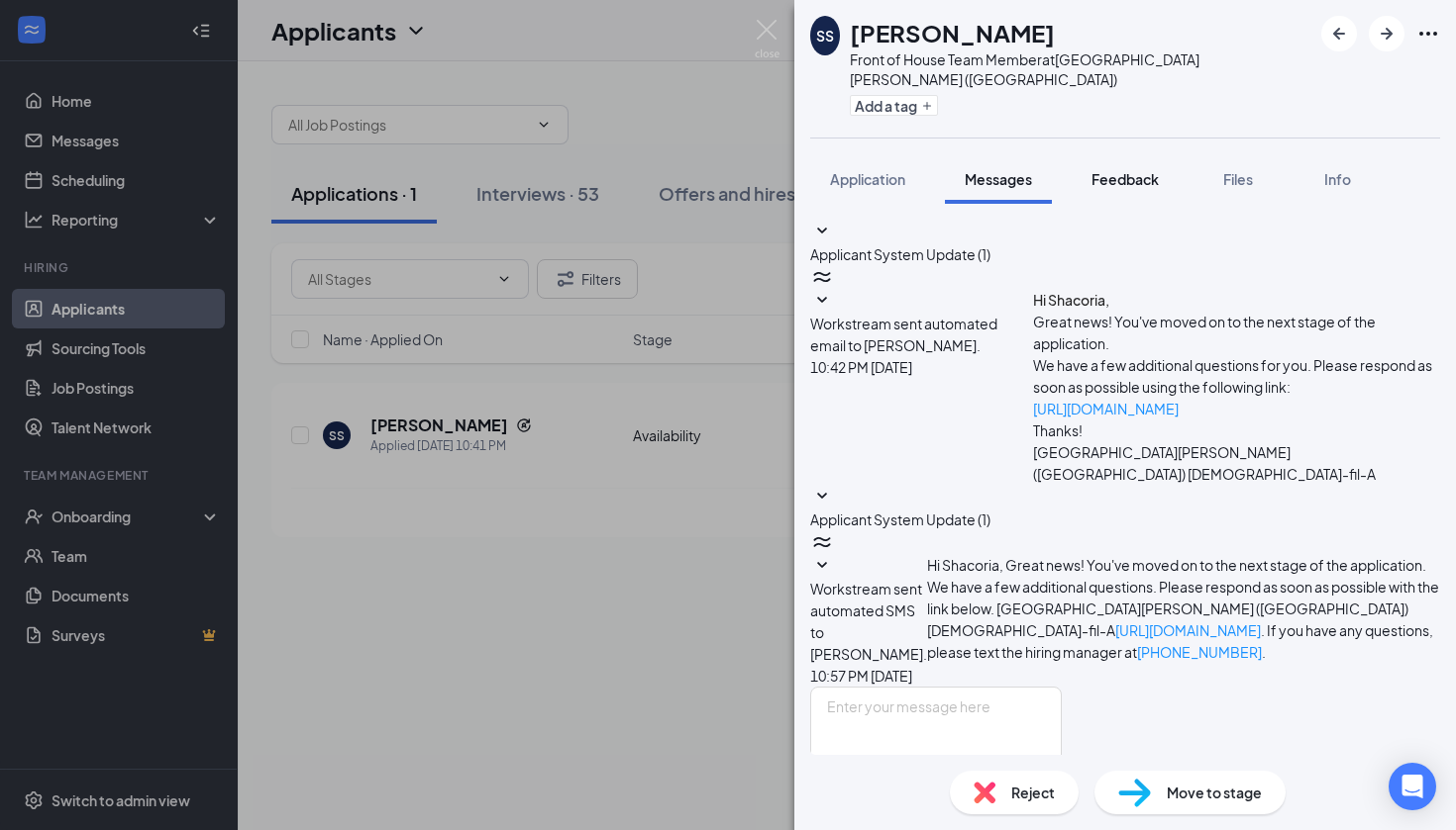
click at [1132, 170] on span "Feedback" at bounding box center [1124, 179] width 67 height 18
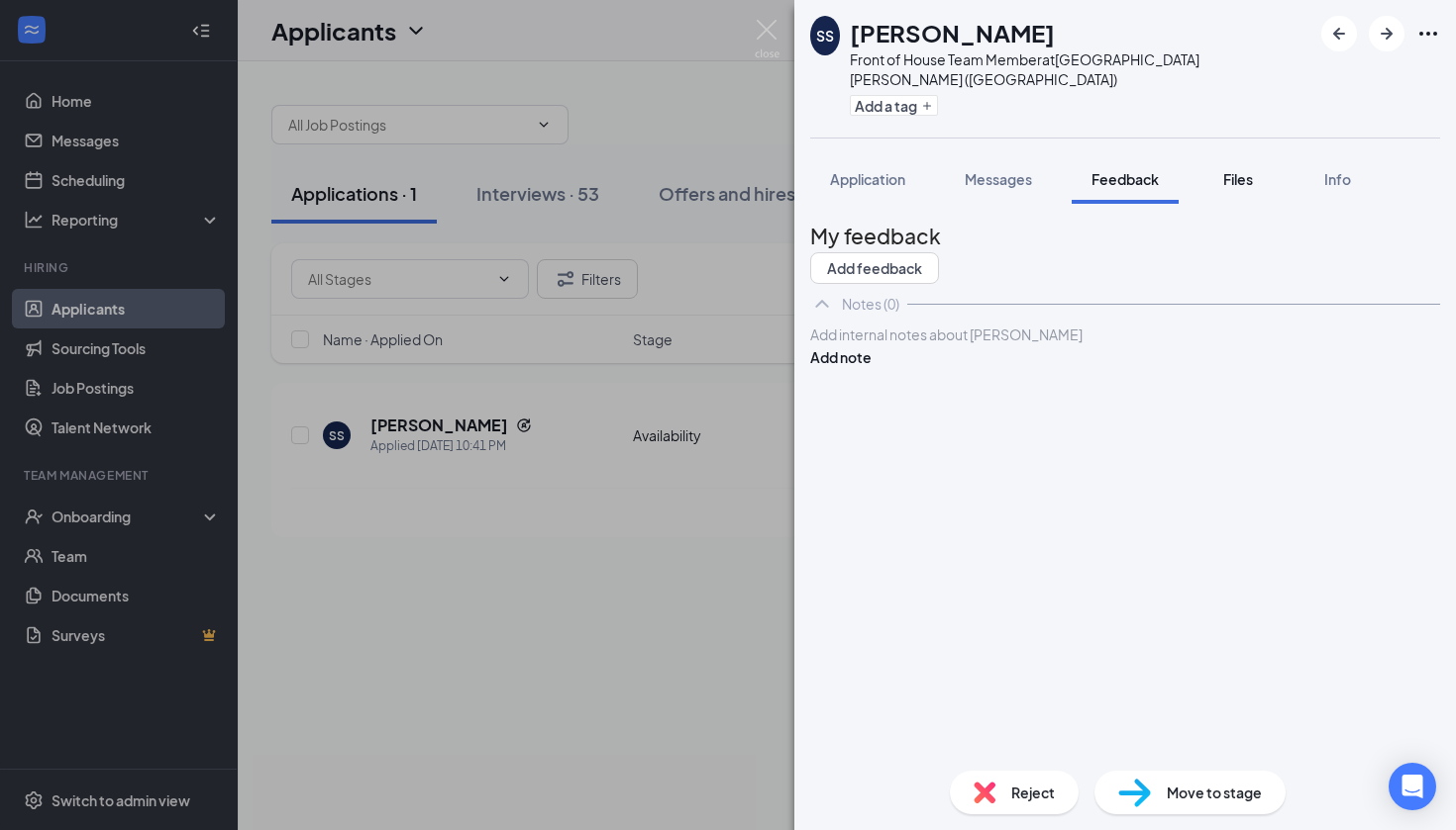
click at [1214, 169] on button "Files" at bounding box center [1237, 180] width 79 height 50
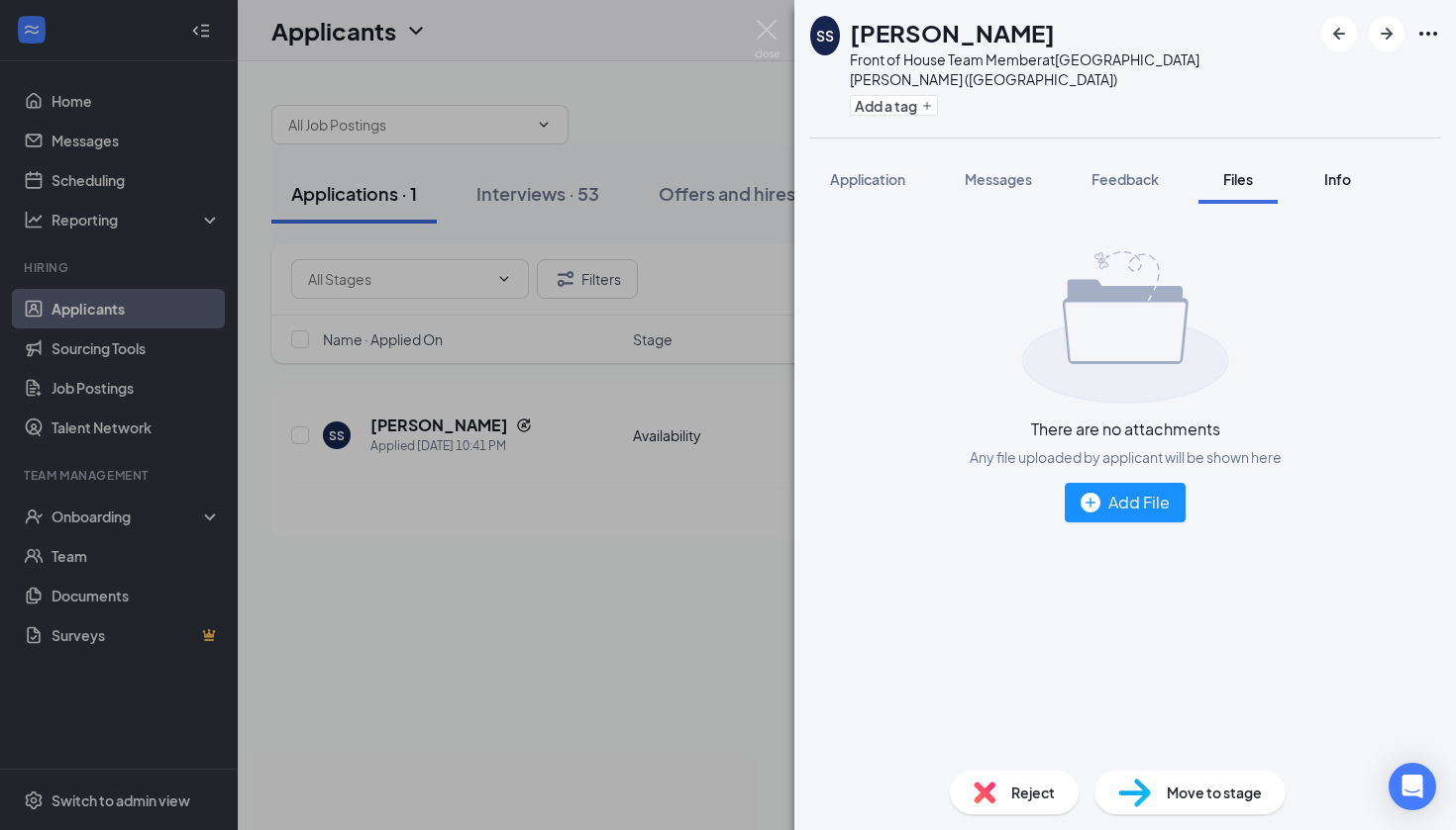
click at [1323, 169] on div "Info" at bounding box center [1337, 179] width 40 height 20
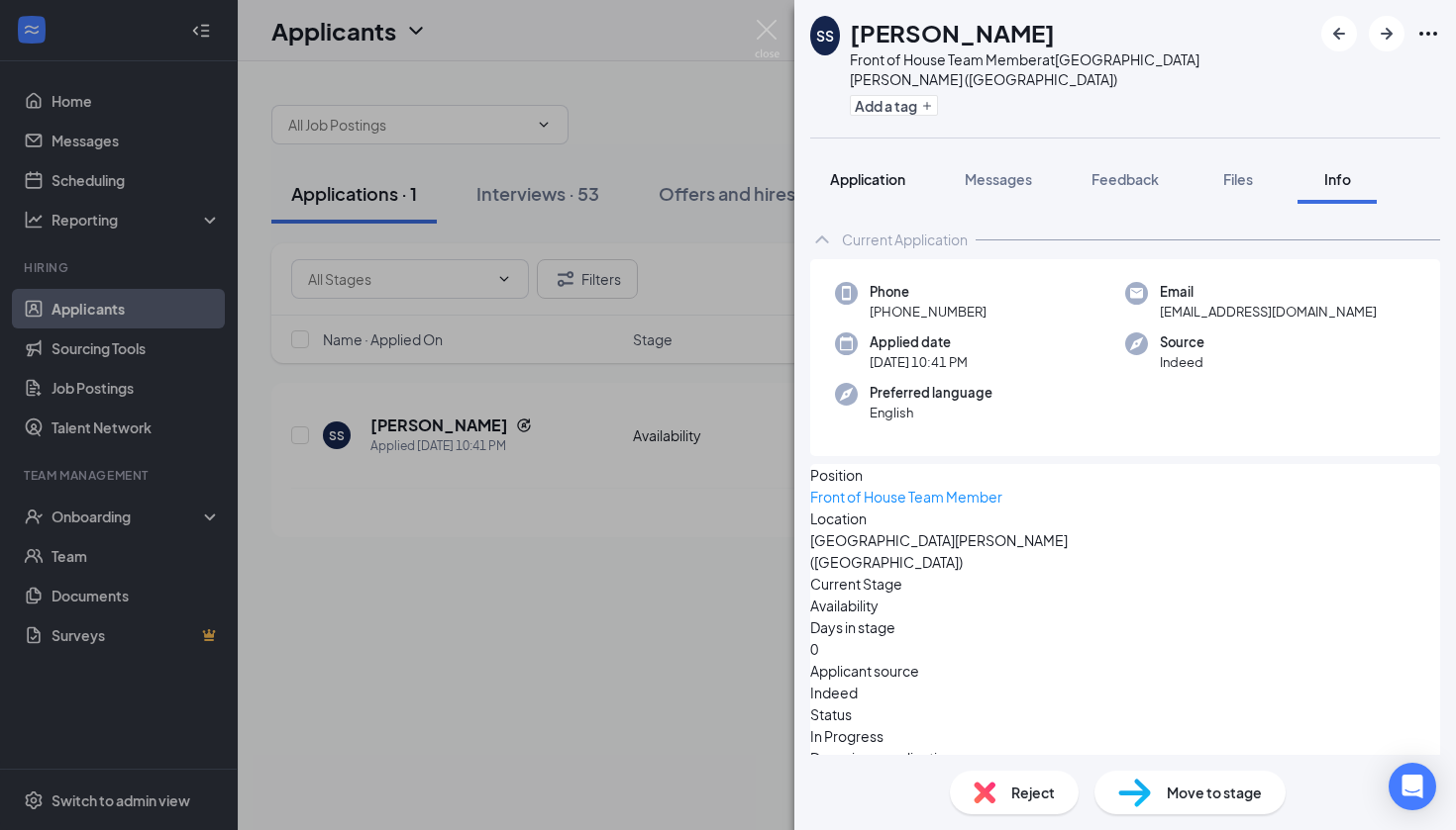
click at [872, 170] on span "Application" at bounding box center [866, 179] width 75 height 18
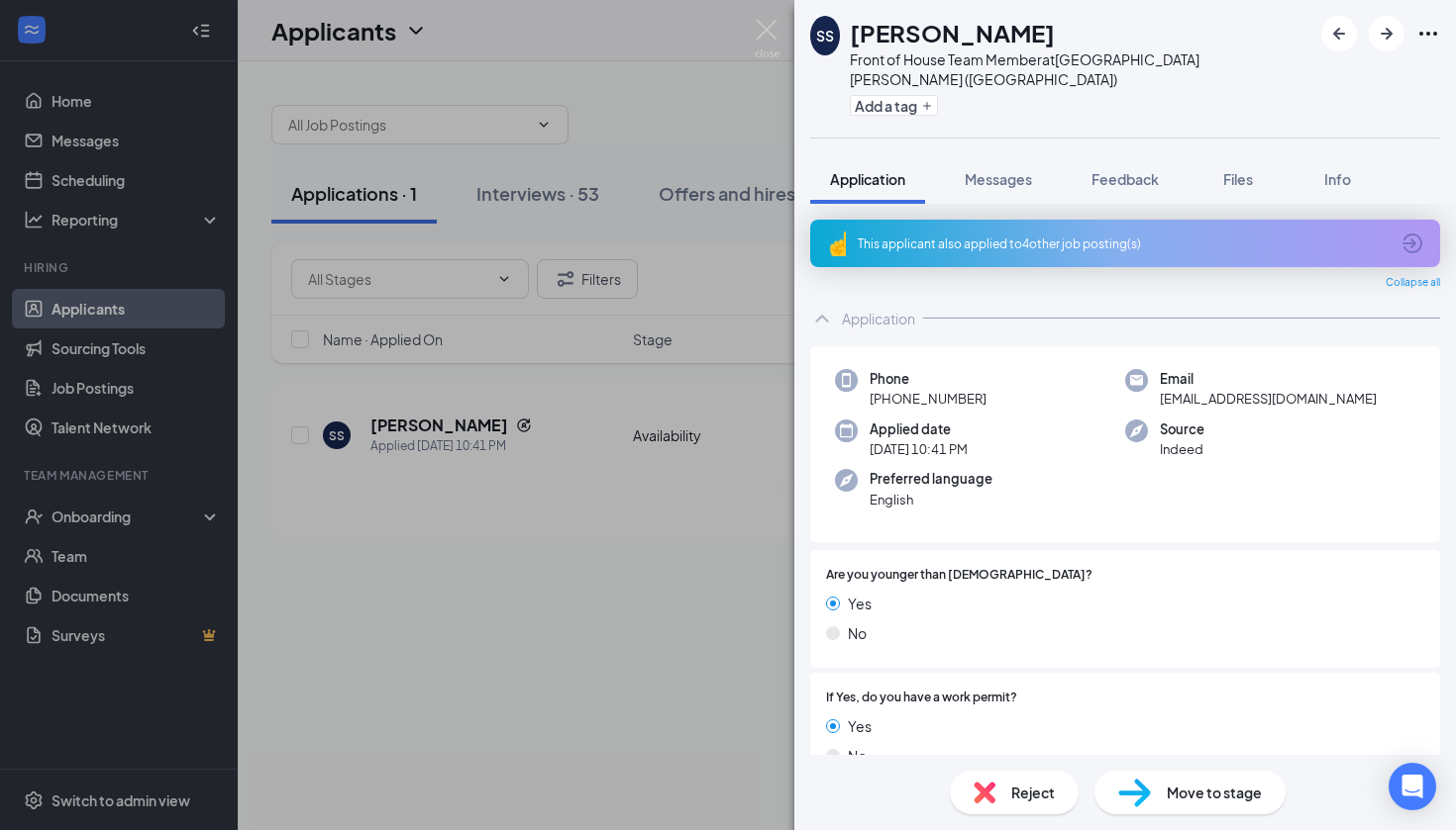
drag, startPoint x: 864, startPoint y: 33, endPoint x: 1050, endPoint y: 34, distance: 186.0
click at [1050, 34] on div "[PERSON_NAME]" at bounding box center [1080, 33] width 462 height 34
copy h1 "[PERSON_NAME]"
click at [1007, 800] on div "Reject" at bounding box center [1013, 793] width 129 height 44
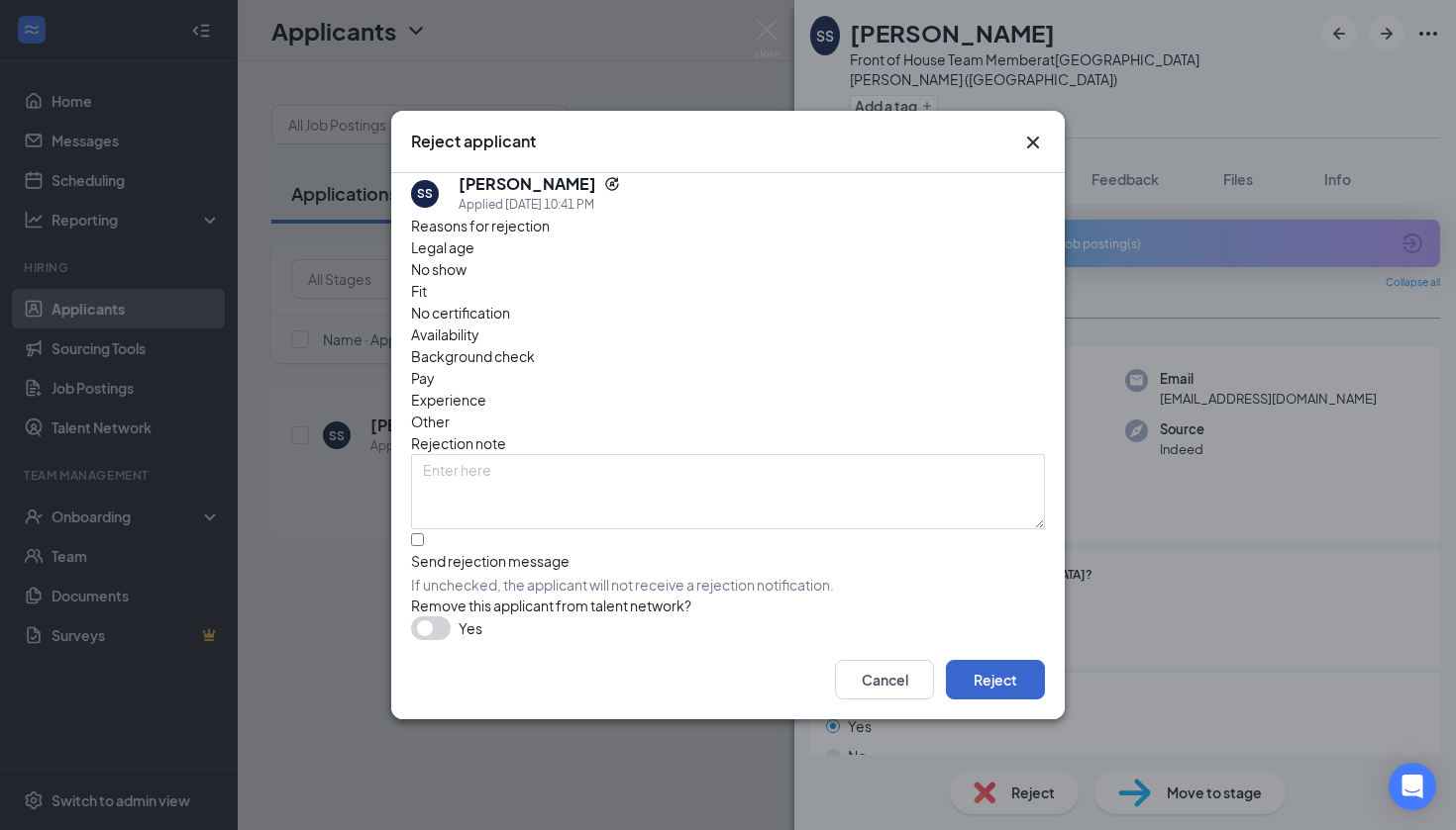
click at [981, 687] on button "Reject" at bounding box center [994, 680] width 99 height 40
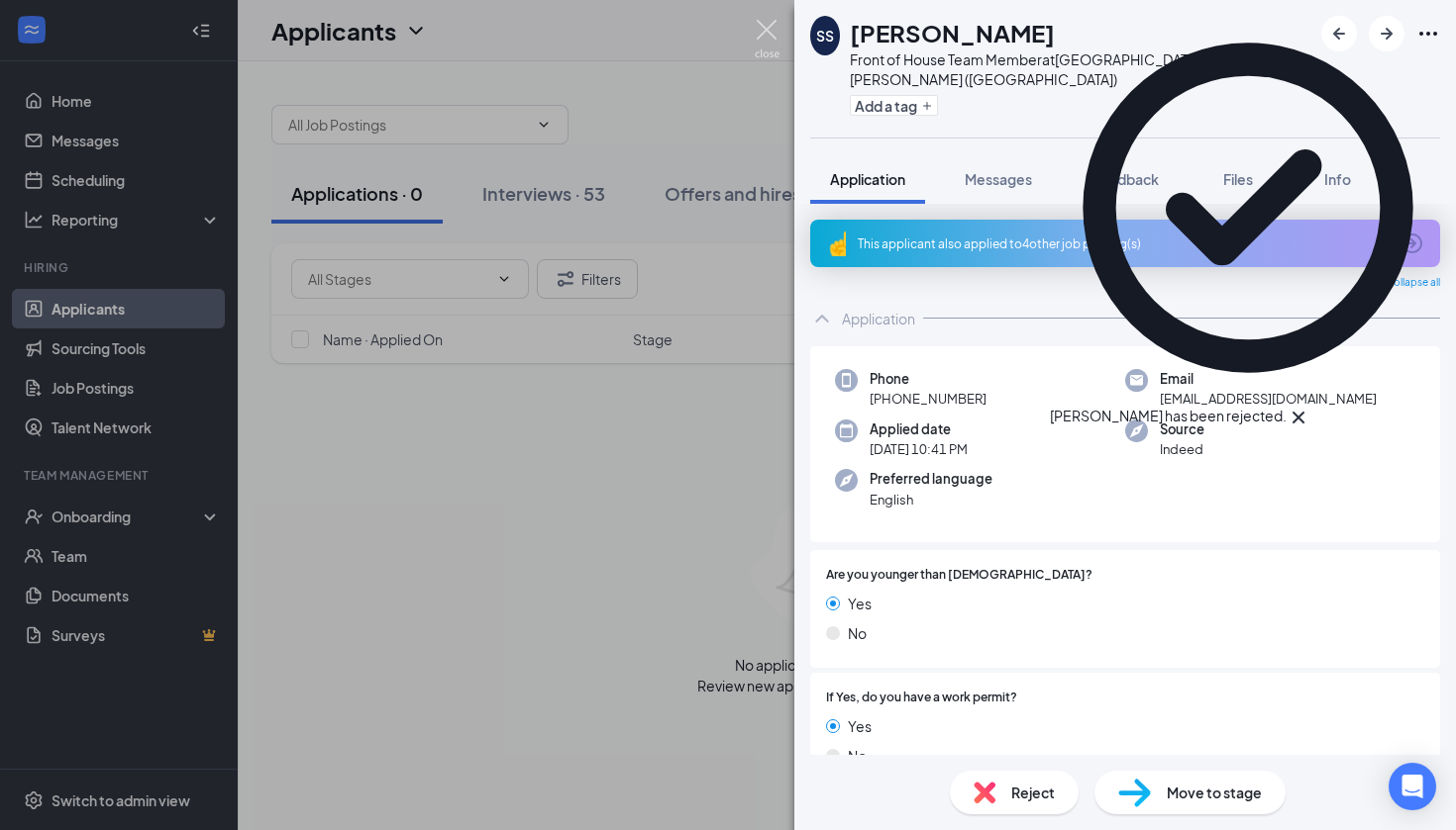
click at [769, 32] on img at bounding box center [766, 39] width 25 height 39
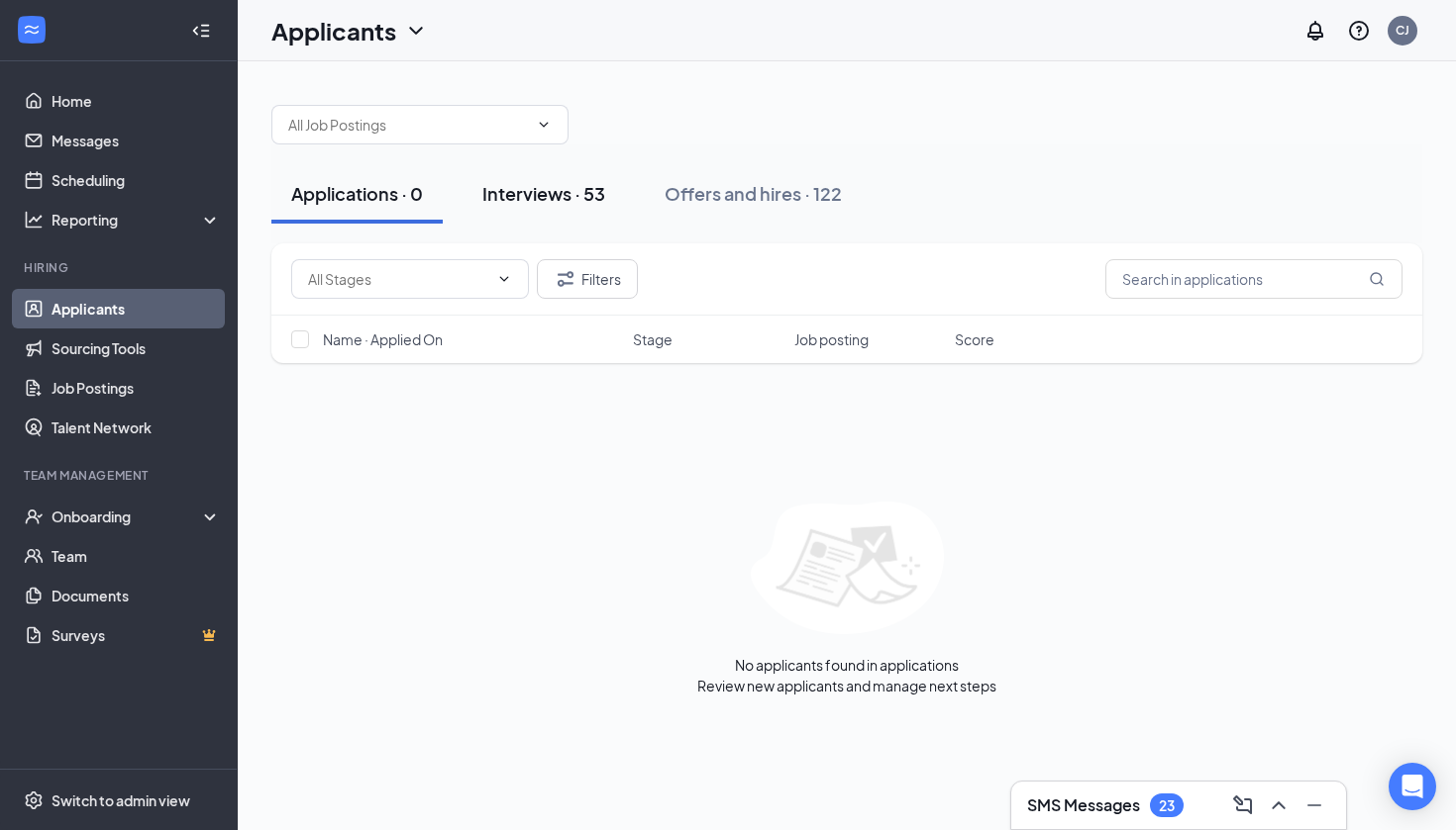
click at [598, 197] on div "Interviews · 53" at bounding box center [544, 193] width 123 height 25
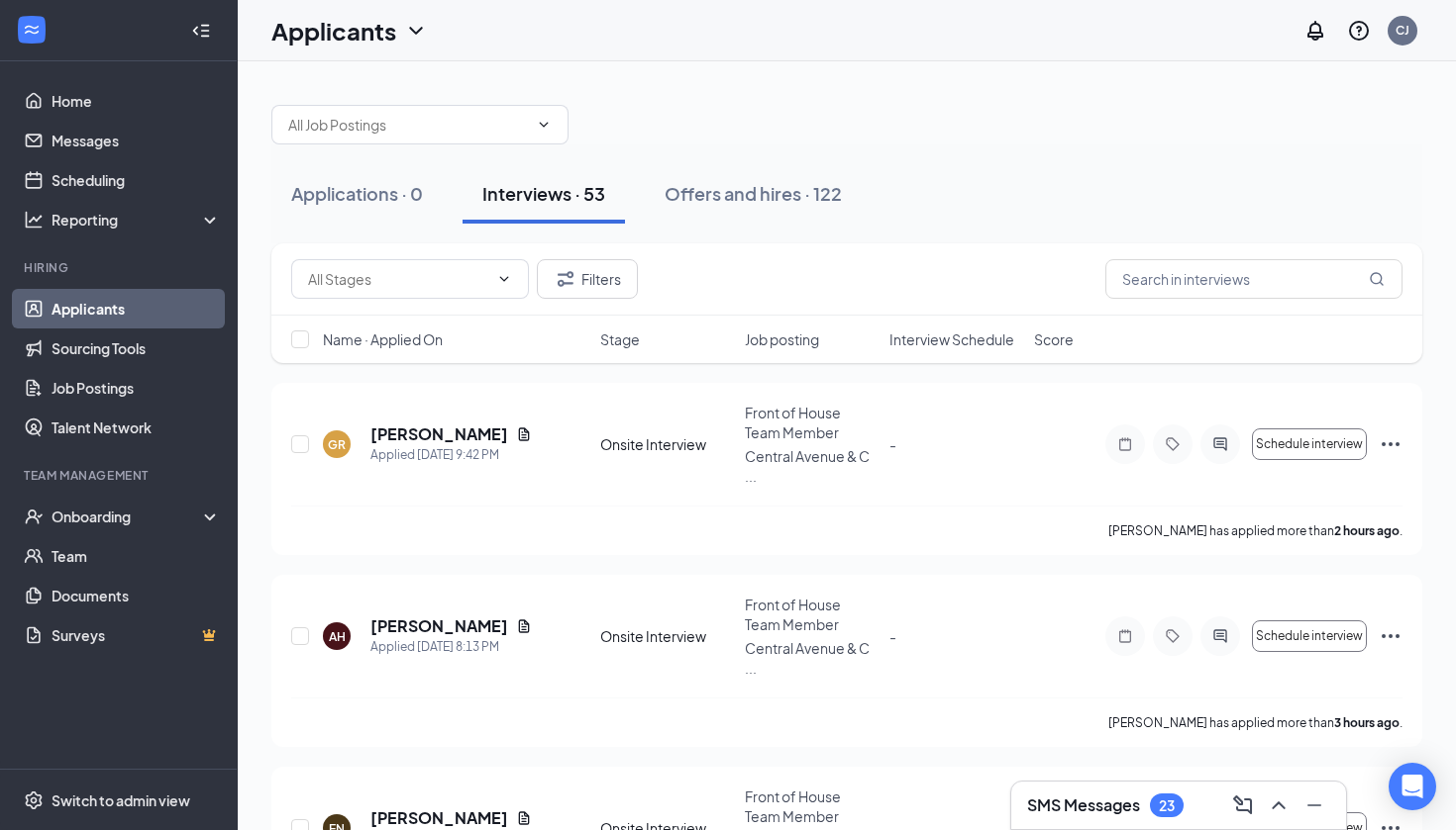
click at [914, 344] on span "Interview Schedule" at bounding box center [951, 340] width 125 height 20
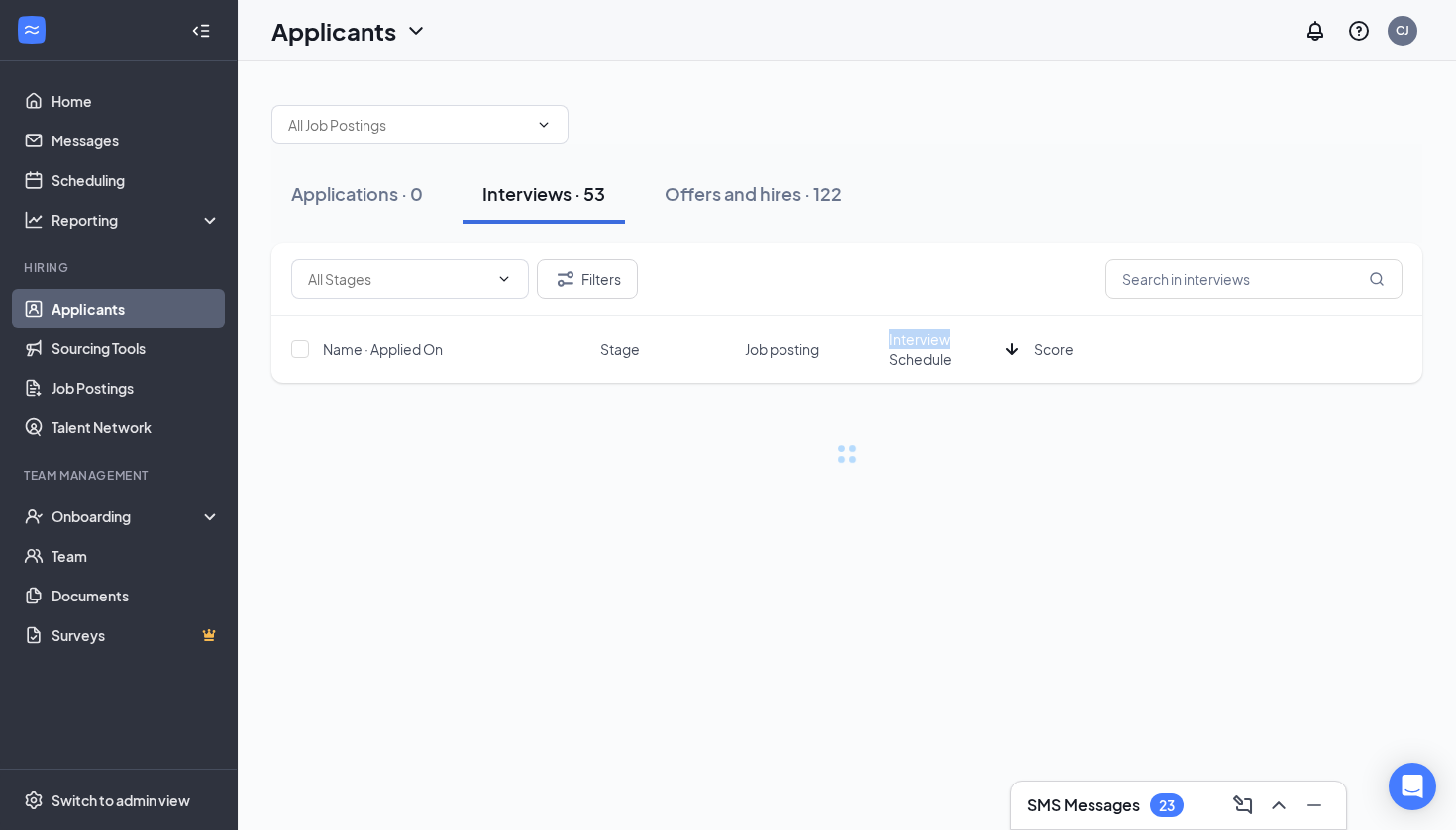
click at [914, 344] on span "Interview Schedule" at bounding box center [943, 350] width 109 height 40
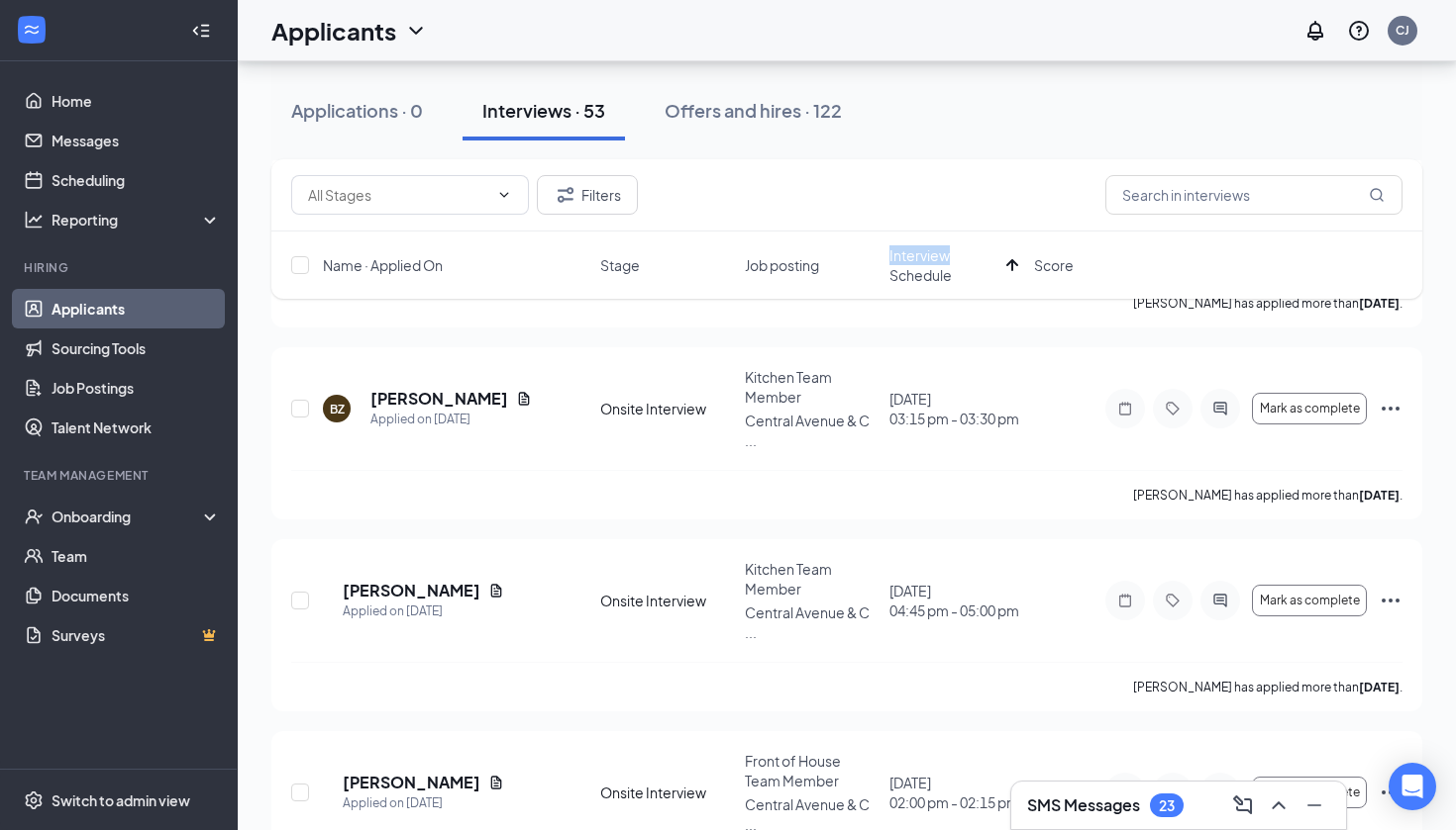
scroll to position [4296, 0]
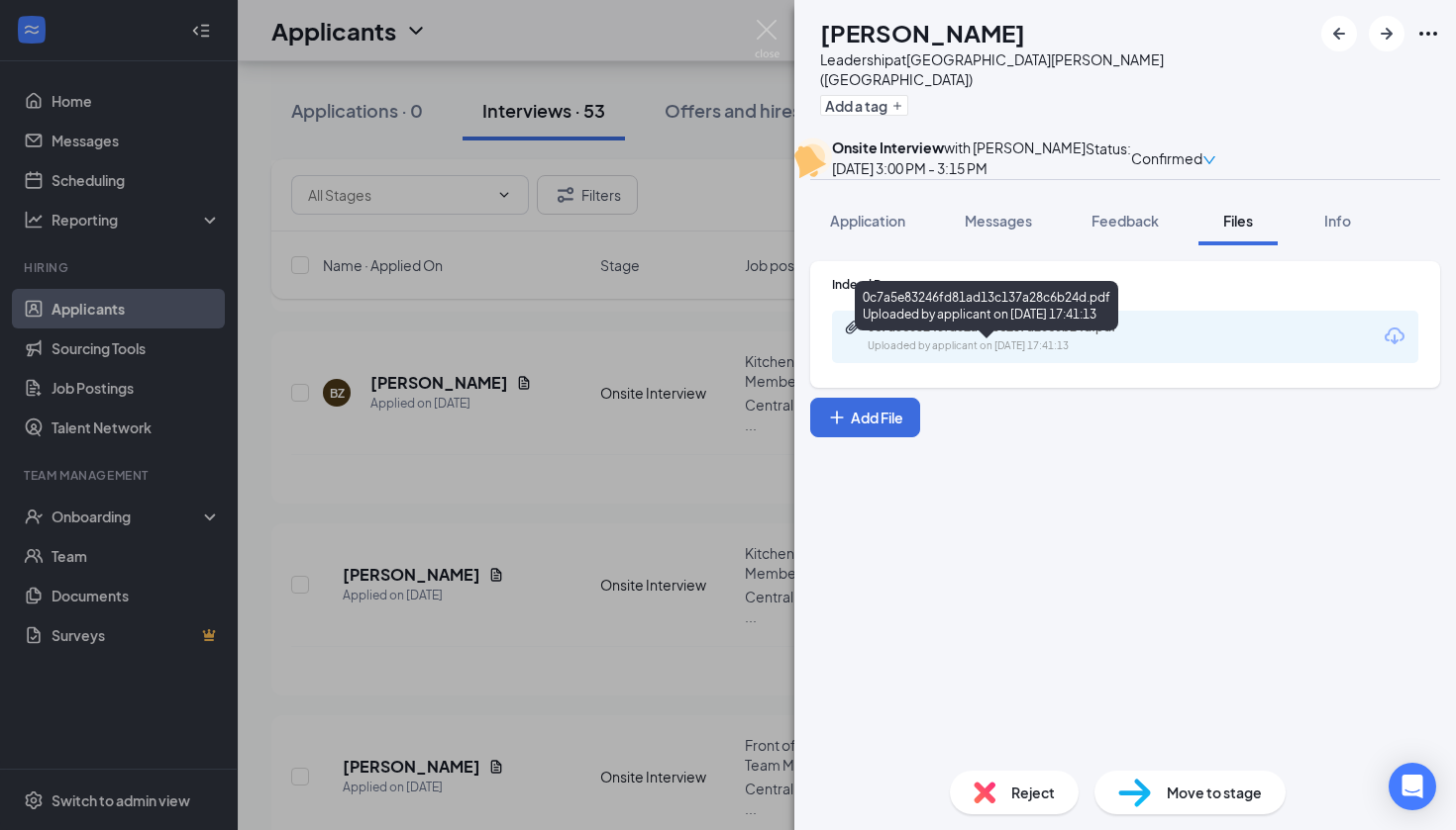
click at [1041, 336] on div "0c7a5e83246fd81ad13c137a28c6b24d.pdf" at bounding box center [1005, 328] width 277 height 16
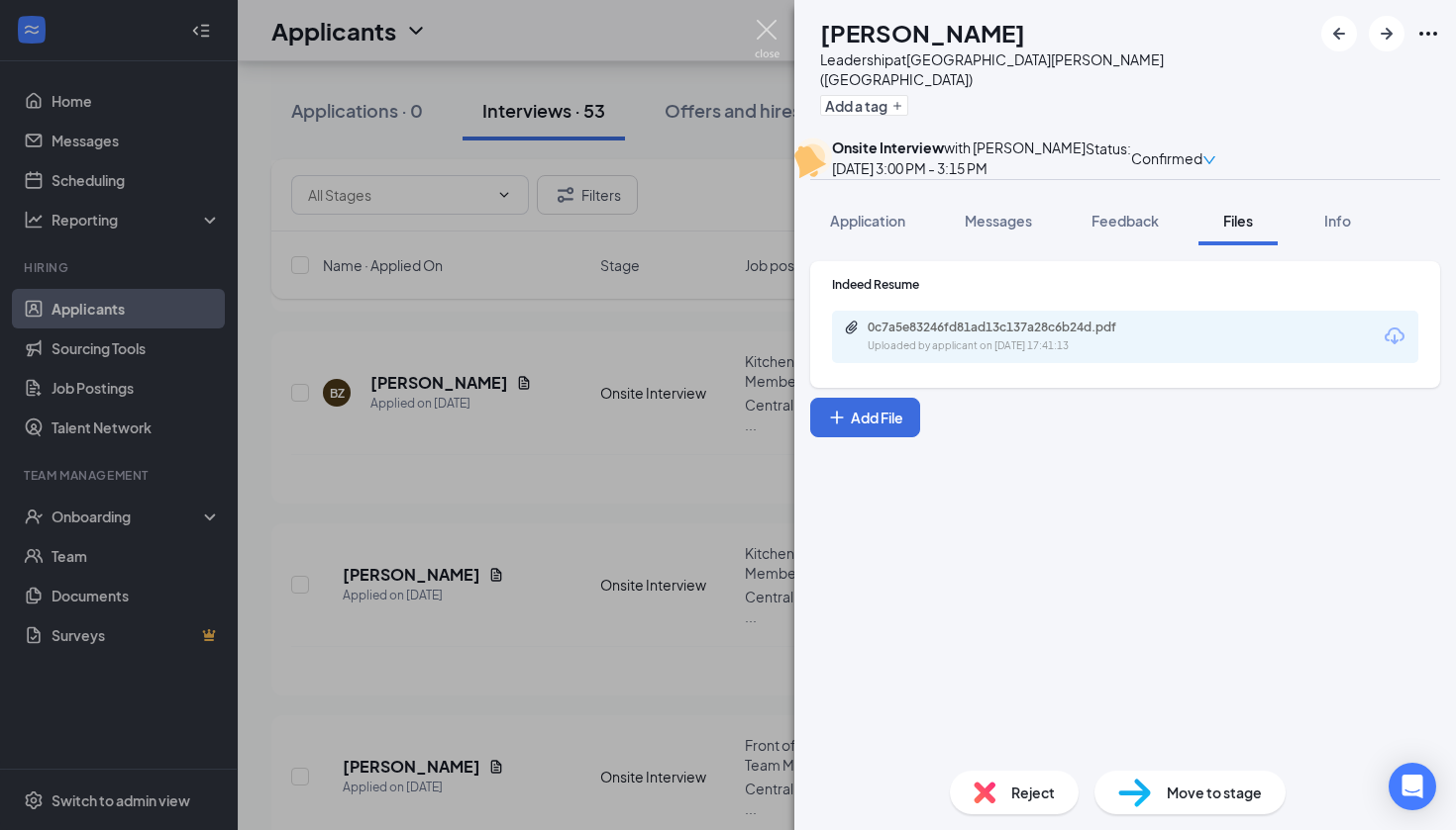
click at [776, 34] on img at bounding box center [766, 39] width 25 height 39
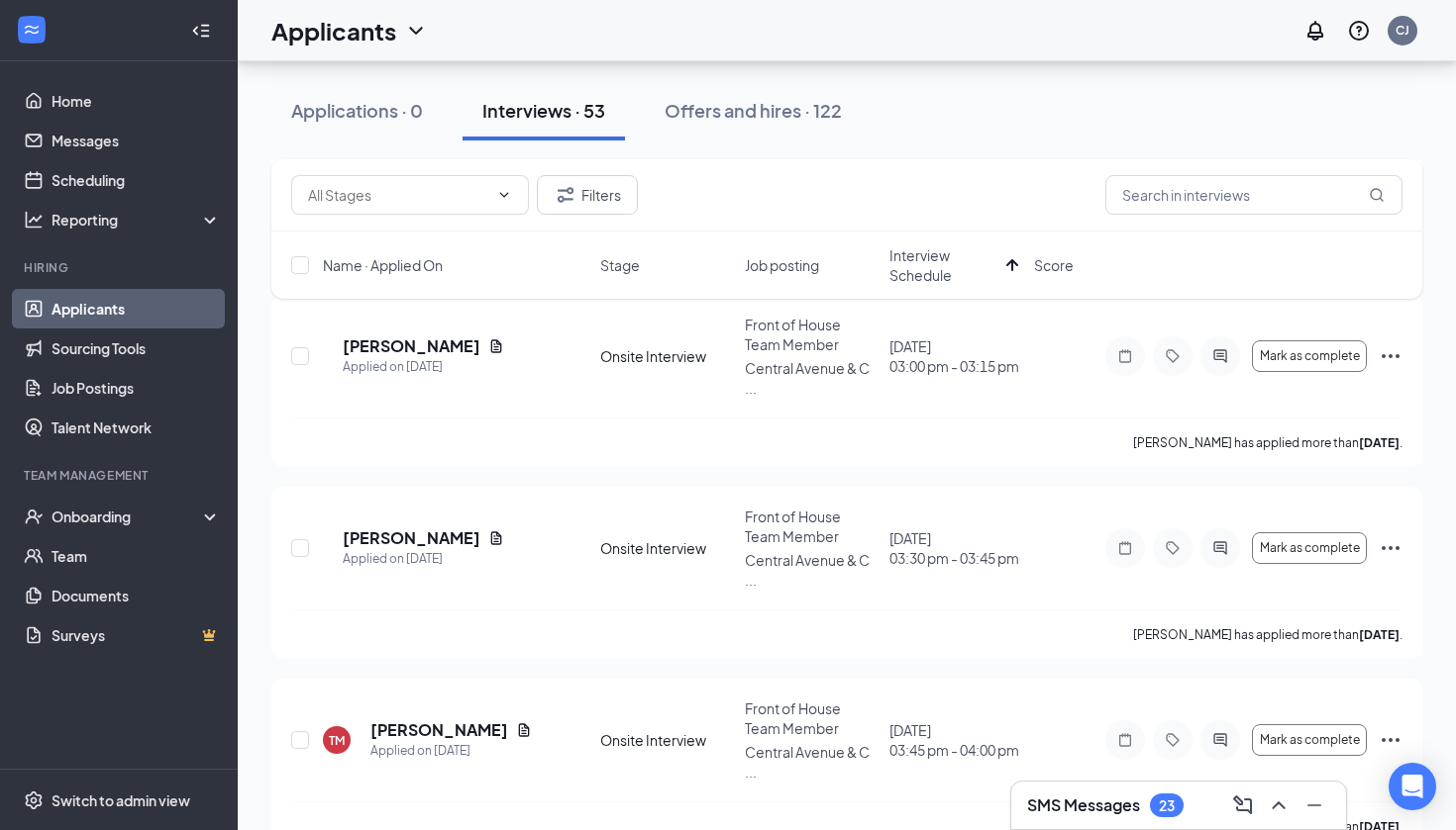
scroll to position [1350, 0]
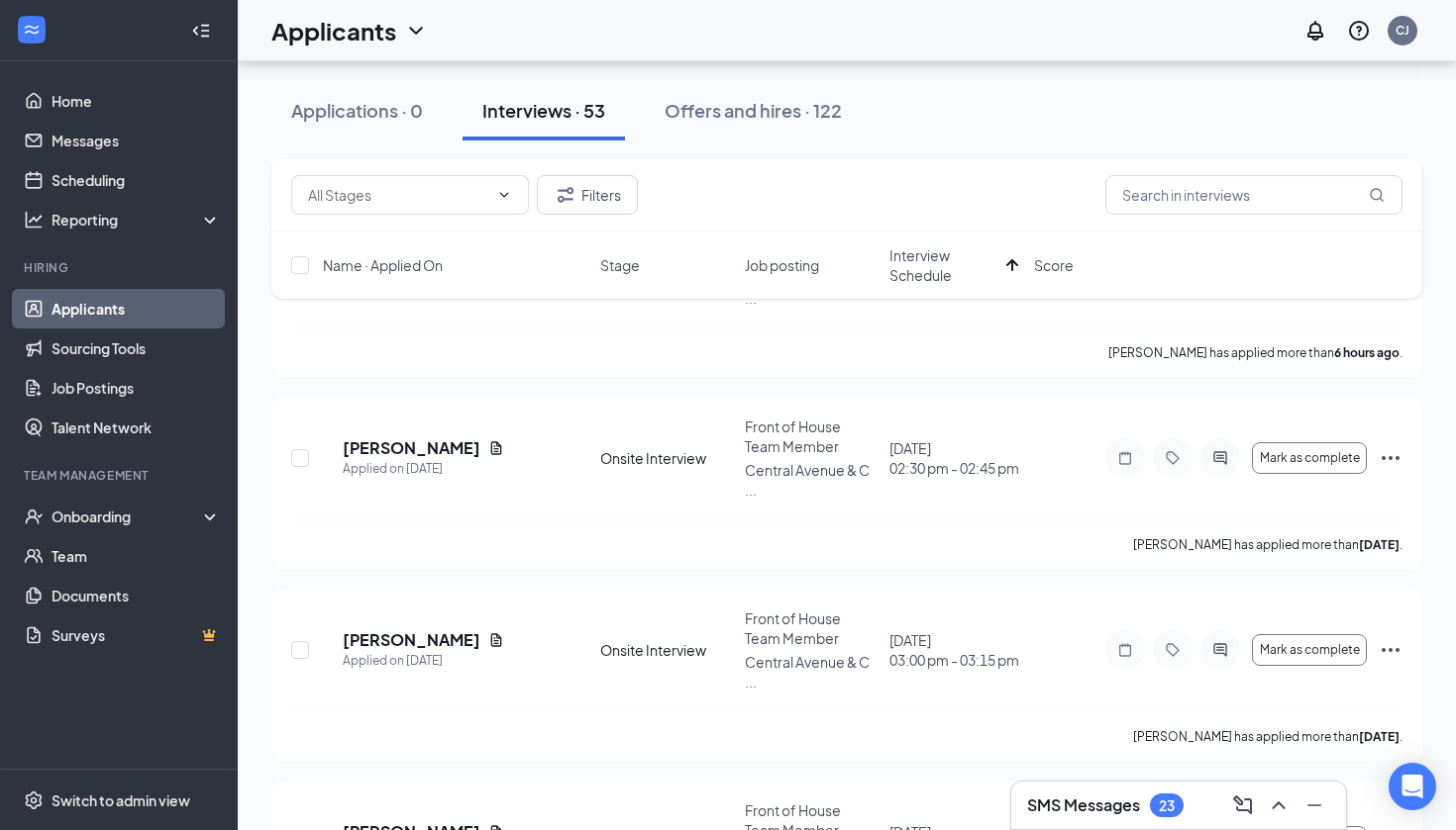
drag, startPoint x: 691, startPoint y: 15, endPoint x: 695, endPoint y: 1, distance: 14.6
click at [693, 6] on div "Applicants CJ" at bounding box center [846, 30] width 1218 height 61
click at [396, 98] on div "Applications · 0" at bounding box center [357, 110] width 132 height 25
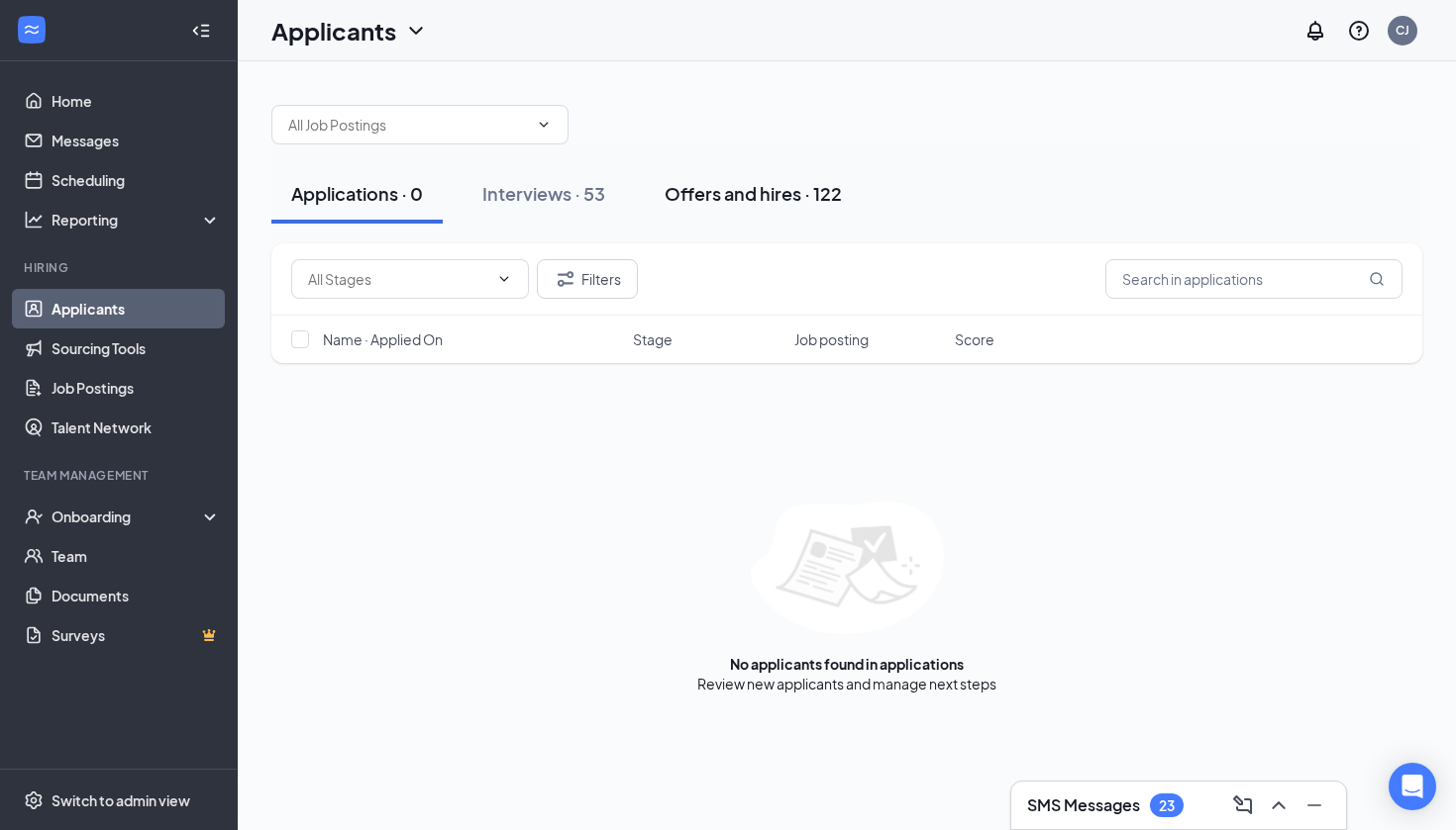
click at [791, 205] on div "Offers and hires · 122" at bounding box center [752, 193] width 177 height 25
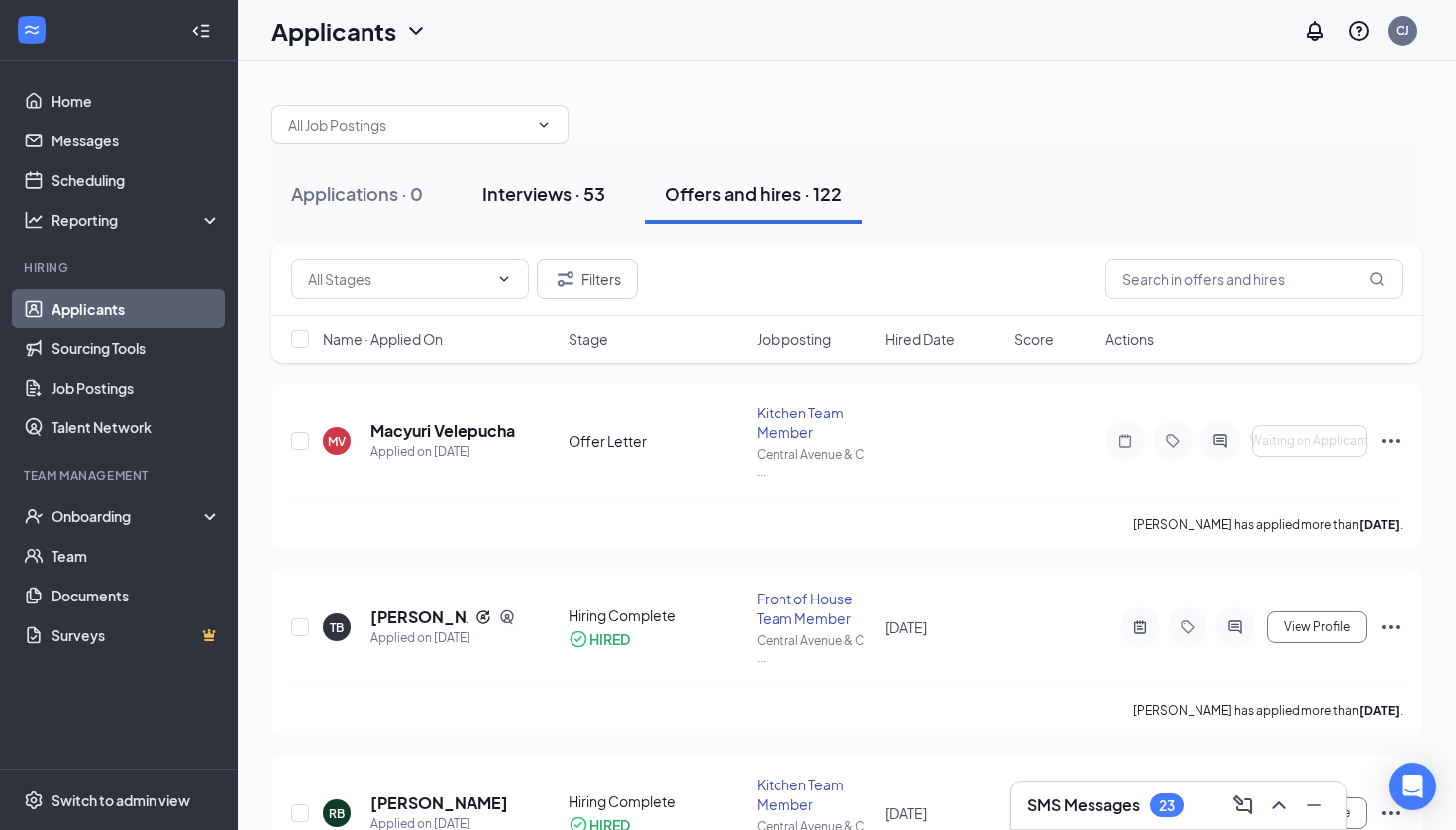
click at [574, 187] on div "Interviews · 53" at bounding box center [544, 193] width 123 height 25
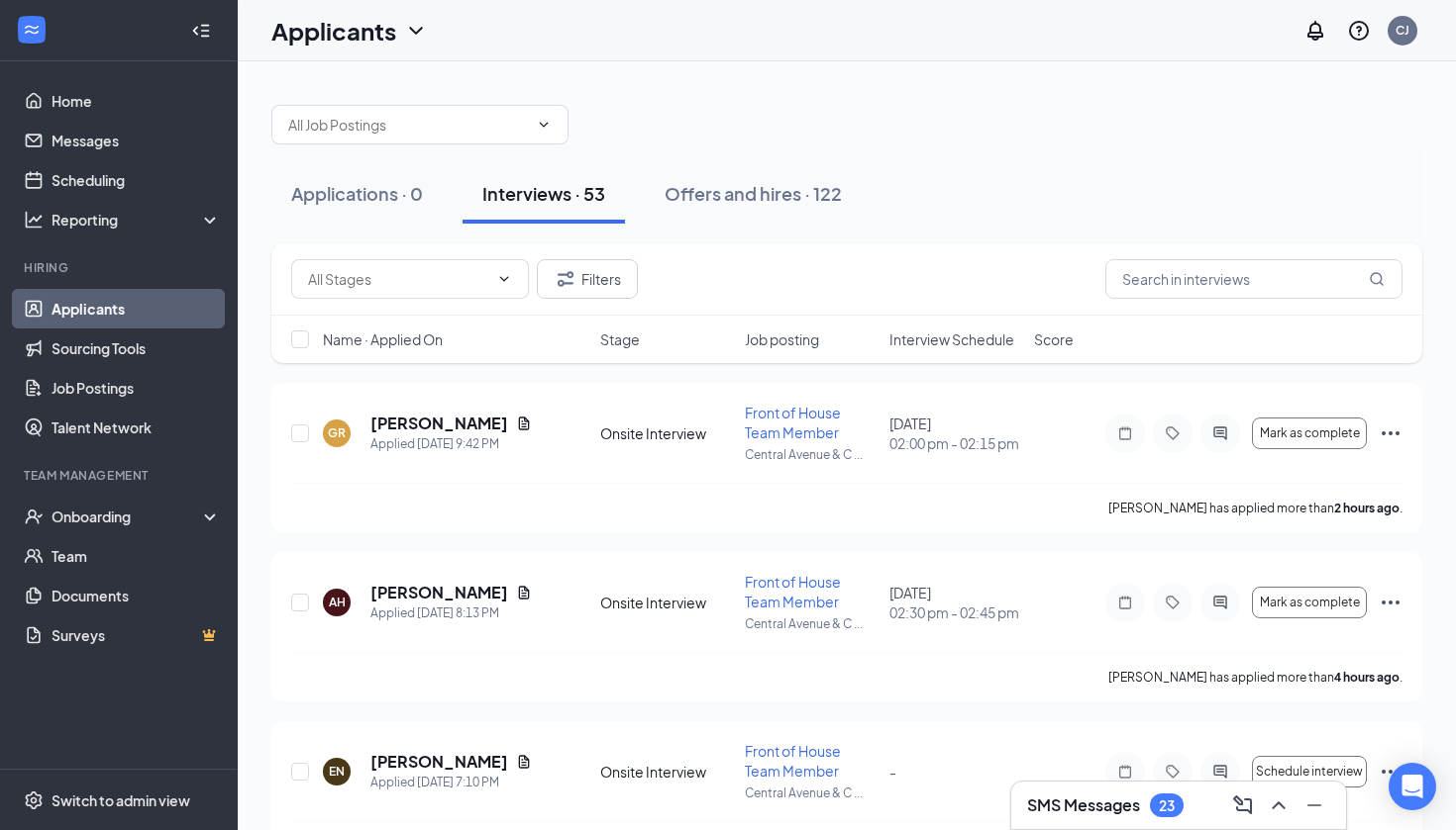
click at [958, 344] on span "Interview Schedule" at bounding box center [951, 340] width 125 height 20
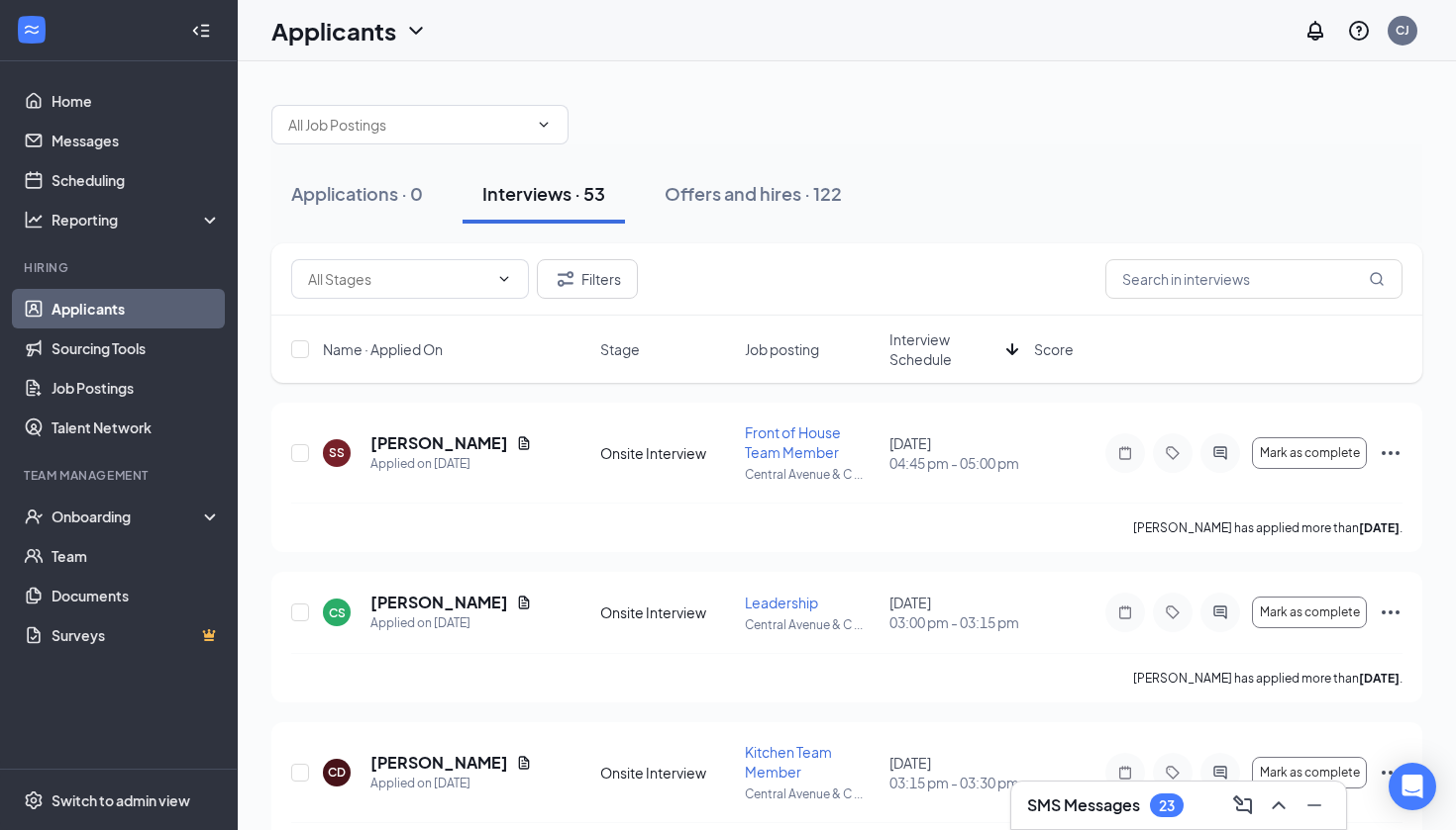
click at [958, 344] on span "Interview Schedule" at bounding box center [943, 350] width 109 height 40
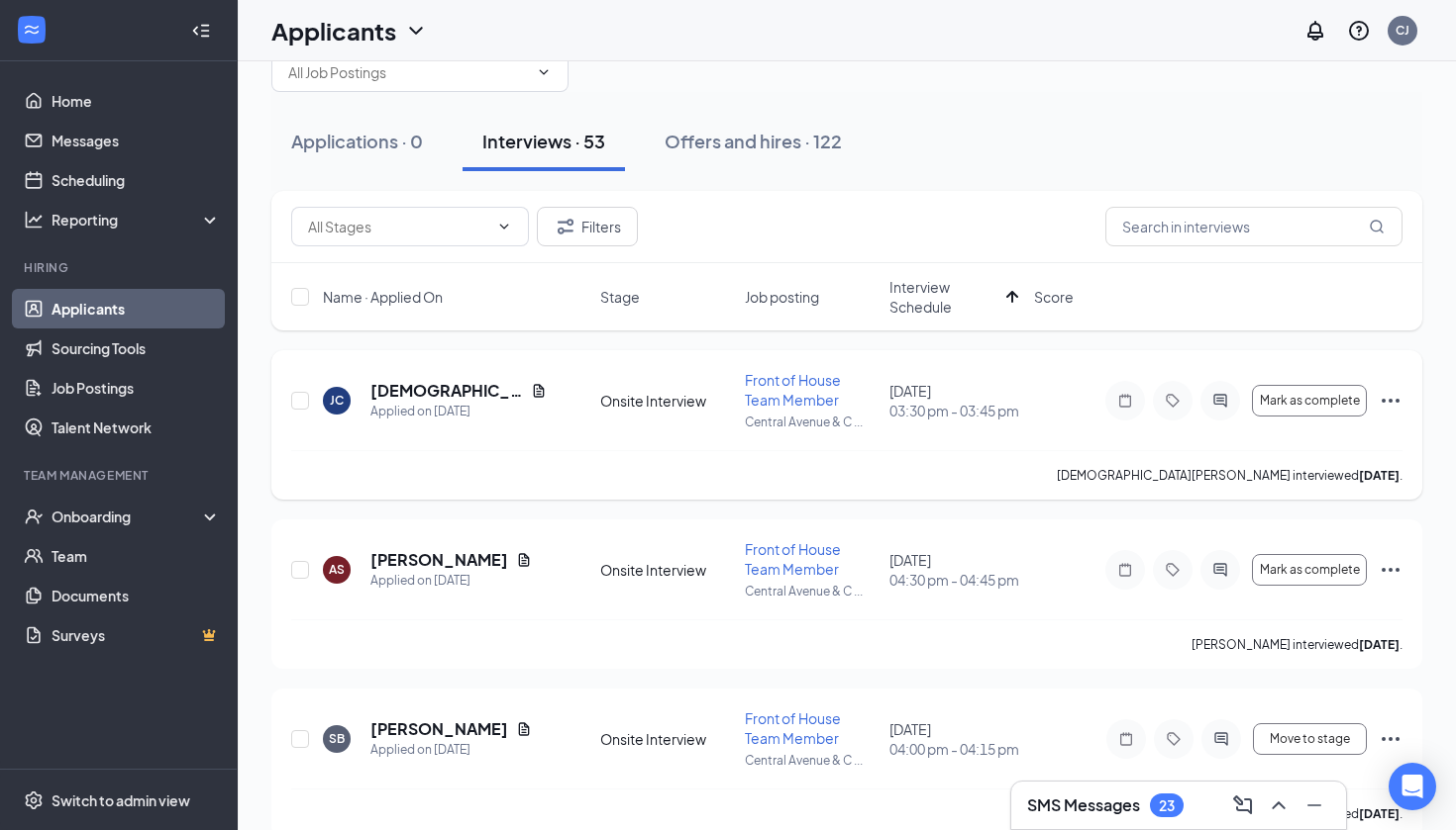
scroll to position [49, 0]
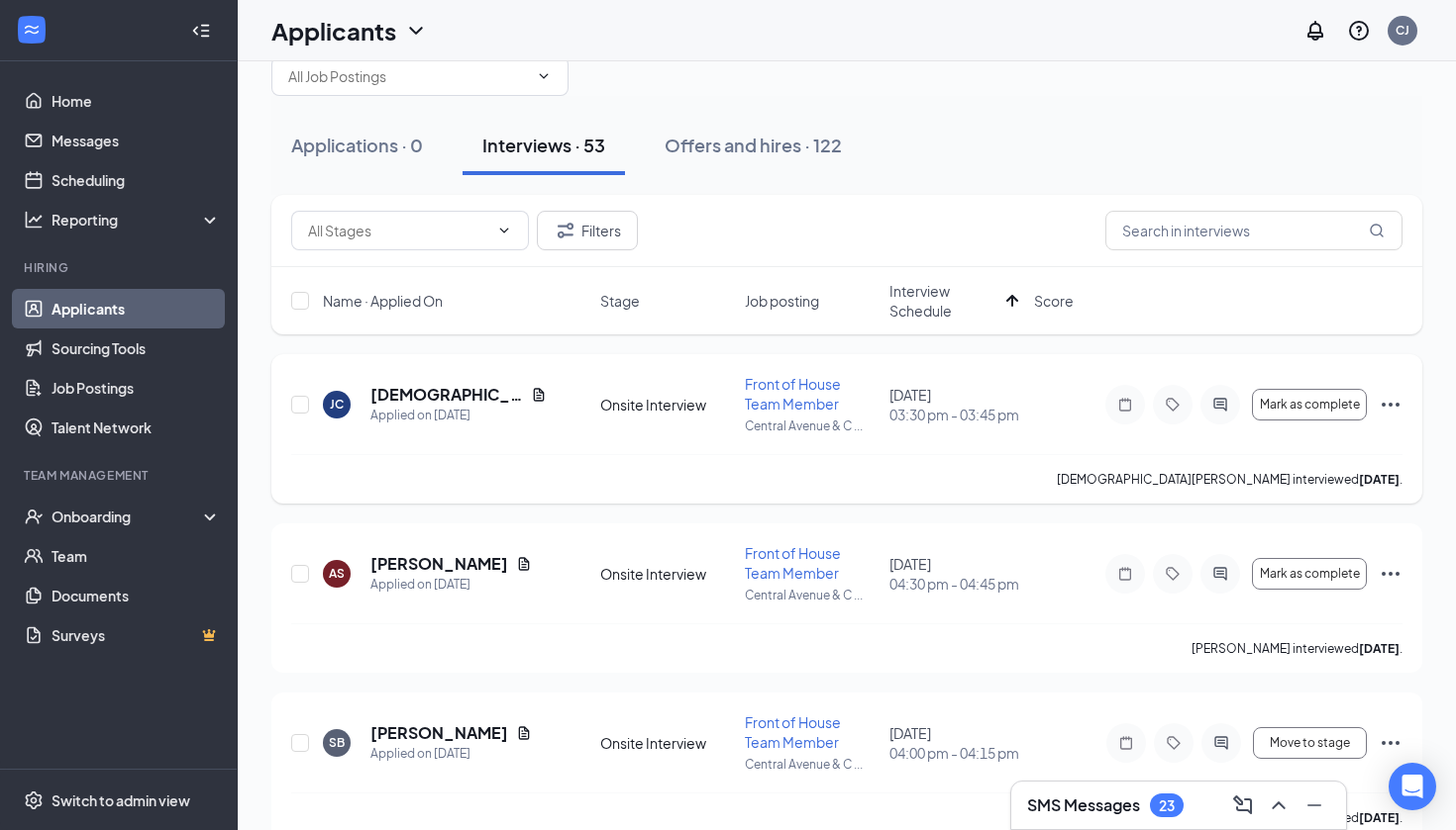
click at [1390, 406] on icon "Ellipses" at bounding box center [1390, 405] width 18 height 4
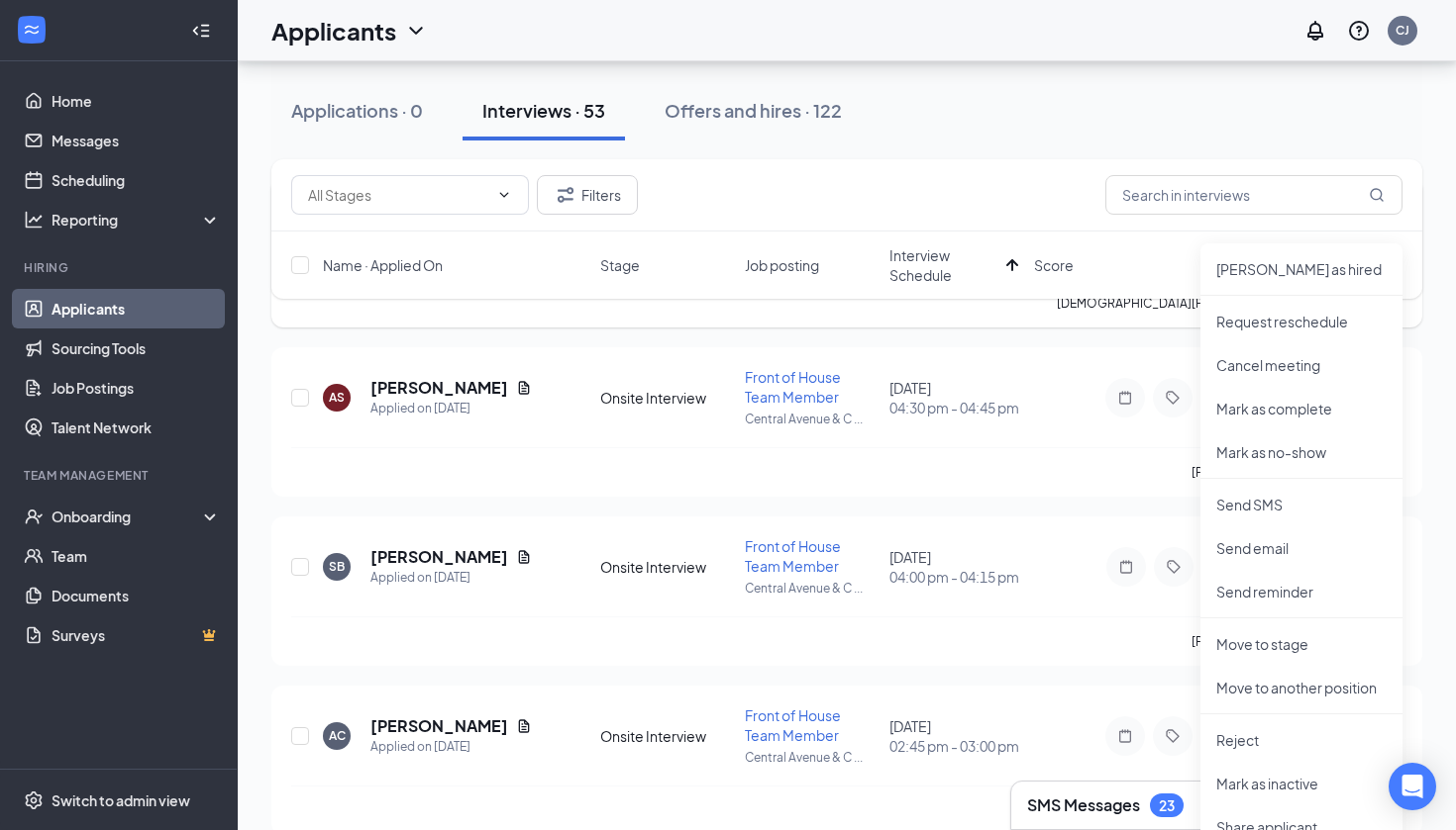
scroll to position [226, 0]
click at [1297, 646] on p "Move to stage" at bounding box center [1301, 643] width 170 height 20
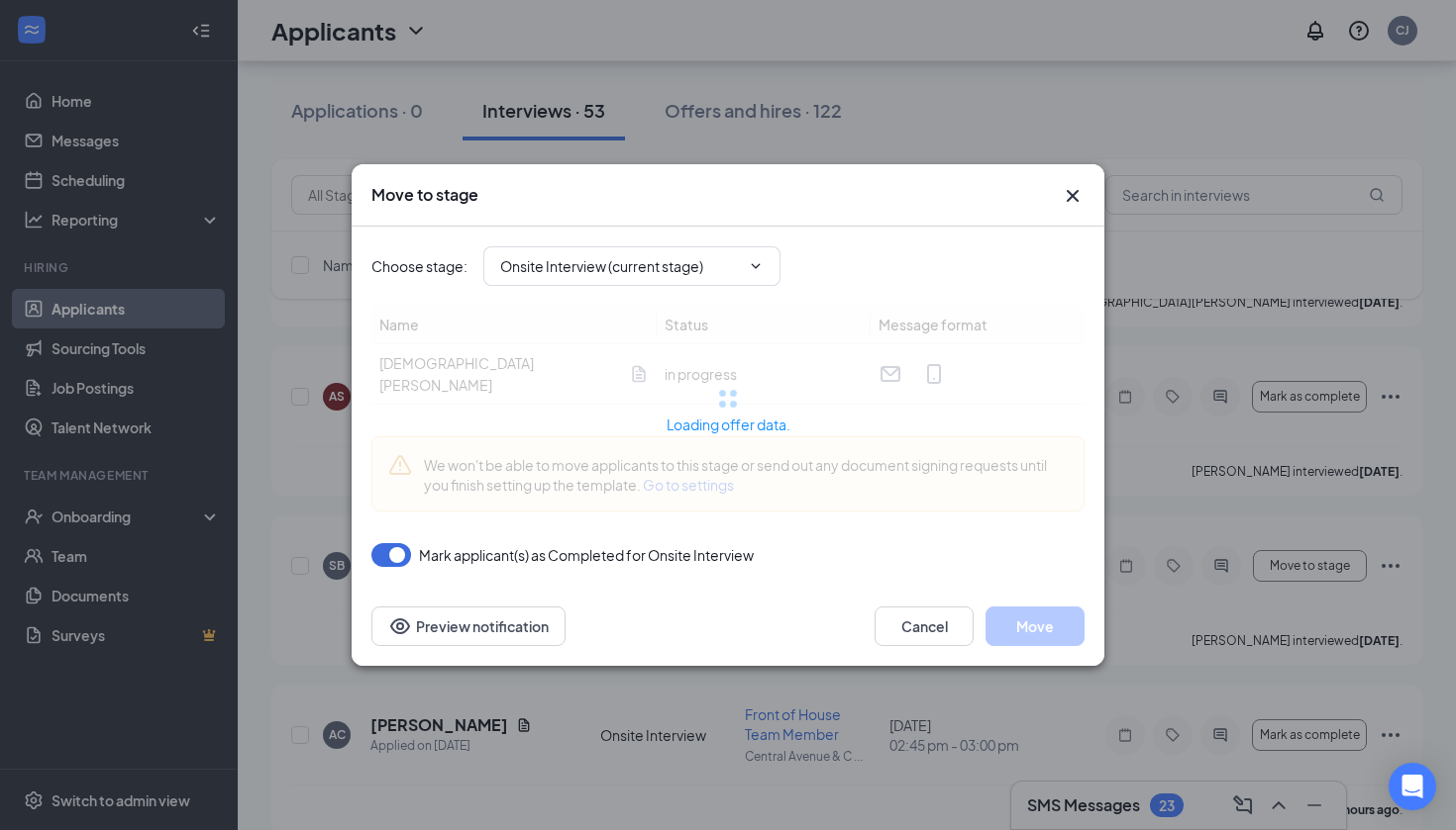
type input "Offer Letter (next stage)"
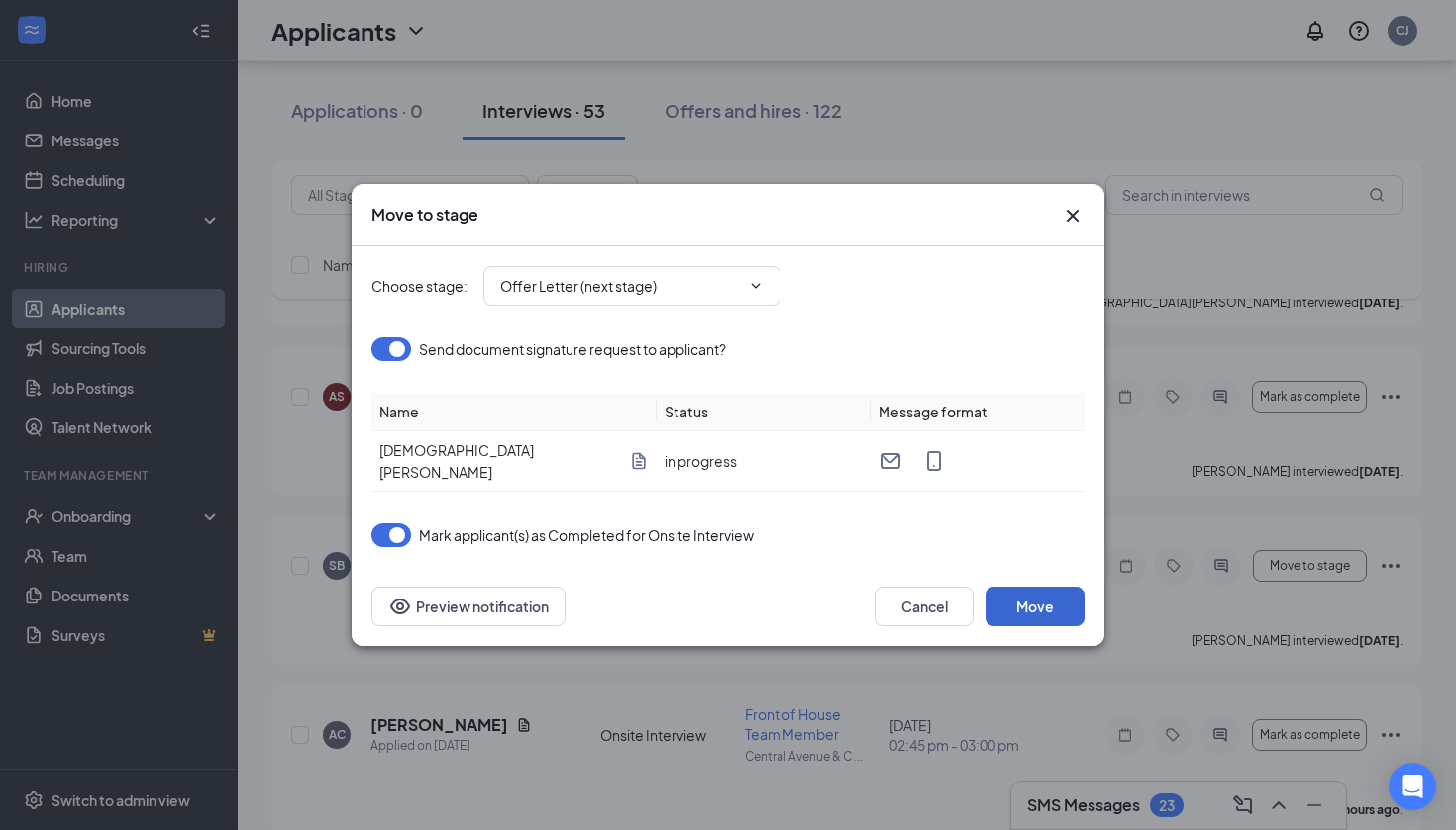
click at [1049, 606] on button "Move" at bounding box center [1034, 607] width 99 height 40
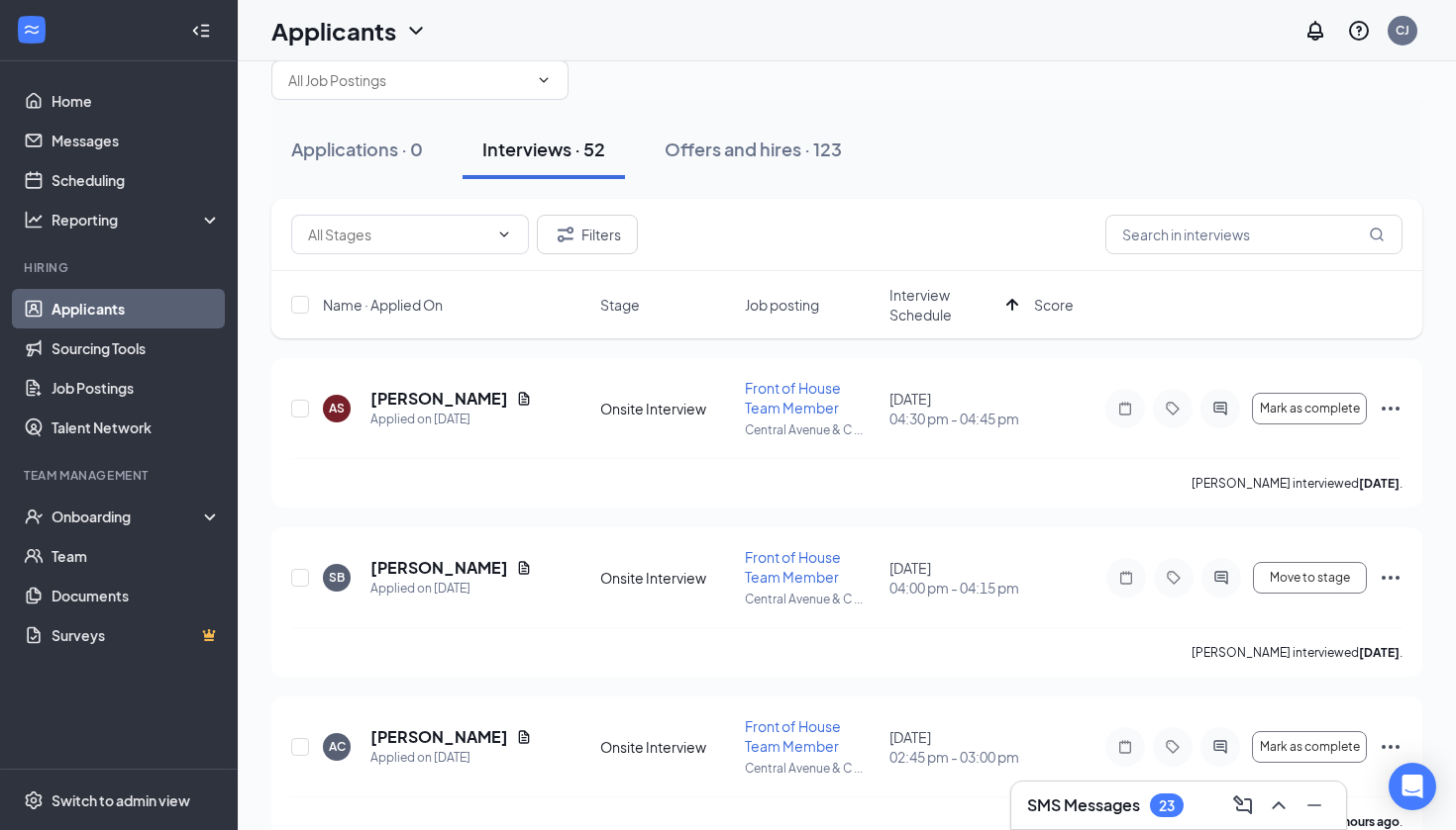
scroll to position [48, 0]
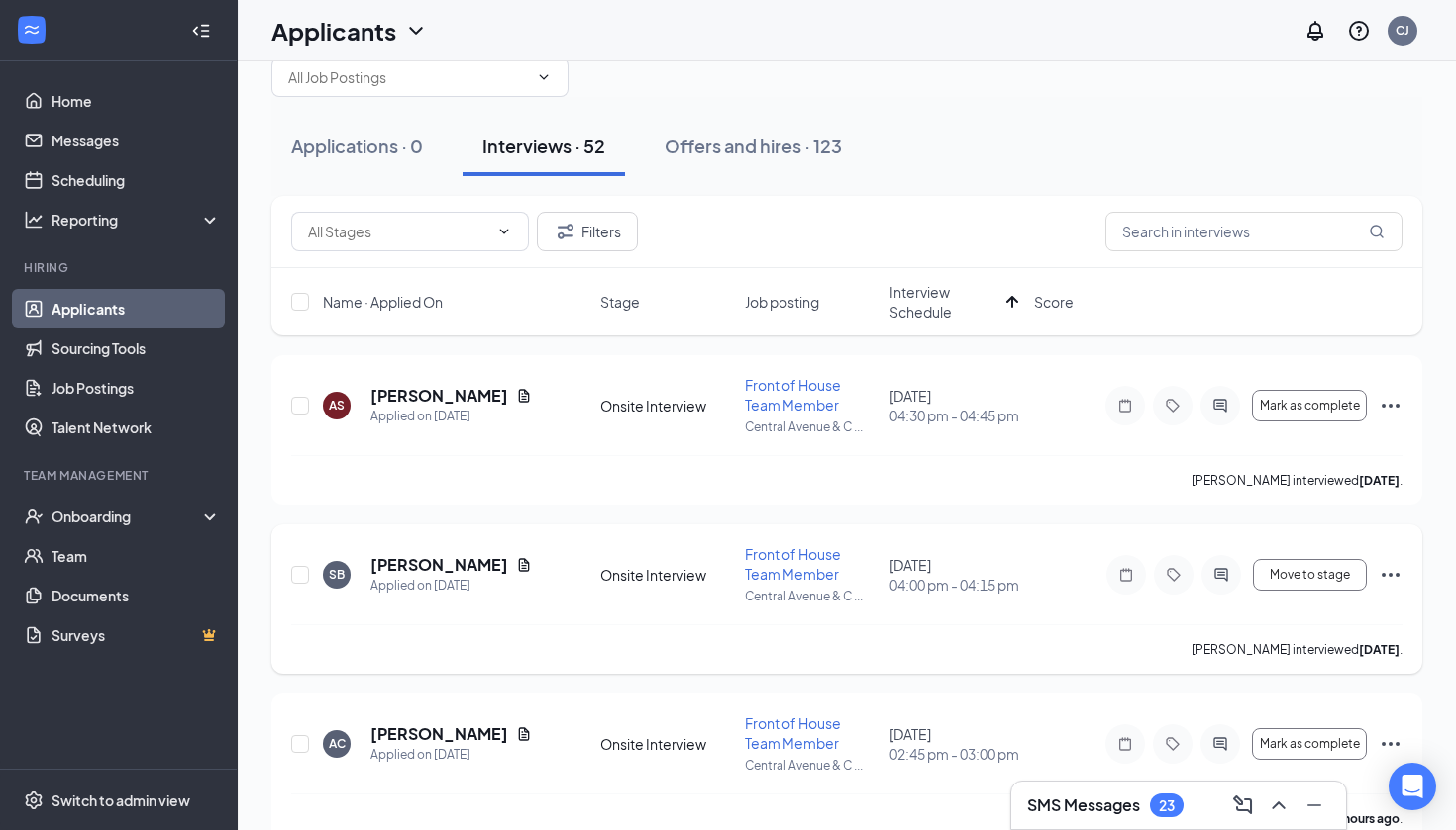
click at [1394, 578] on icon "Ellipses" at bounding box center [1390, 575] width 24 height 24
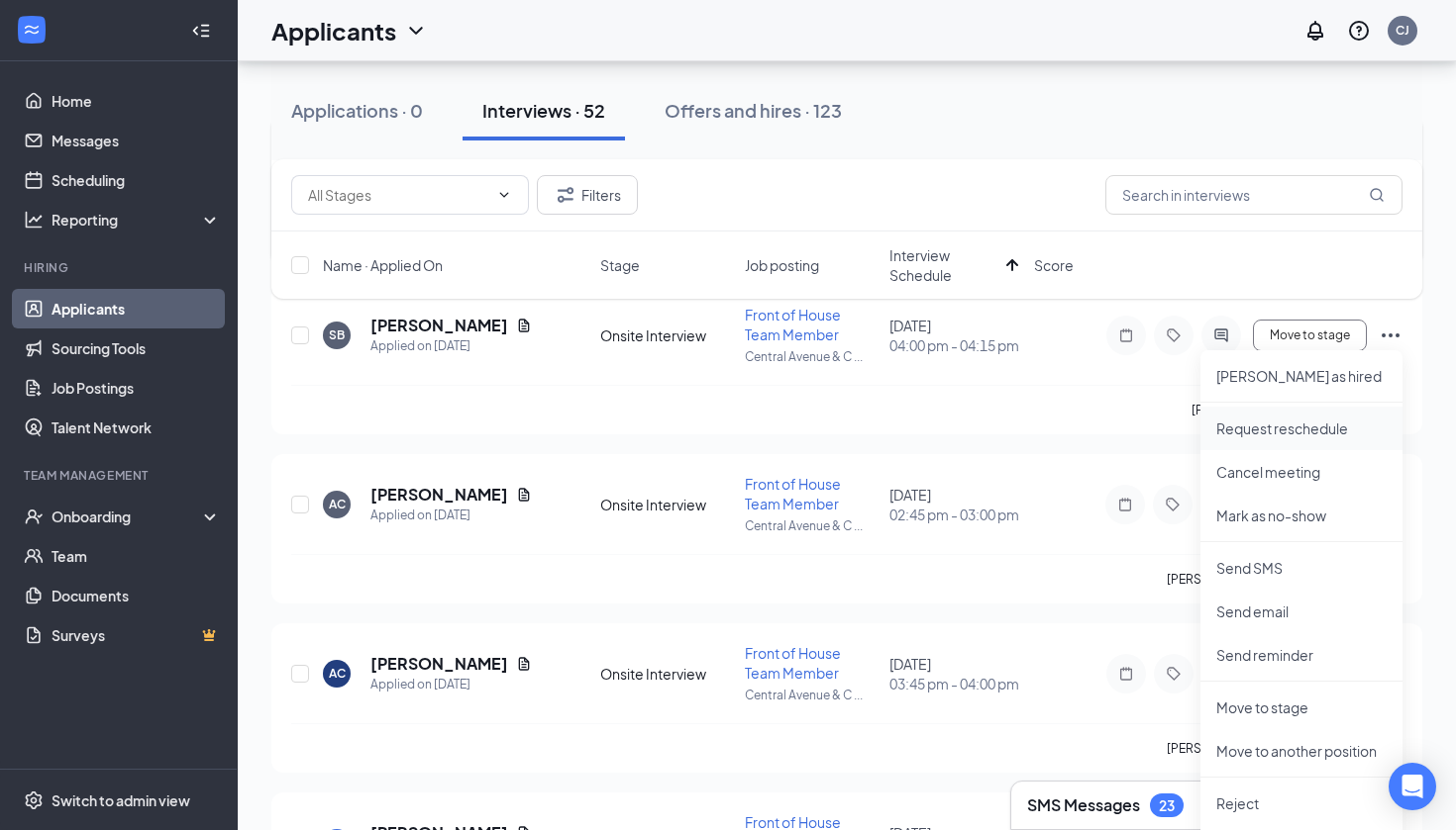
scroll to position [290, 0]
click at [1311, 696] on p "Move to stage" at bounding box center [1301, 705] width 170 height 20
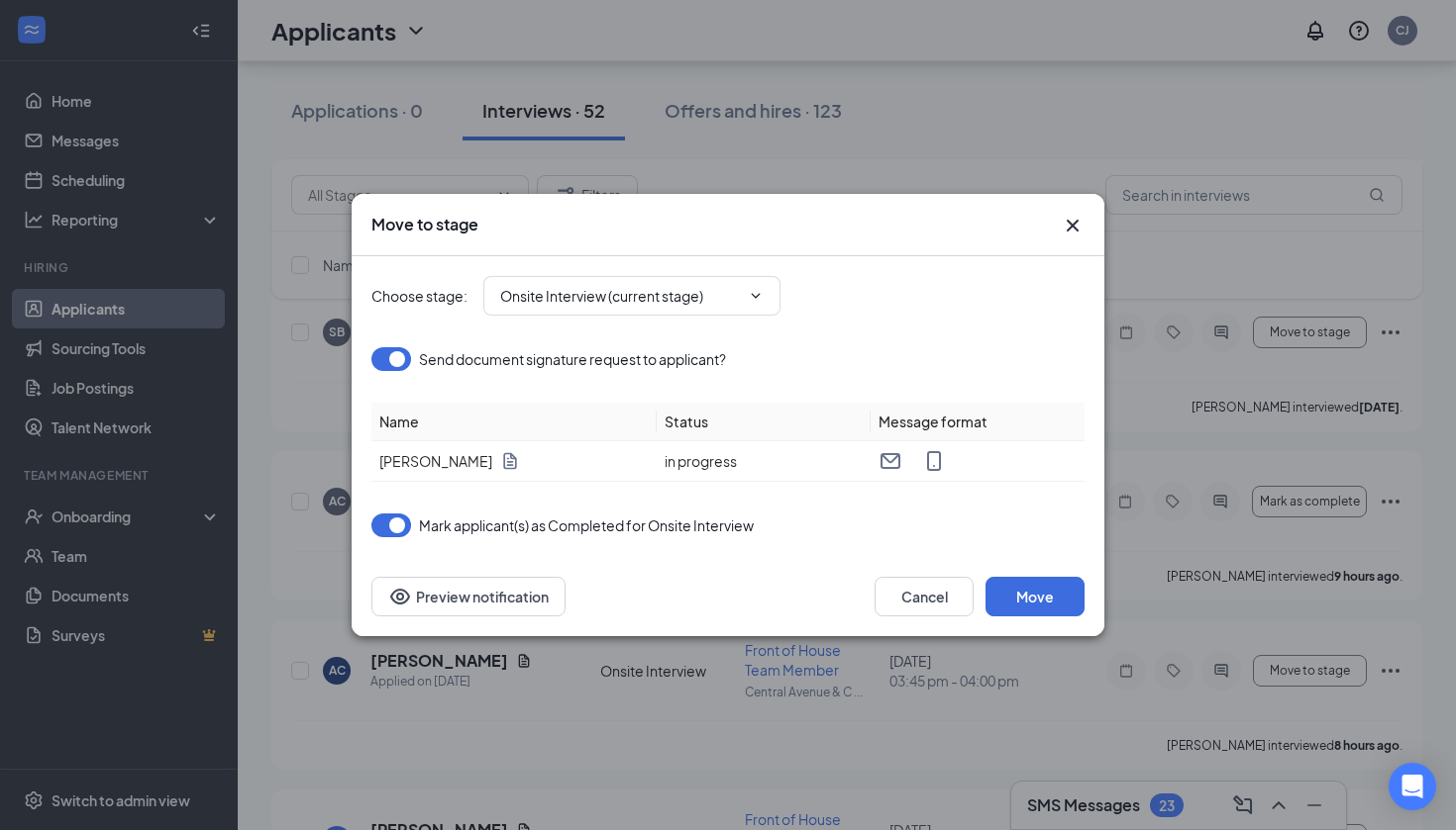
type input "Offer Letter (next stage)"
click at [1051, 594] on button "Move" at bounding box center [1034, 597] width 99 height 40
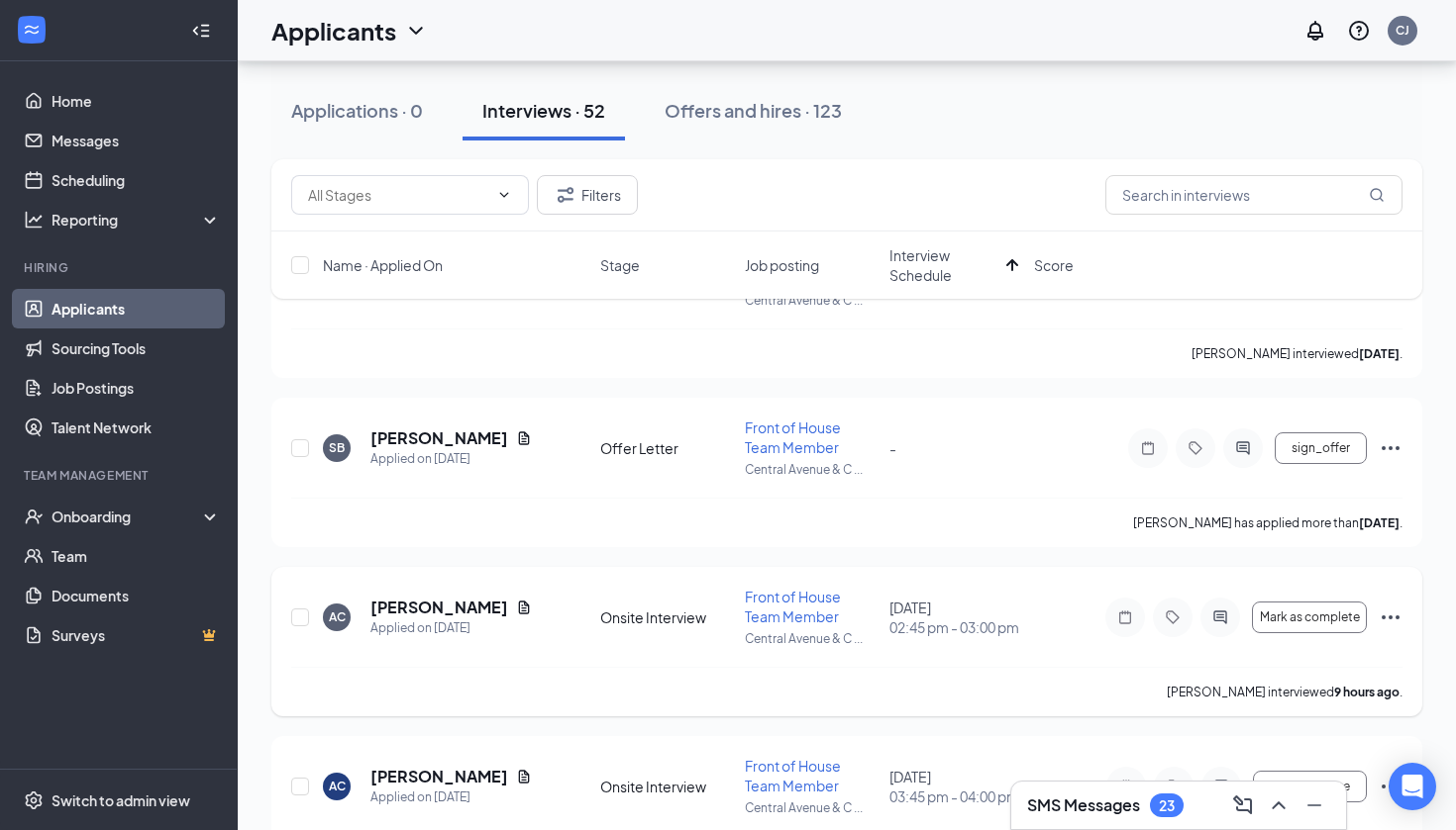
scroll to position [175, 0]
click at [785, 105] on div "Offers and hires · 123" at bounding box center [752, 110] width 177 height 25
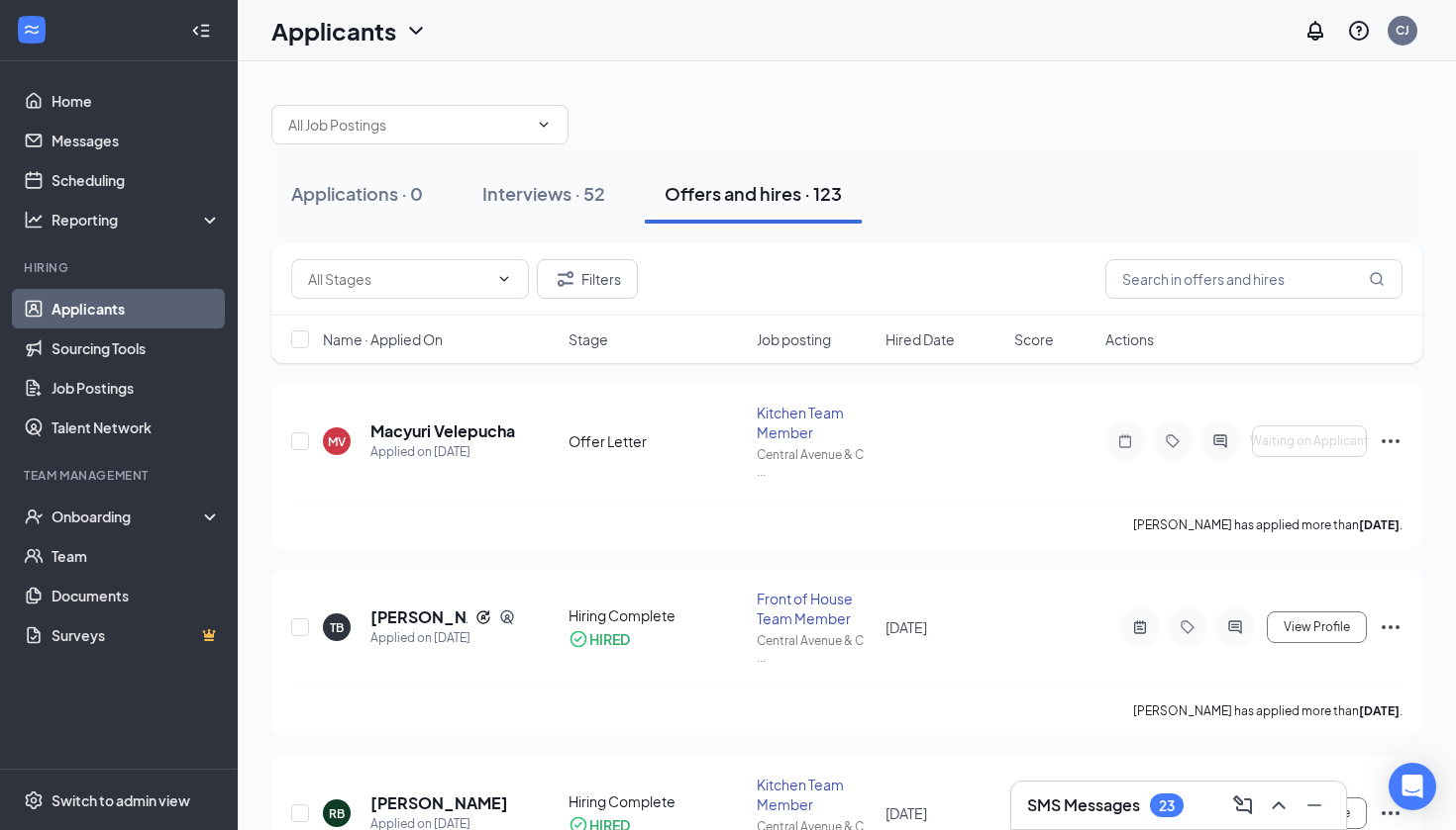
click at [941, 342] on span "Hired Date" at bounding box center [919, 340] width 69 height 20
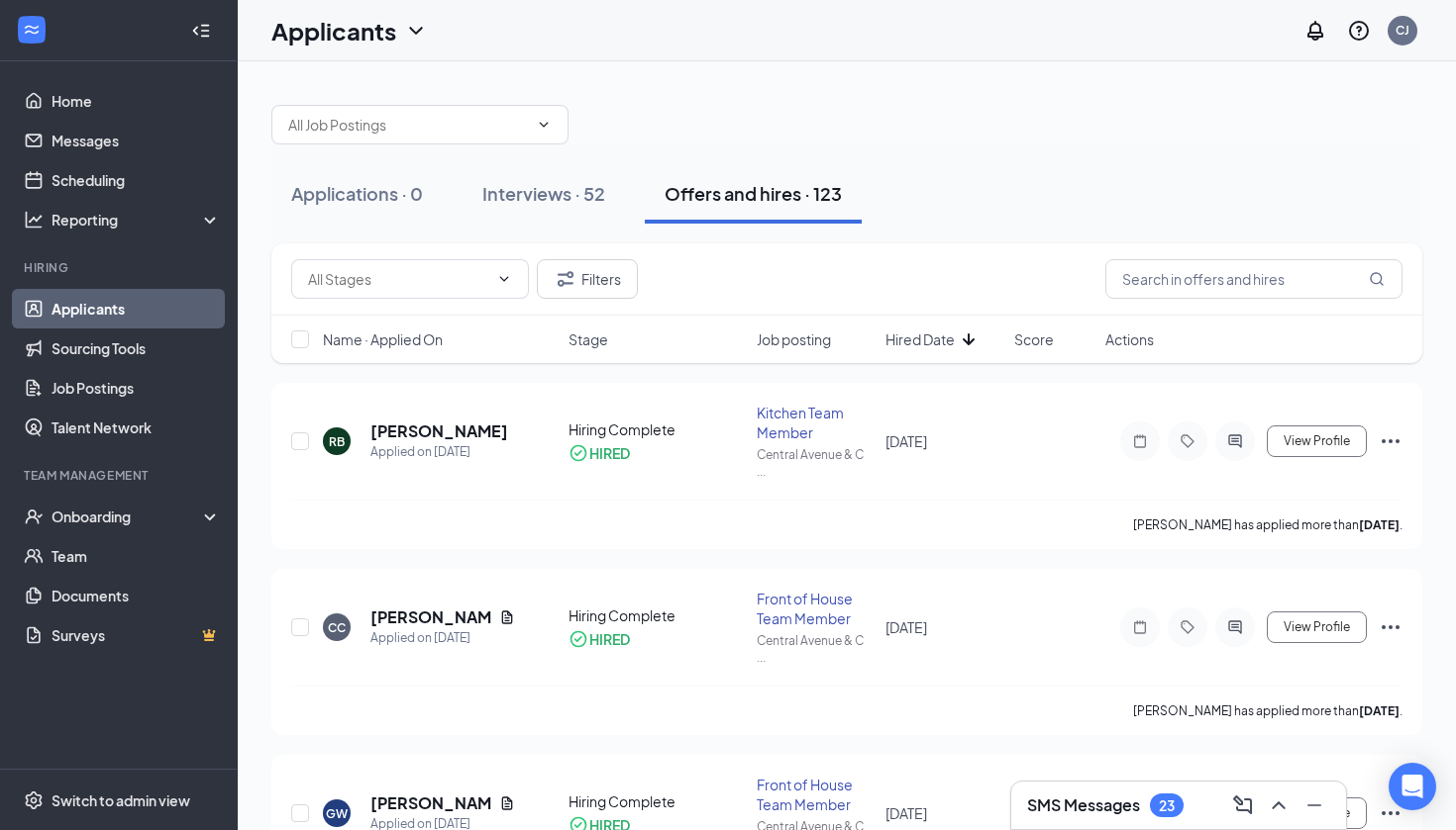
click at [941, 342] on span "Hired Date" at bounding box center [919, 340] width 69 height 20
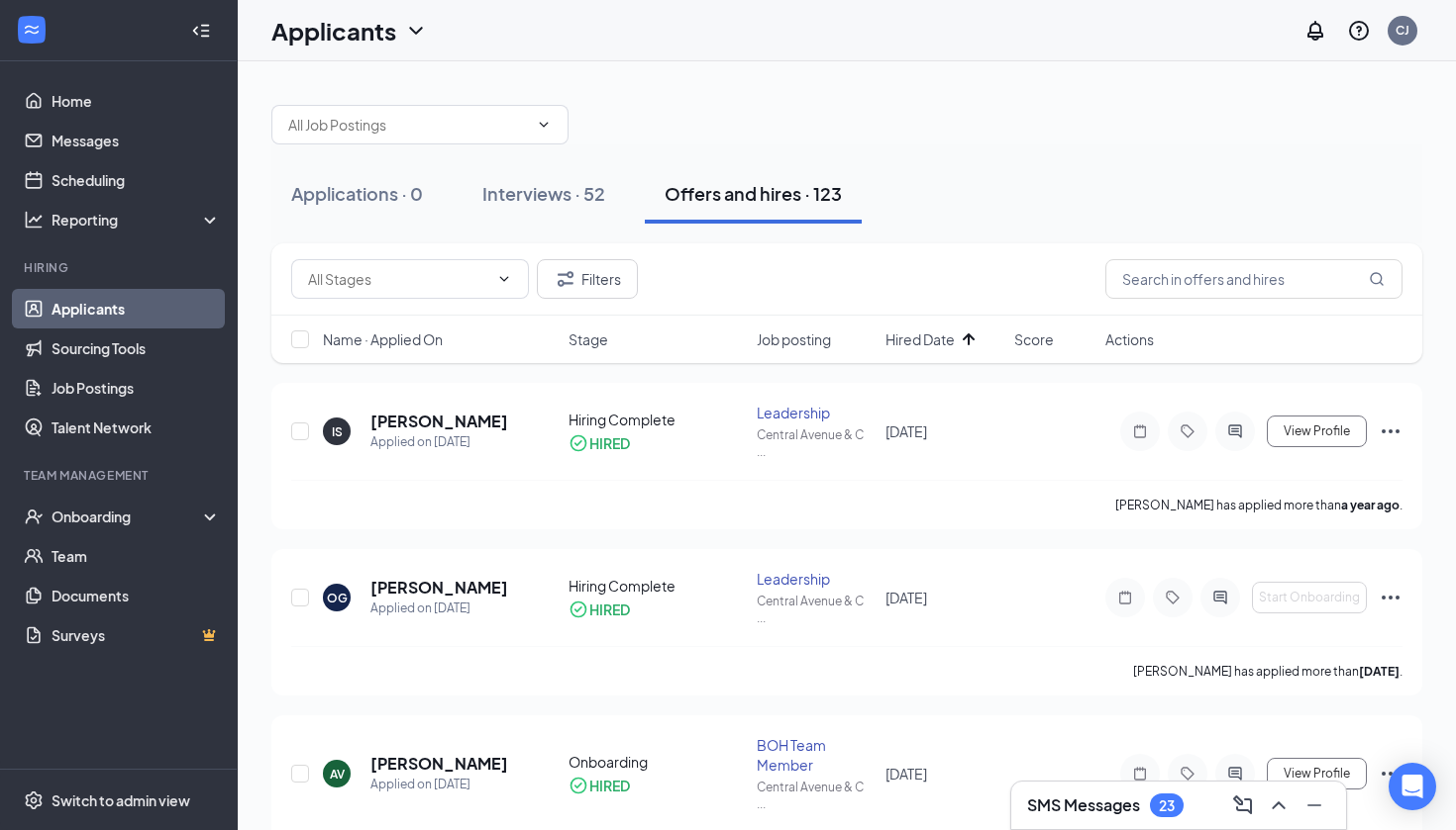
click at [941, 342] on span "Hired Date" at bounding box center [919, 340] width 69 height 20
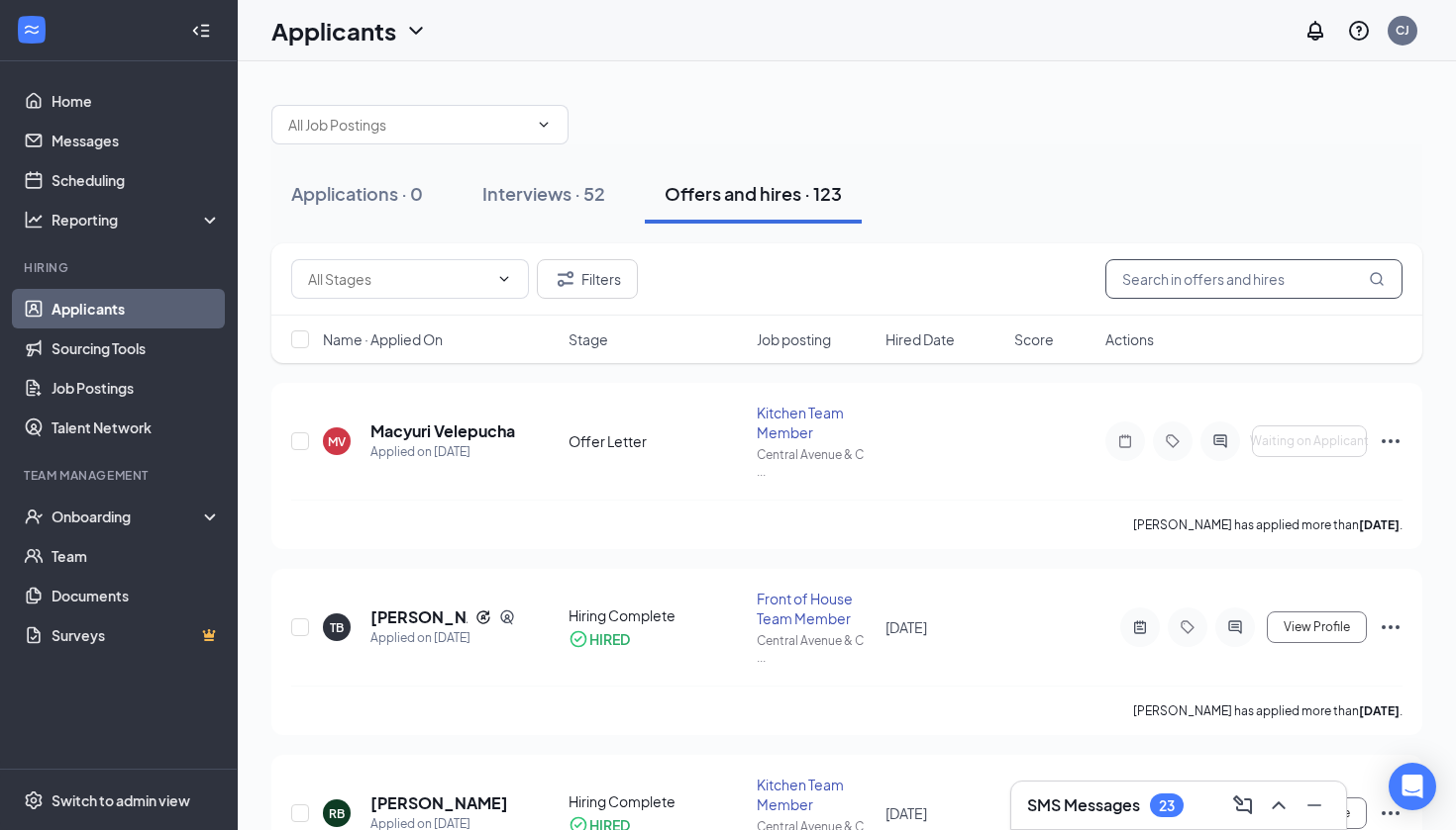
click at [1189, 277] on input "text" at bounding box center [1253, 280] width 297 height 40
type input "samar"
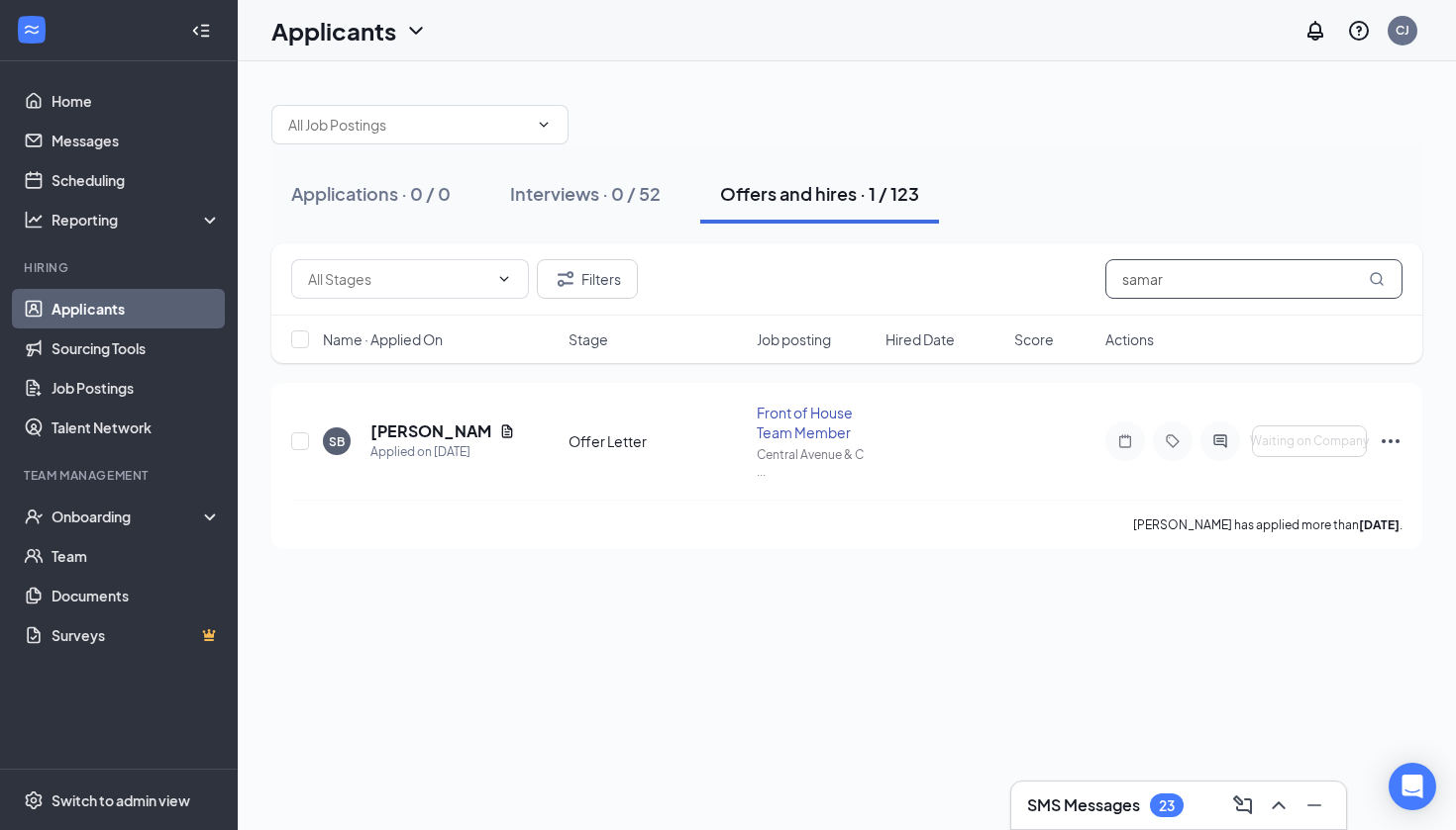
drag, startPoint x: 1189, startPoint y: 273, endPoint x: 1023, endPoint y: 271, distance: 166.0
click at [1028, 274] on div "Filters samar" at bounding box center [846, 280] width 1111 height 40
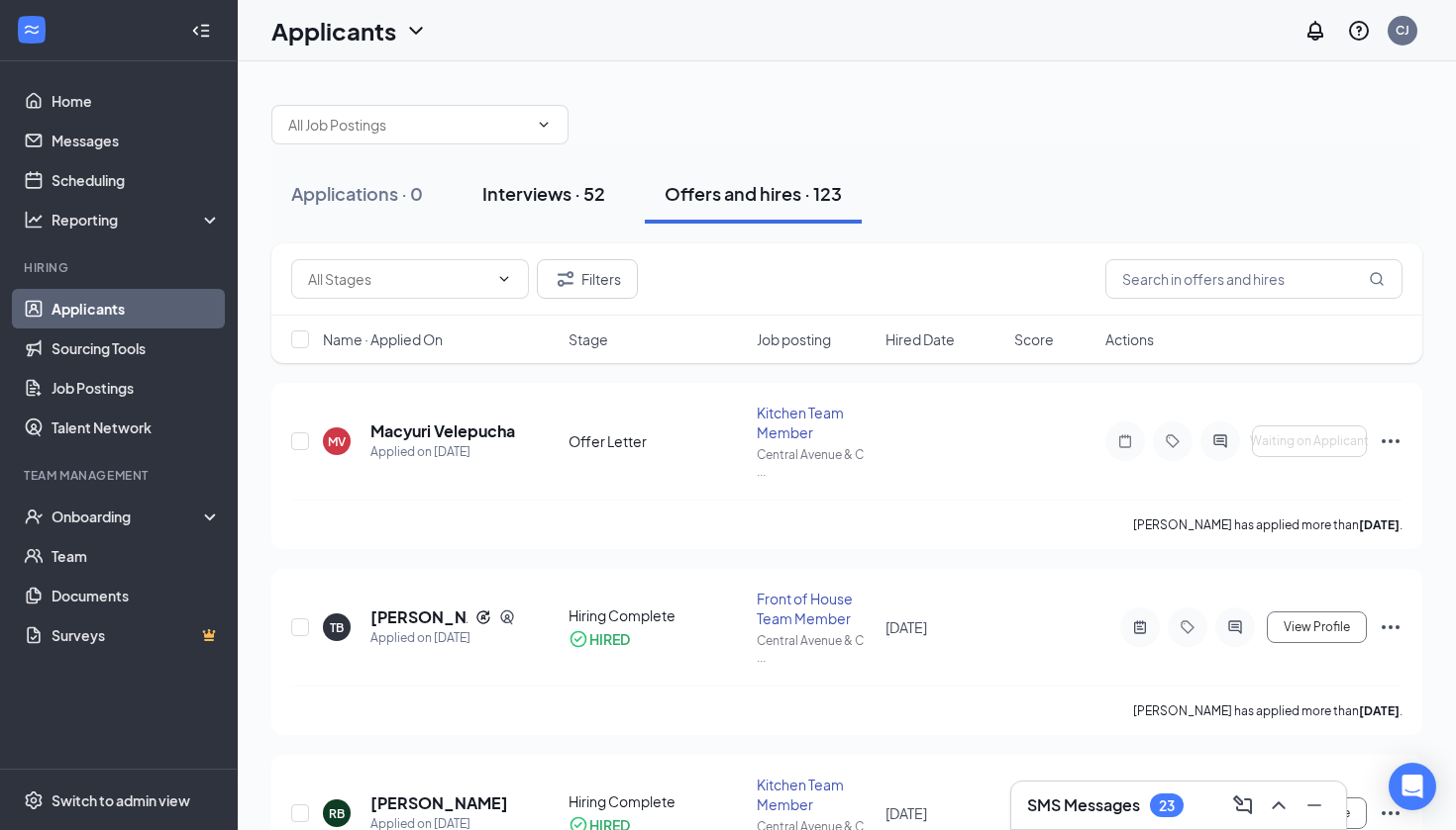
click at [564, 198] on div "Interviews · 52" at bounding box center [544, 193] width 123 height 25
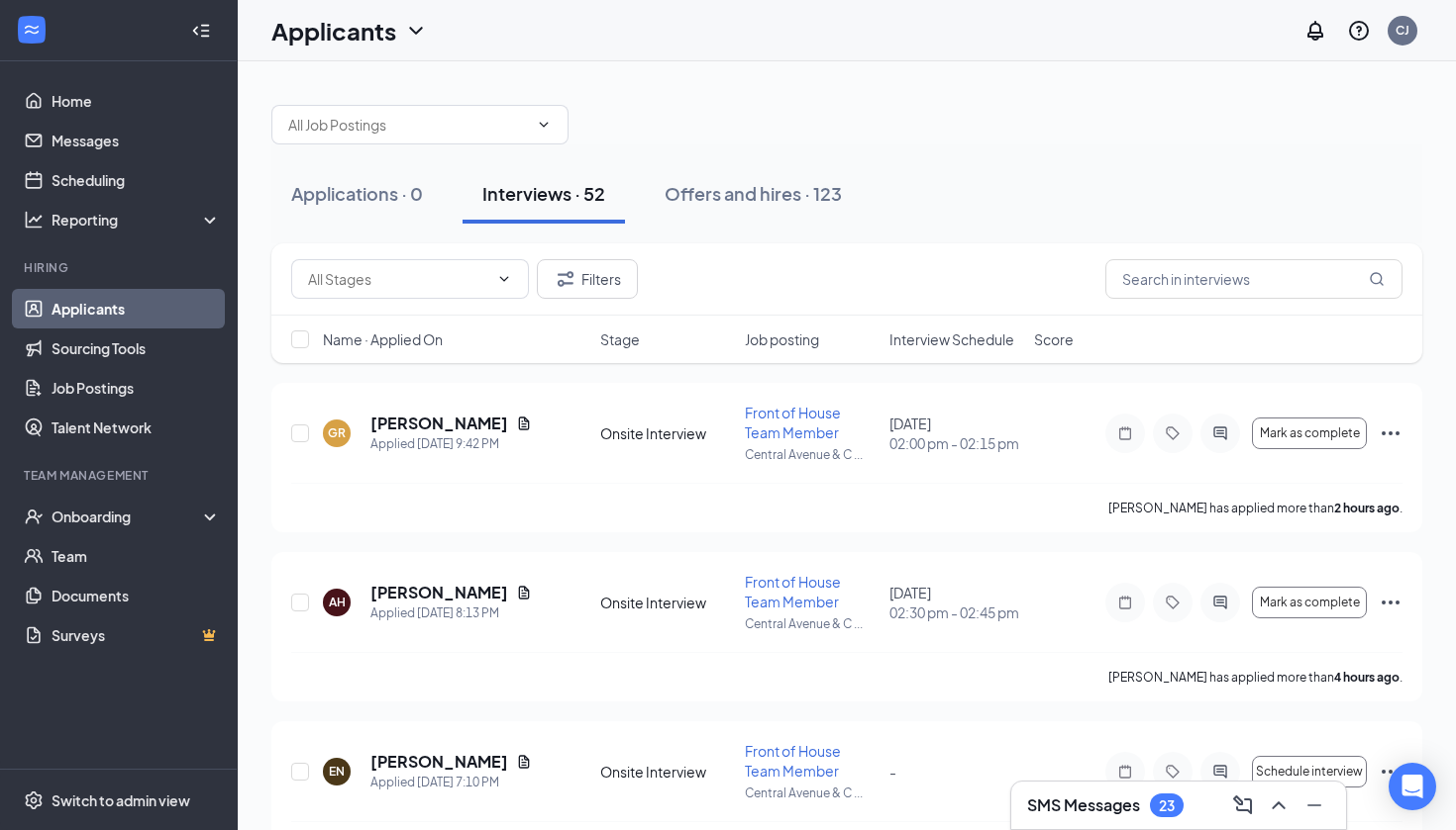
click at [987, 338] on span "Interview Schedule" at bounding box center [951, 340] width 125 height 20
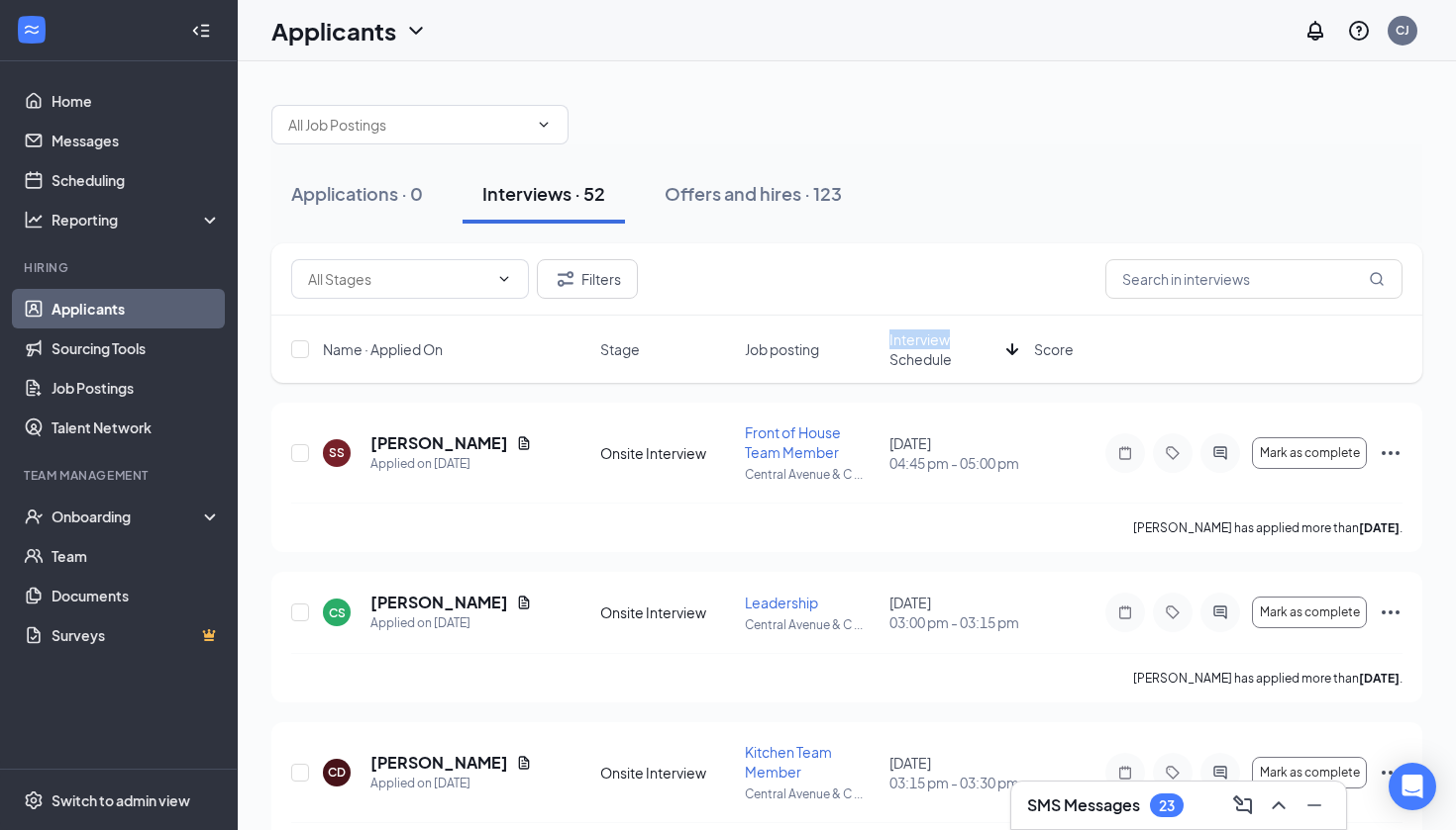
click at [987, 338] on span "Interview Schedule" at bounding box center [943, 350] width 109 height 40
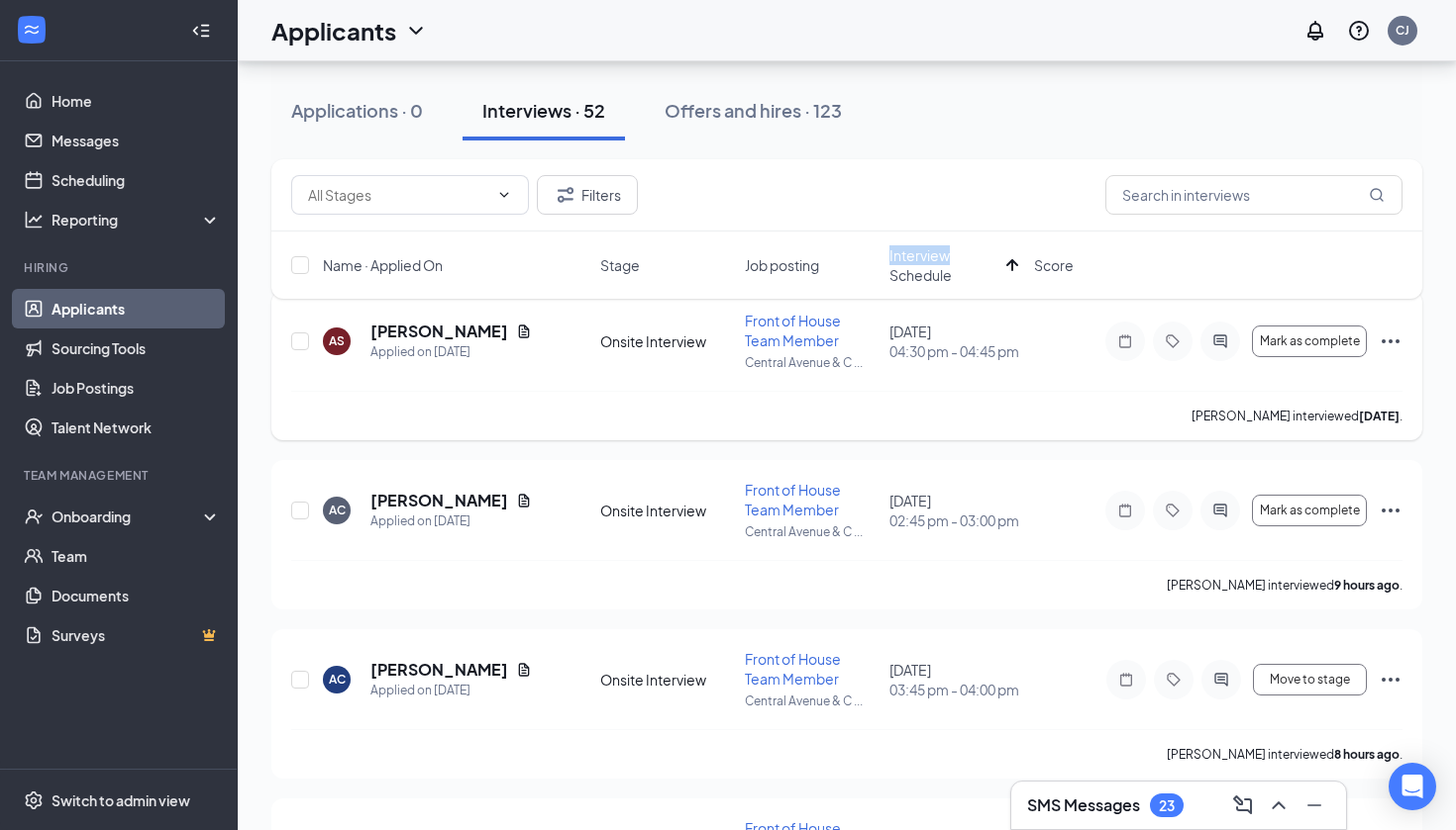
scroll to position [126, 0]
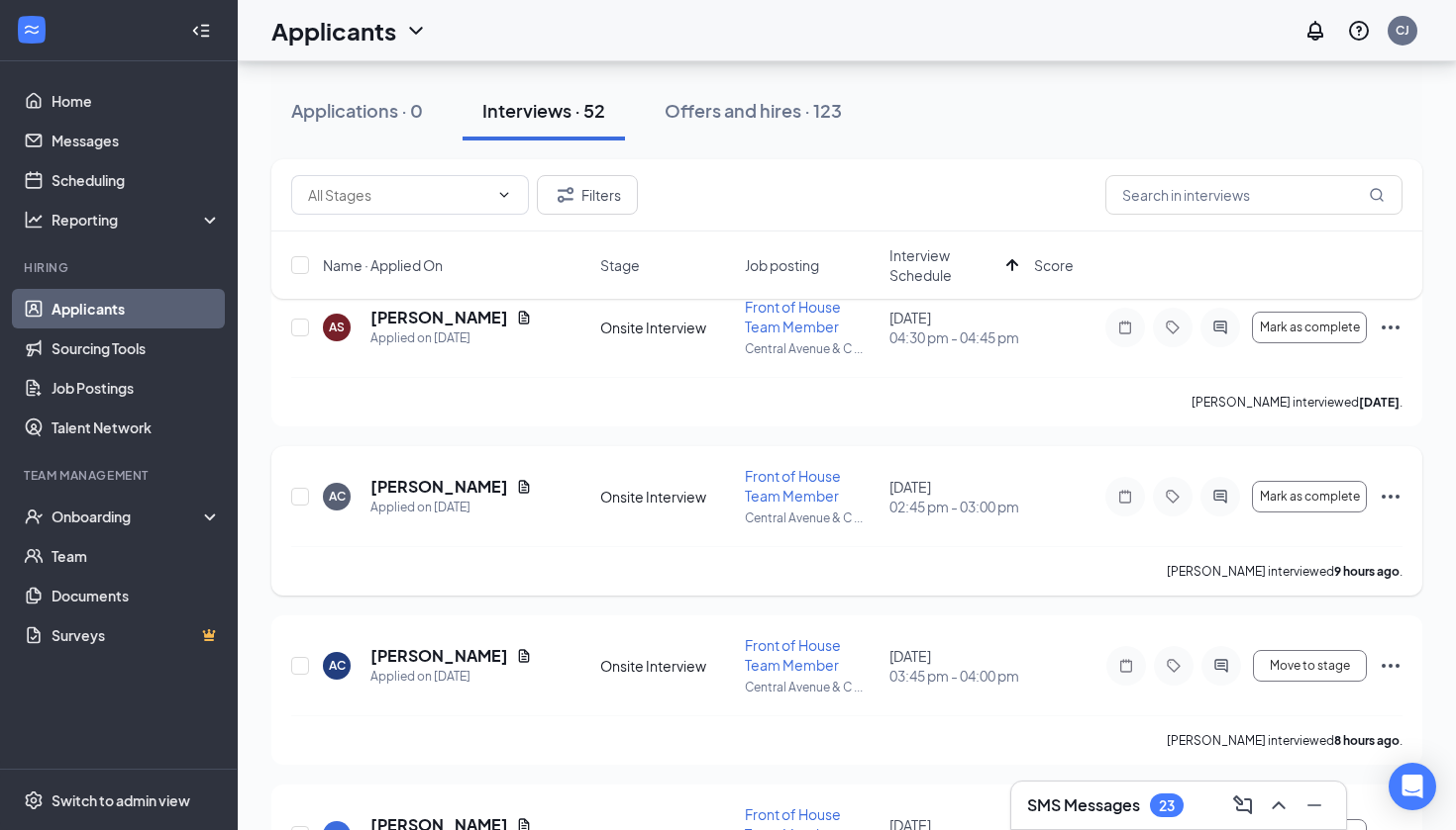
click at [1395, 498] on icon "Ellipses" at bounding box center [1390, 497] width 24 height 24
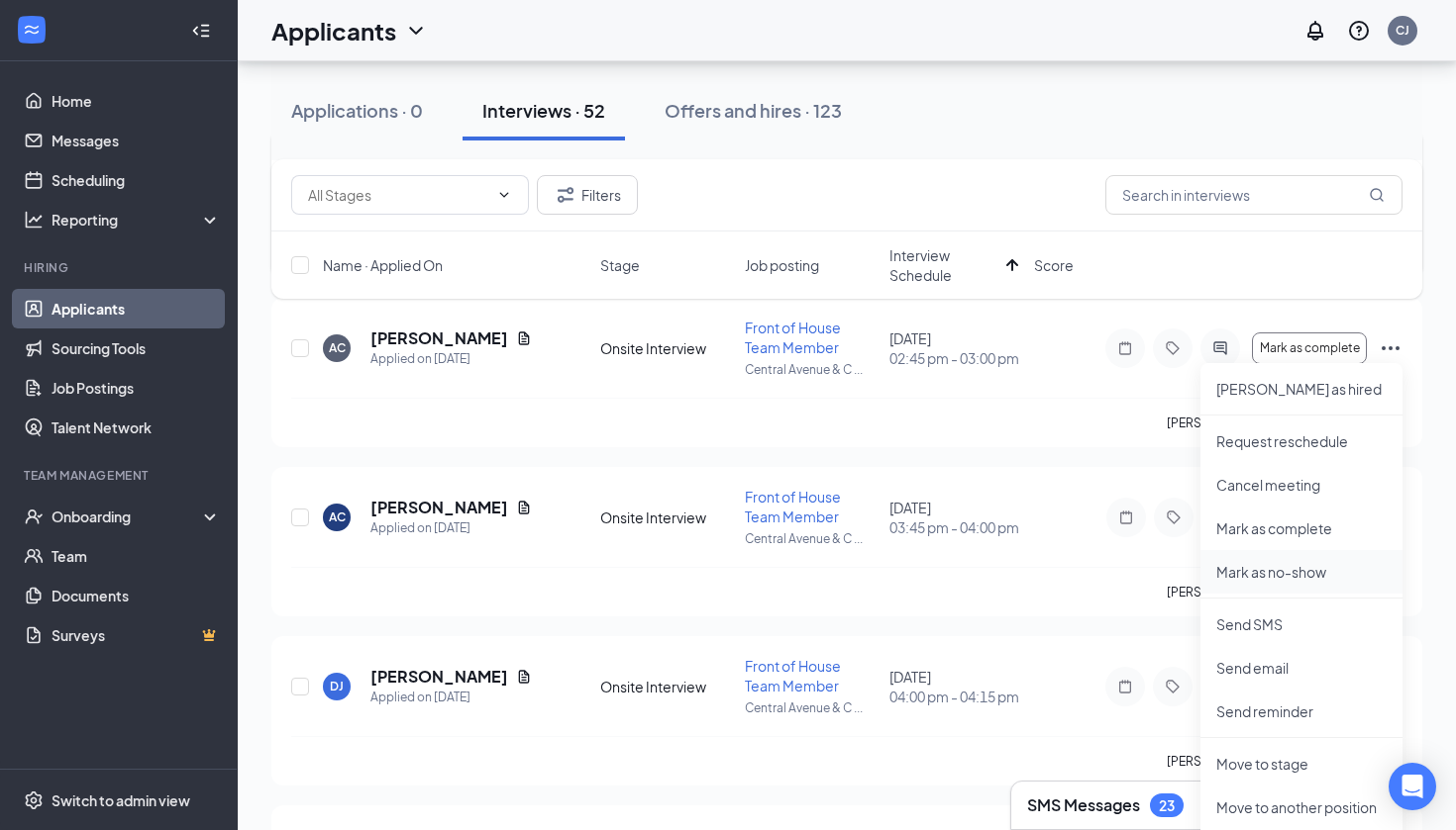
scroll to position [294, 0]
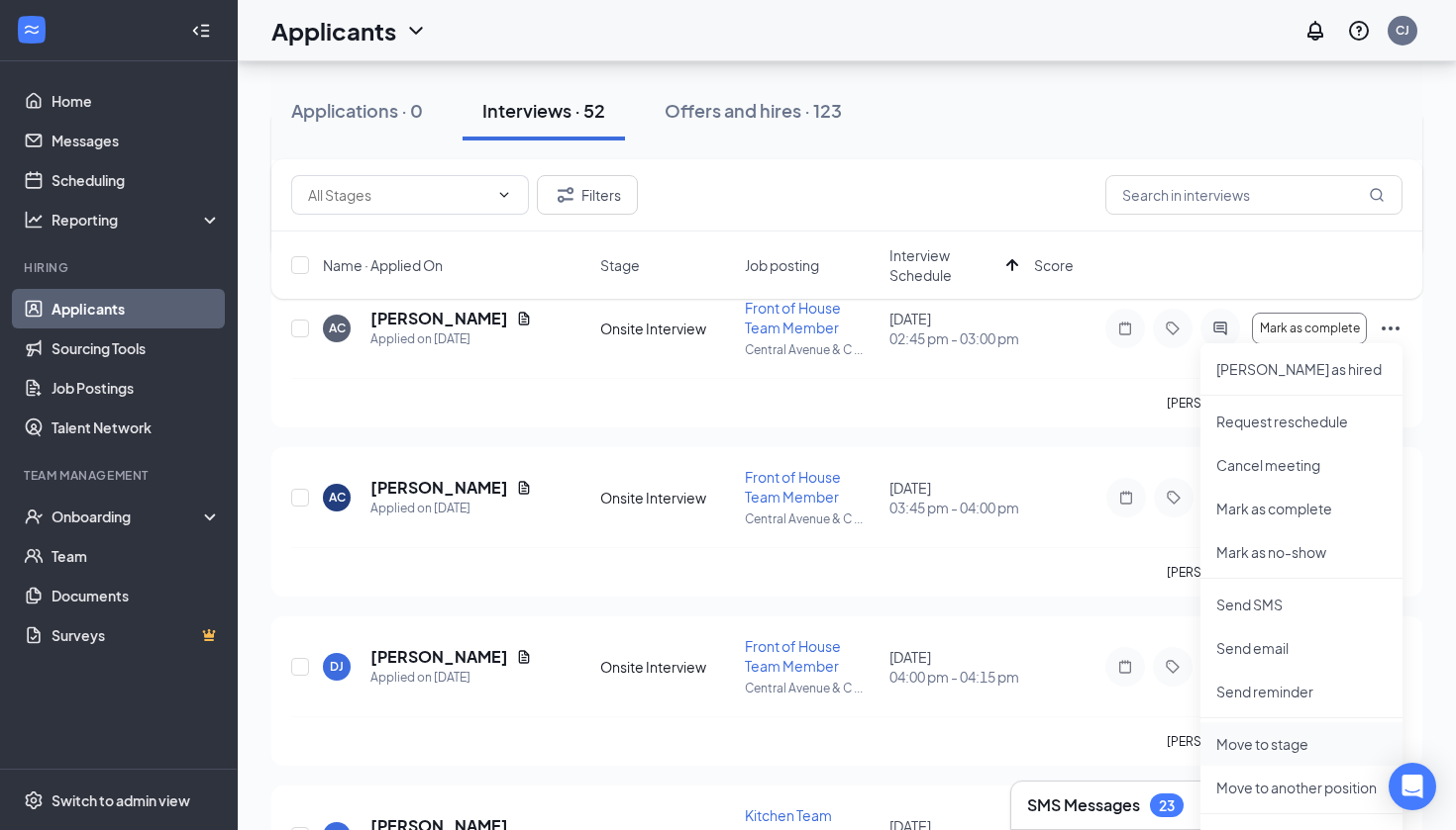
click at [1291, 749] on p "Move to stage" at bounding box center [1301, 744] width 170 height 20
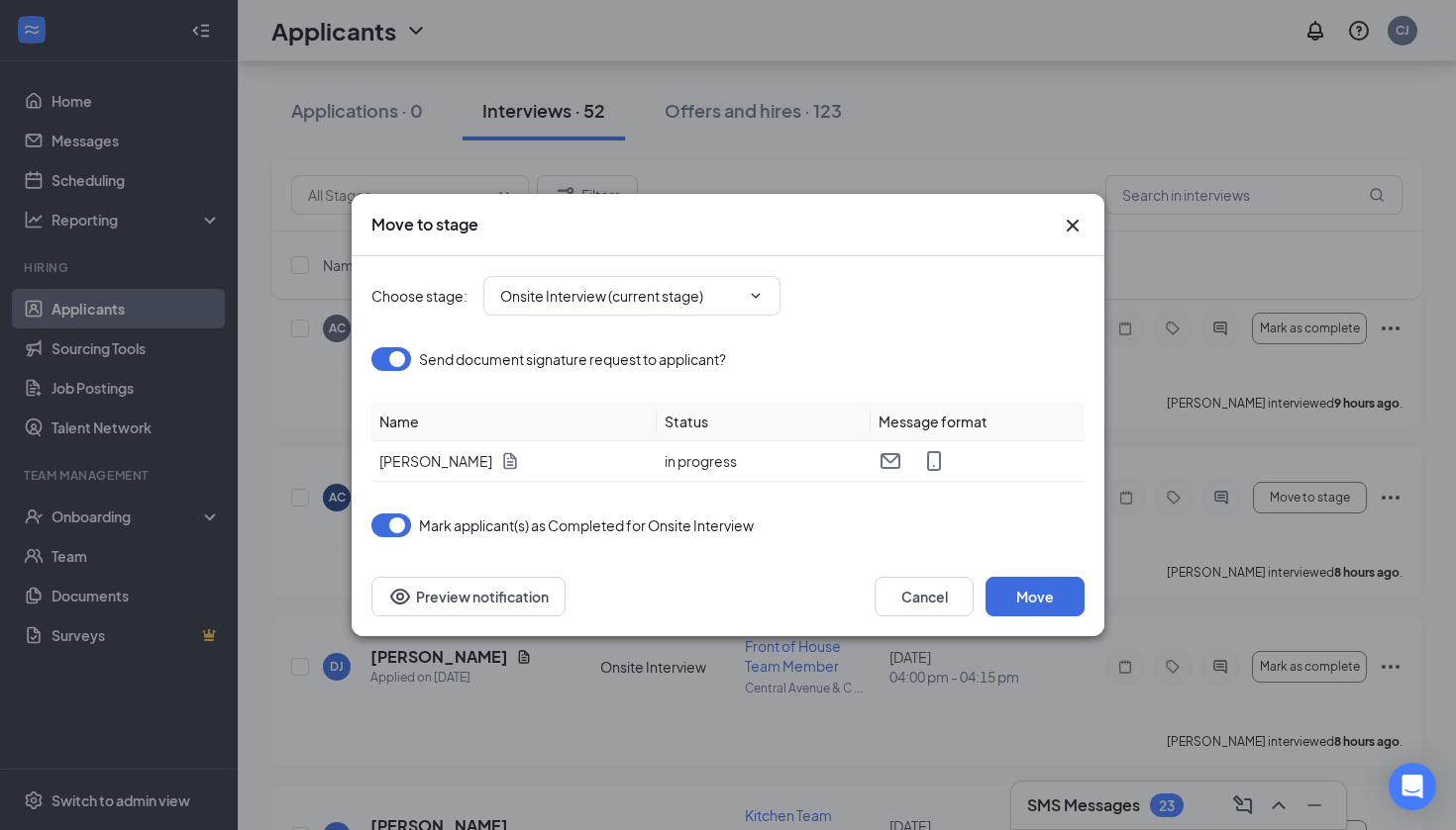
type input "Offer Letter (next stage)"
click at [1045, 589] on button "Move" at bounding box center [1034, 597] width 99 height 40
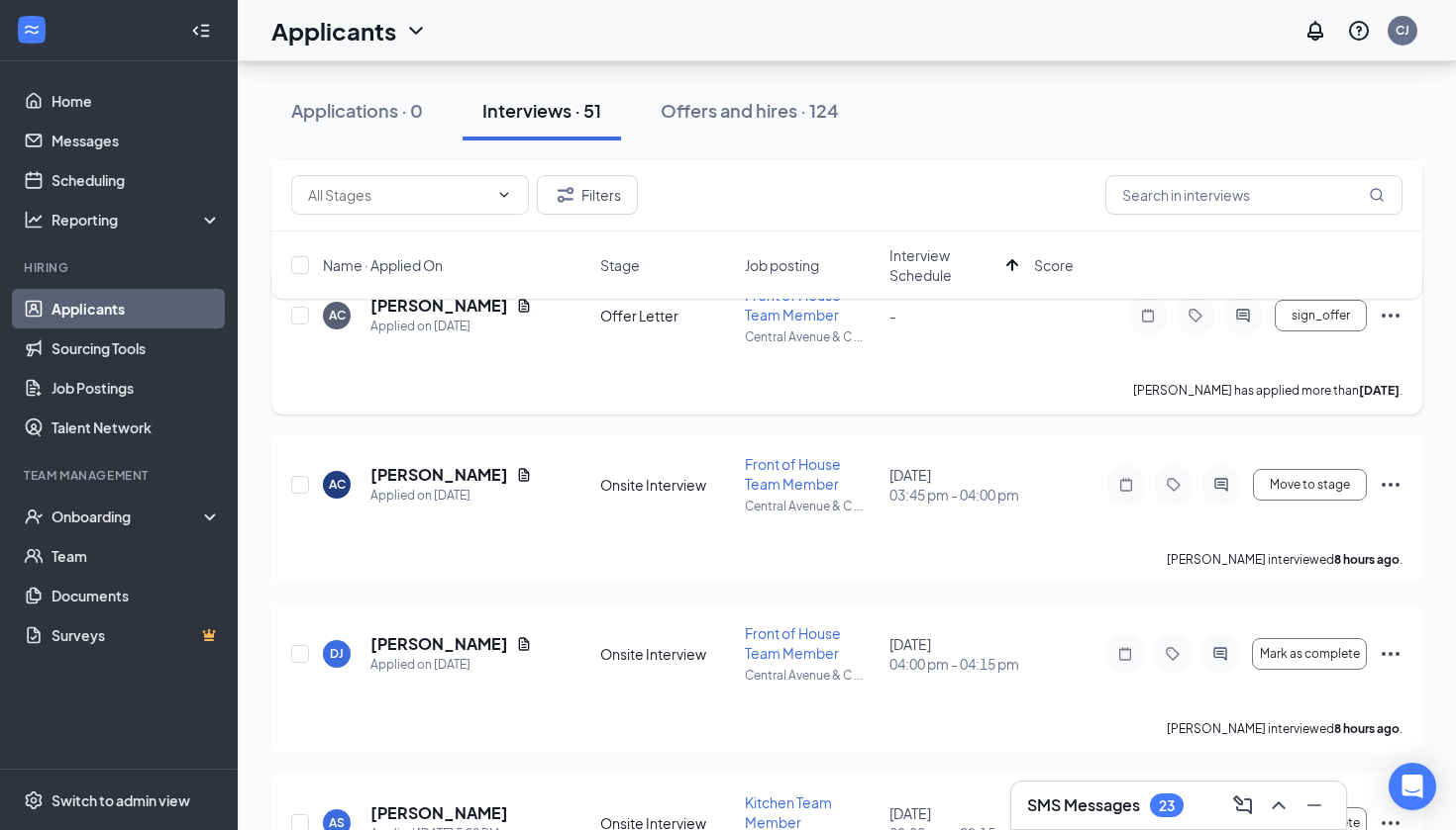
scroll to position [308, 0]
click at [1385, 478] on icon "Ellipses" at bounding box center [1390, 484] width 24 height 24
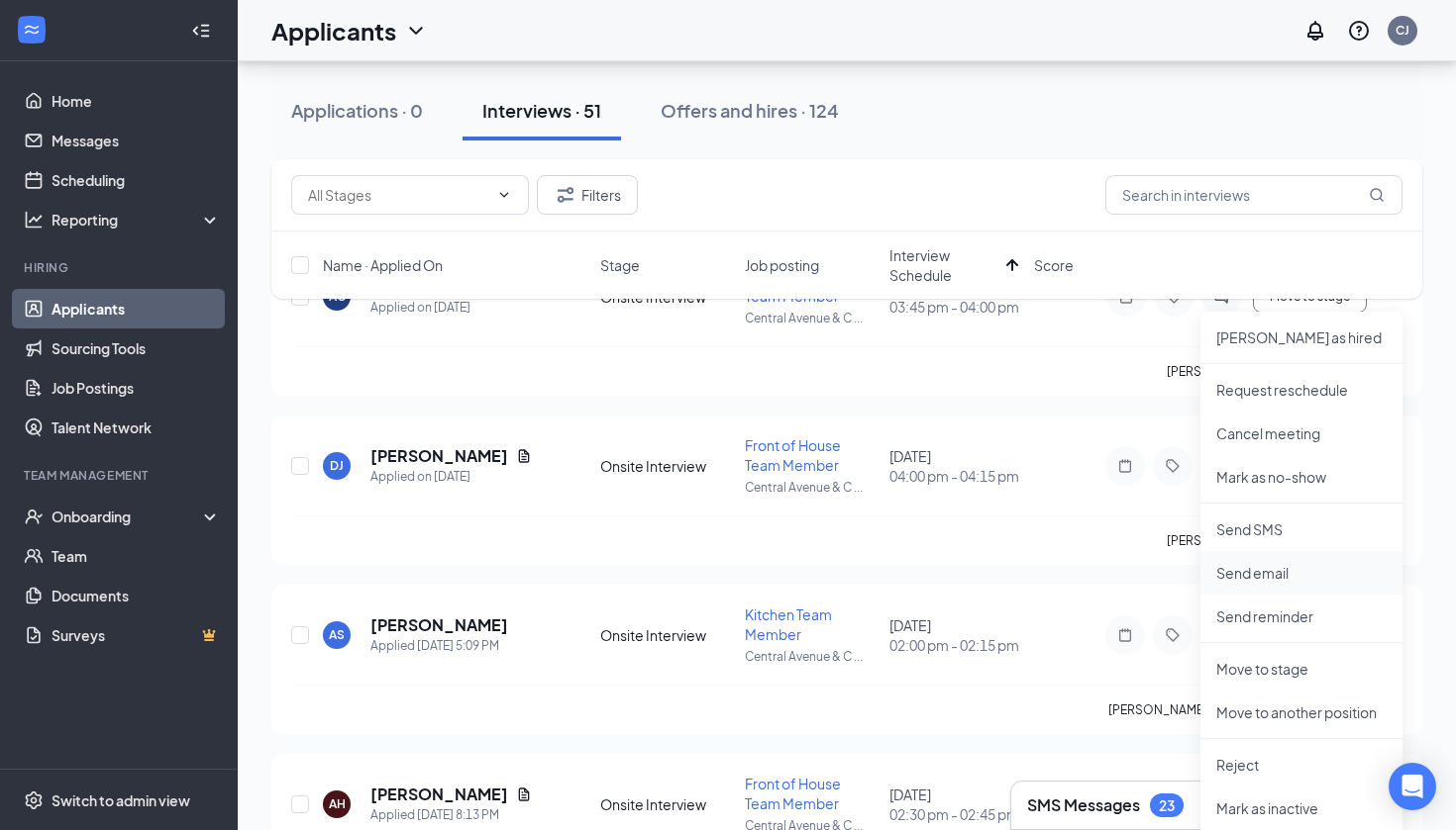
scroll to position [507, 0]
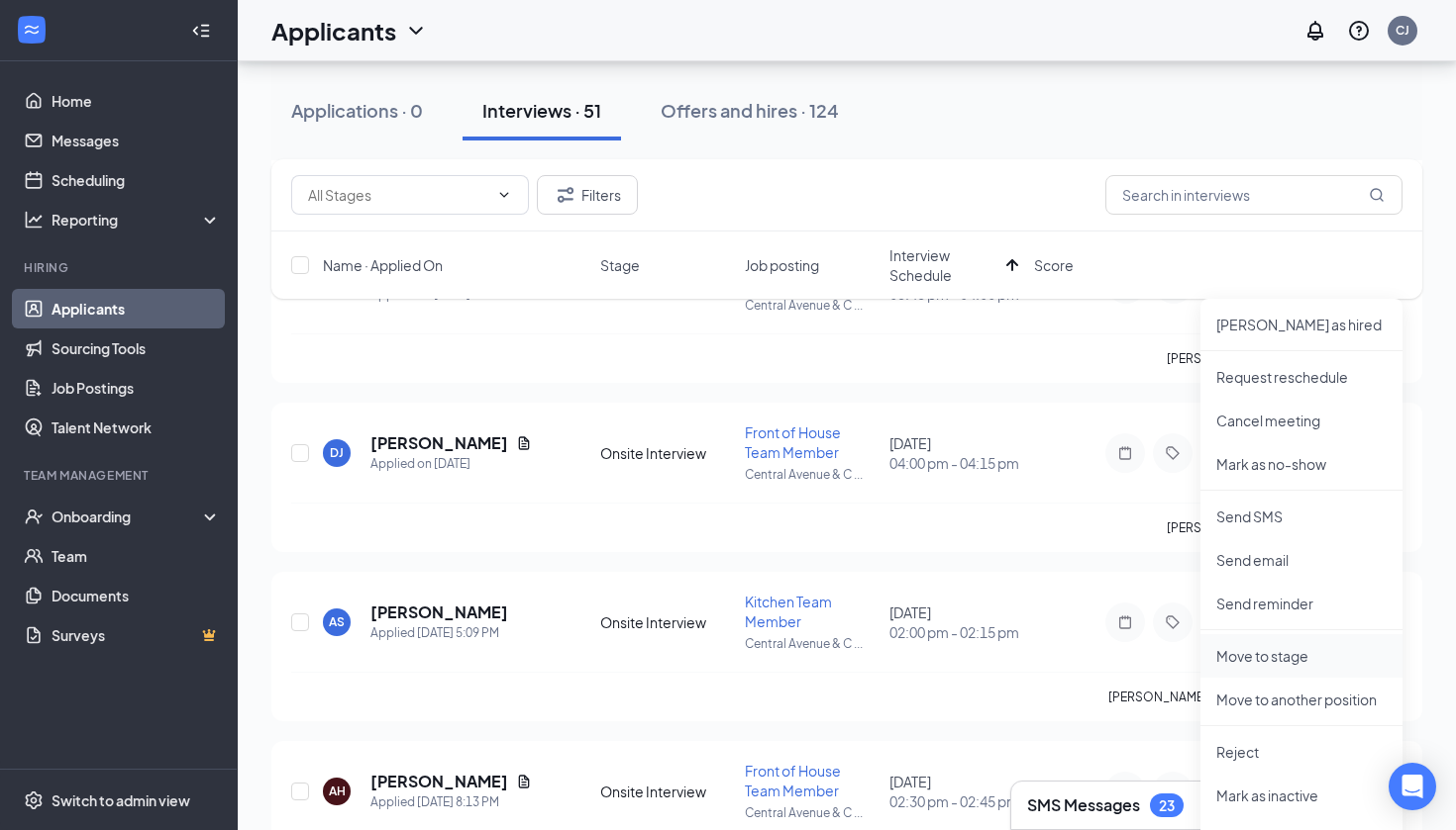
click at [1279, 652] on p "Move to stage" at bounding box center [1301, 656] width 170 height 20
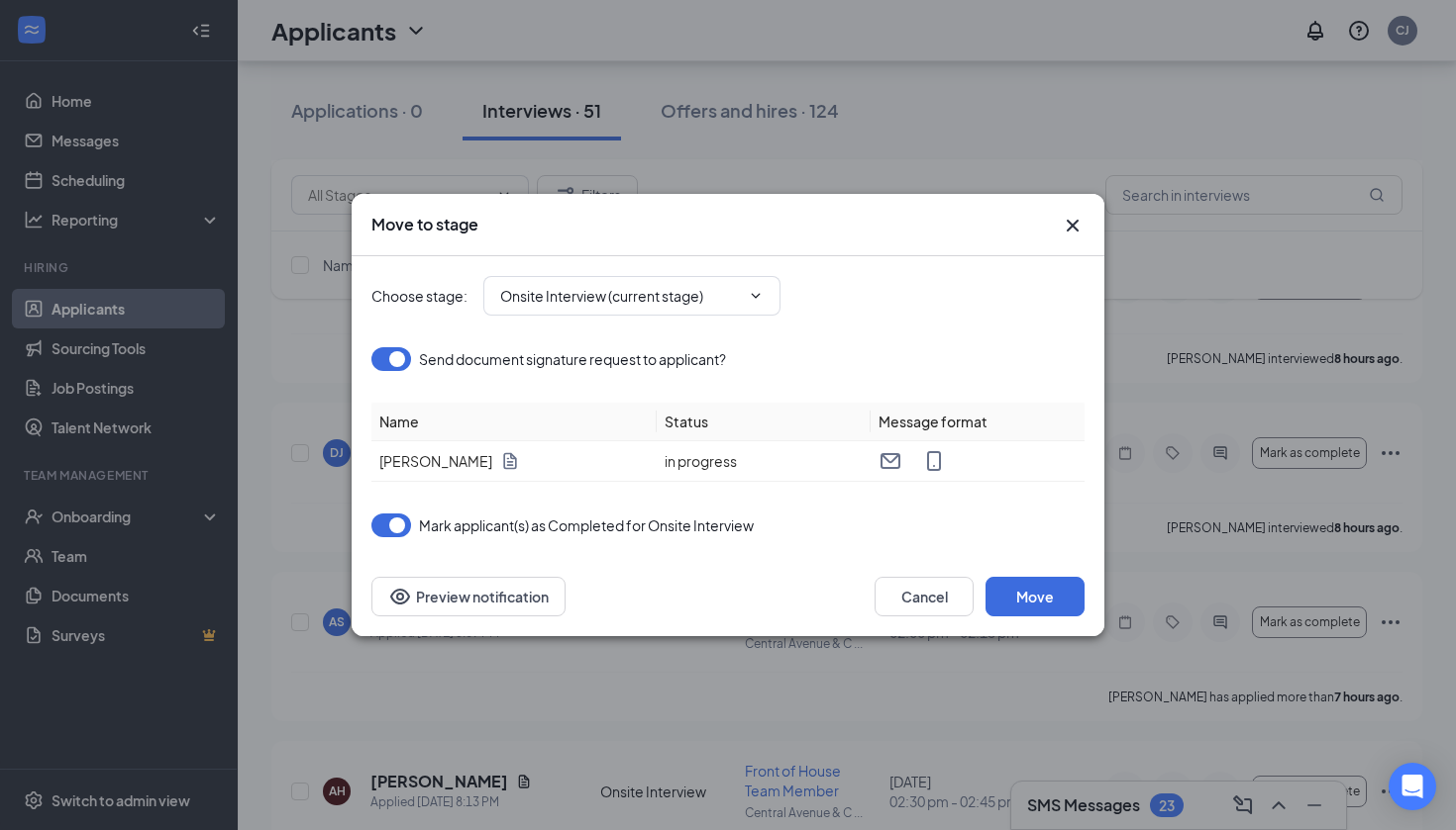
type input "Offer Letter (next stage)"
click at [1039, 601] on button "Move" at bounding box center [1034, 597] width 99 height 40
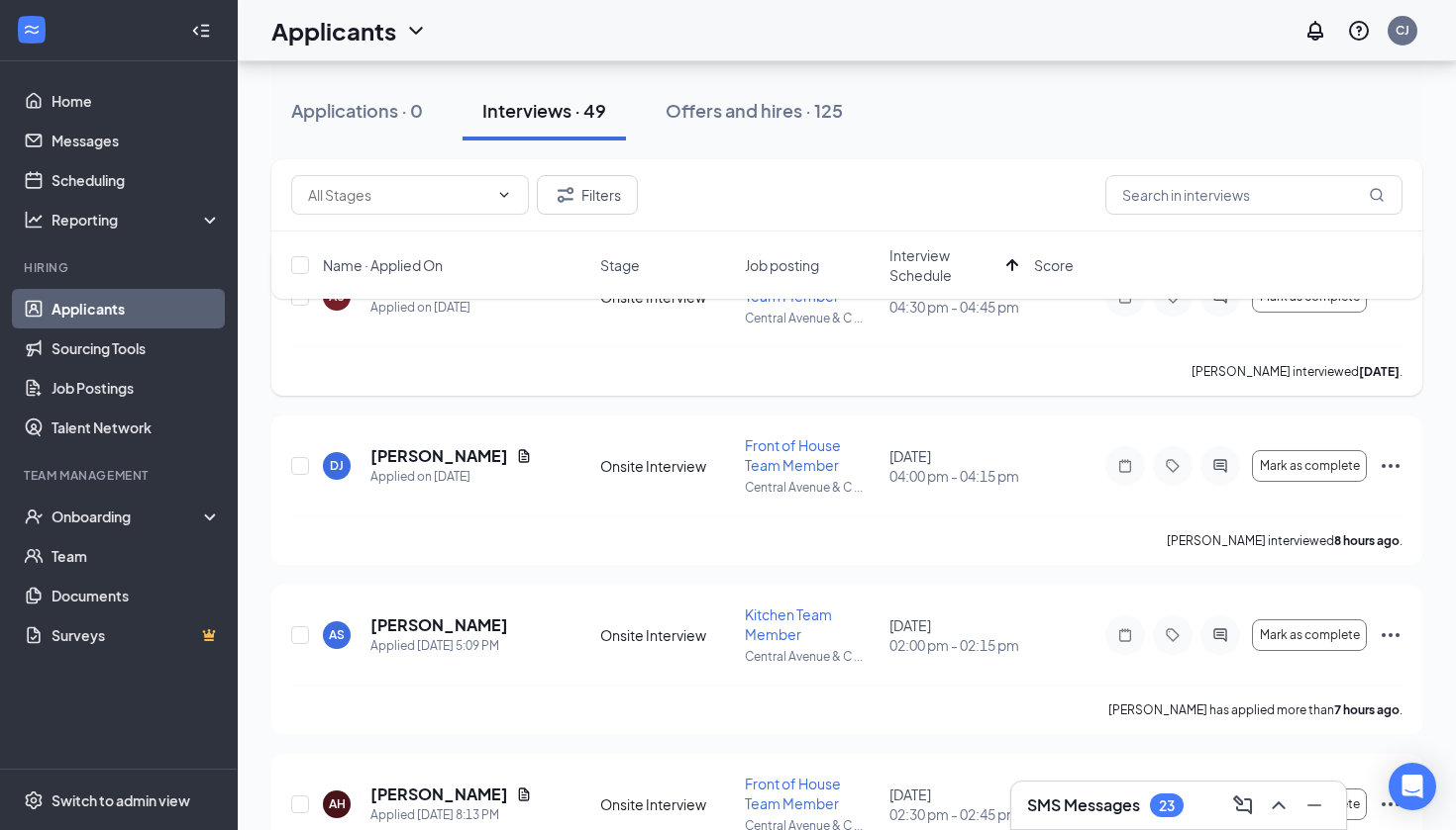
scroll to position [161, 0]
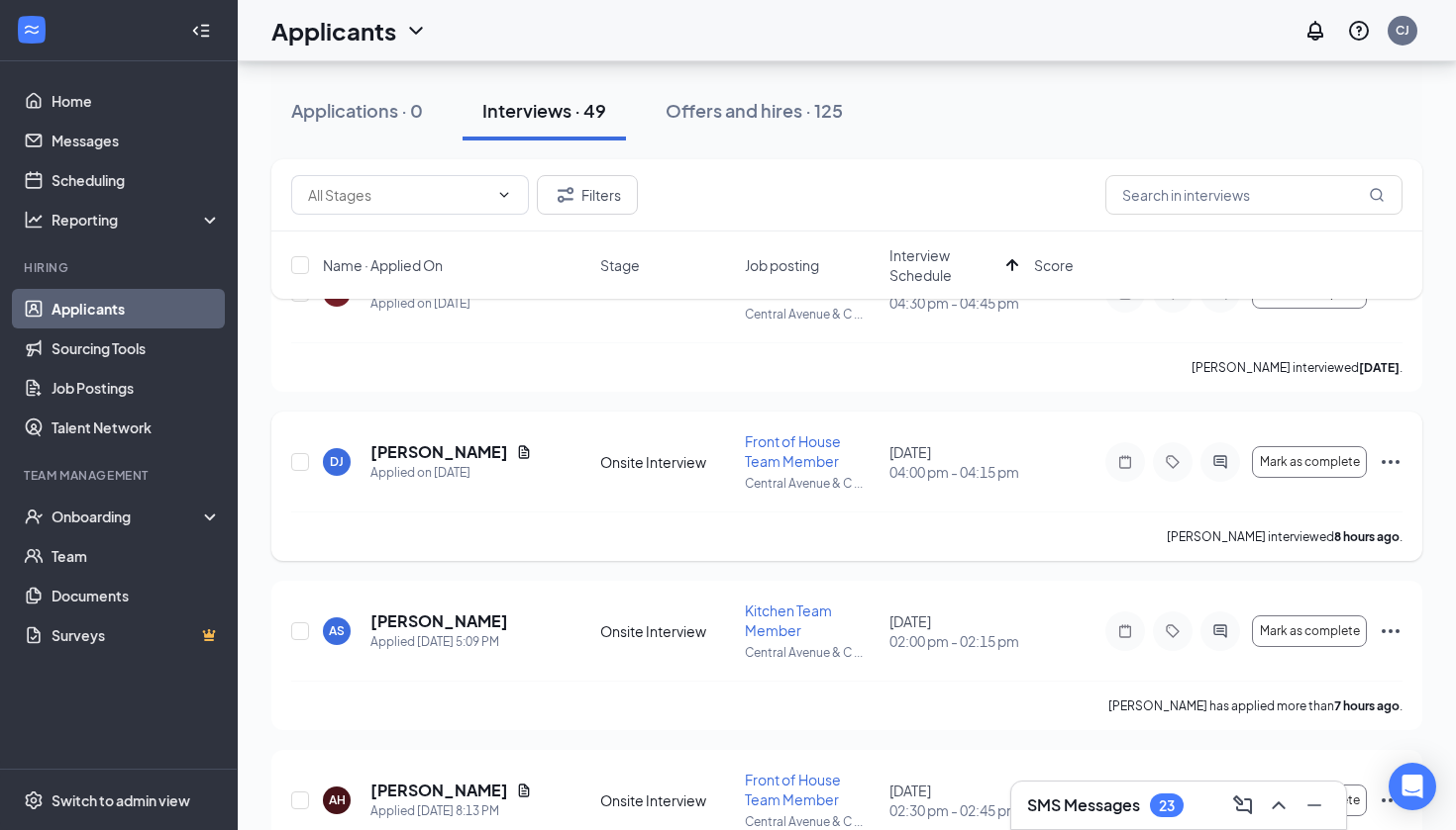
click at [1401, 458] on icon "Ellipses" at bounding box center [1390, 462] width 24 height 24
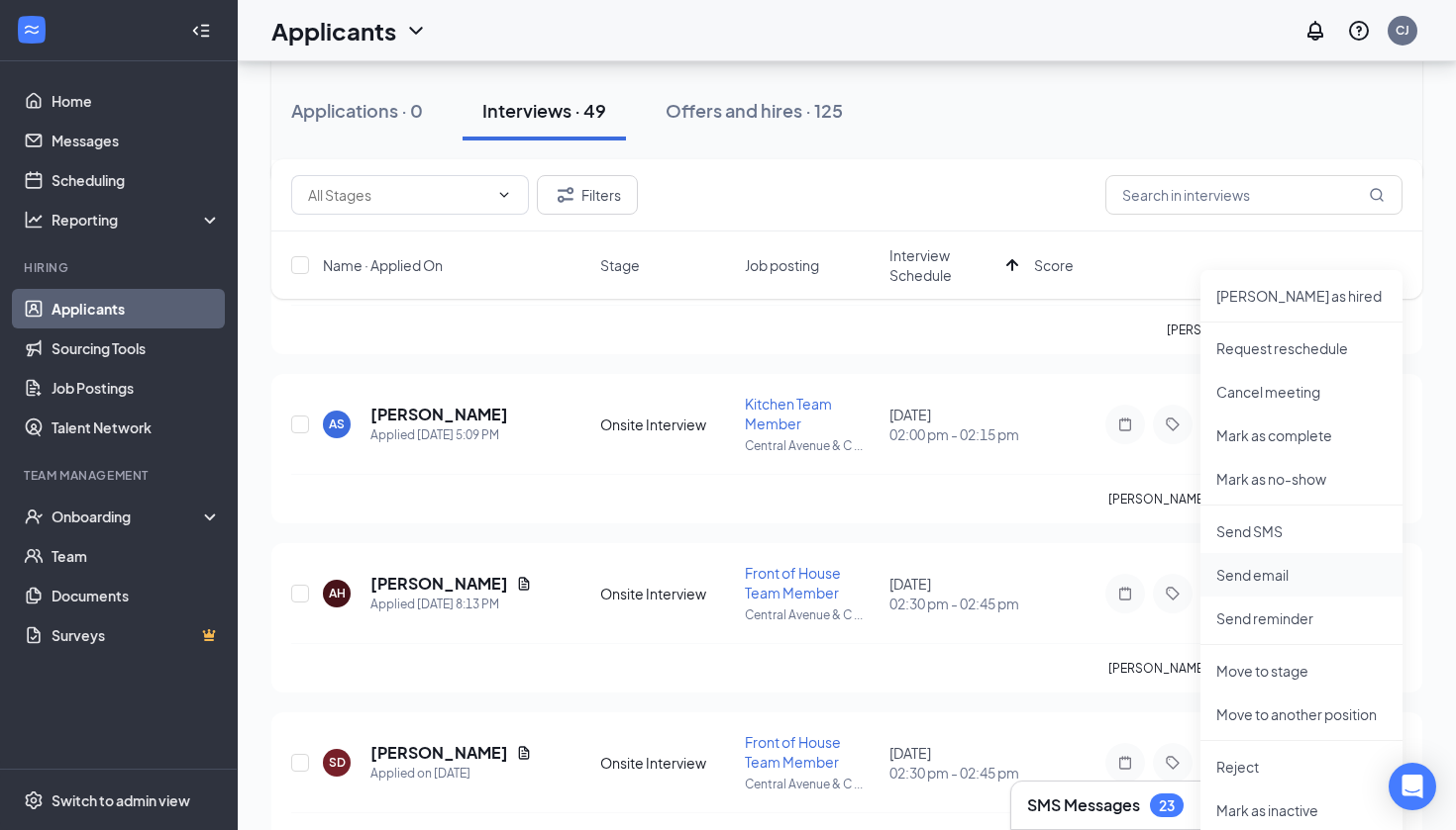
scroll to position [369, 0]
click at [1305, 678] on p "Move to stage" at bounding box center [1301, 670] width 170 height 20
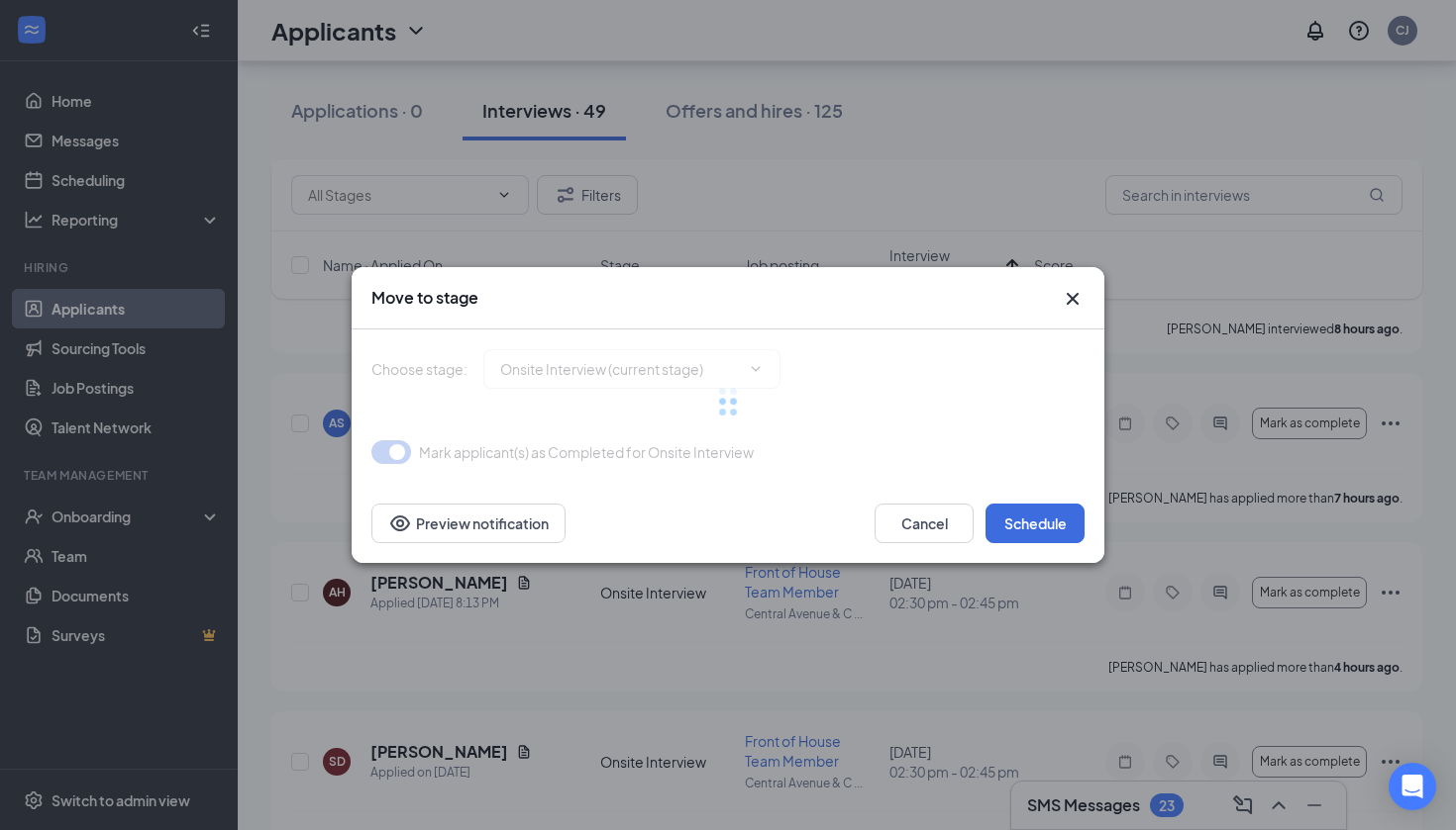
type input "Offer Letter (next stage)"
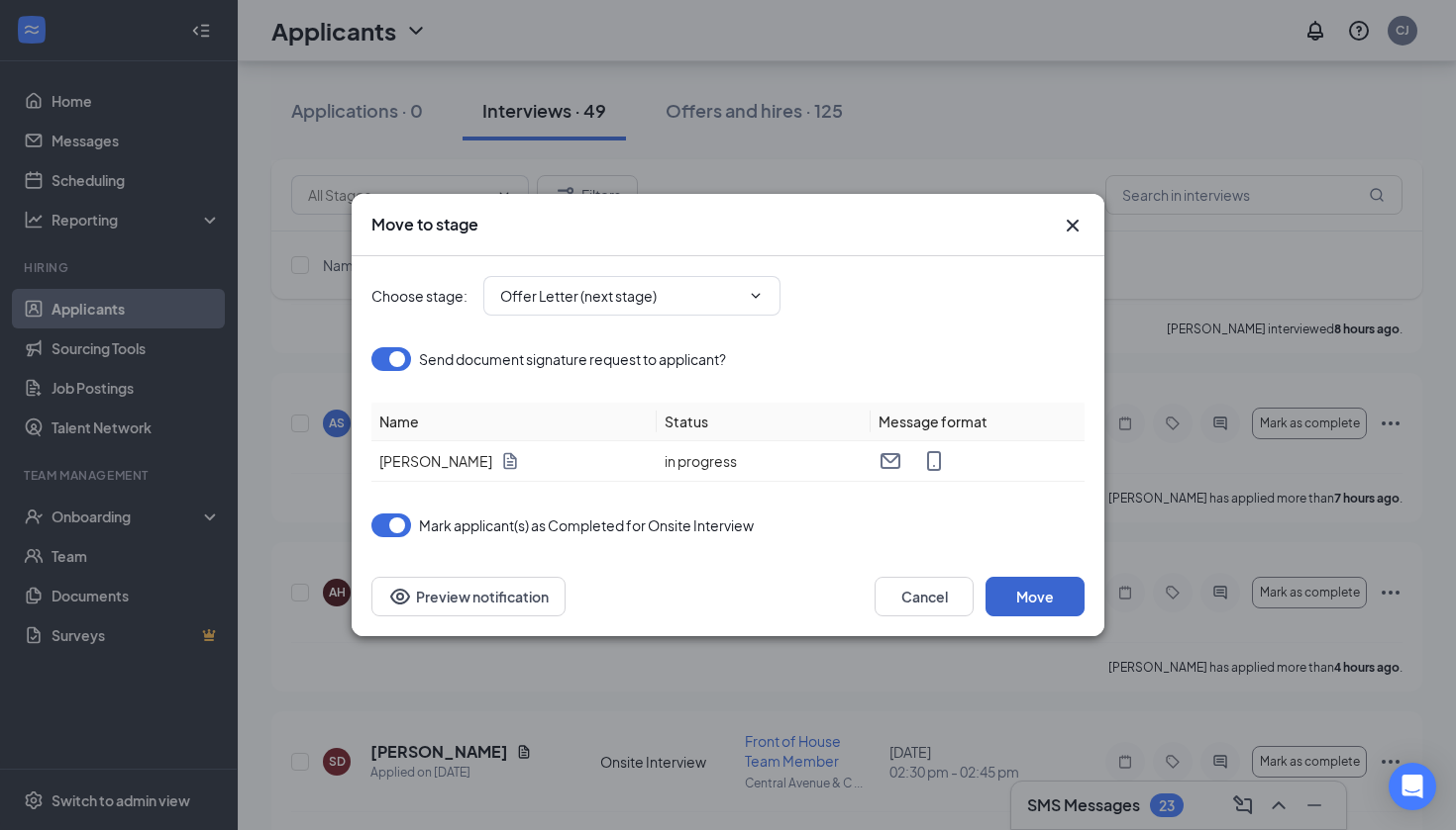
click at [1038, 592] on button "Move" at bounding box center [1034, 597] width 99 height 40
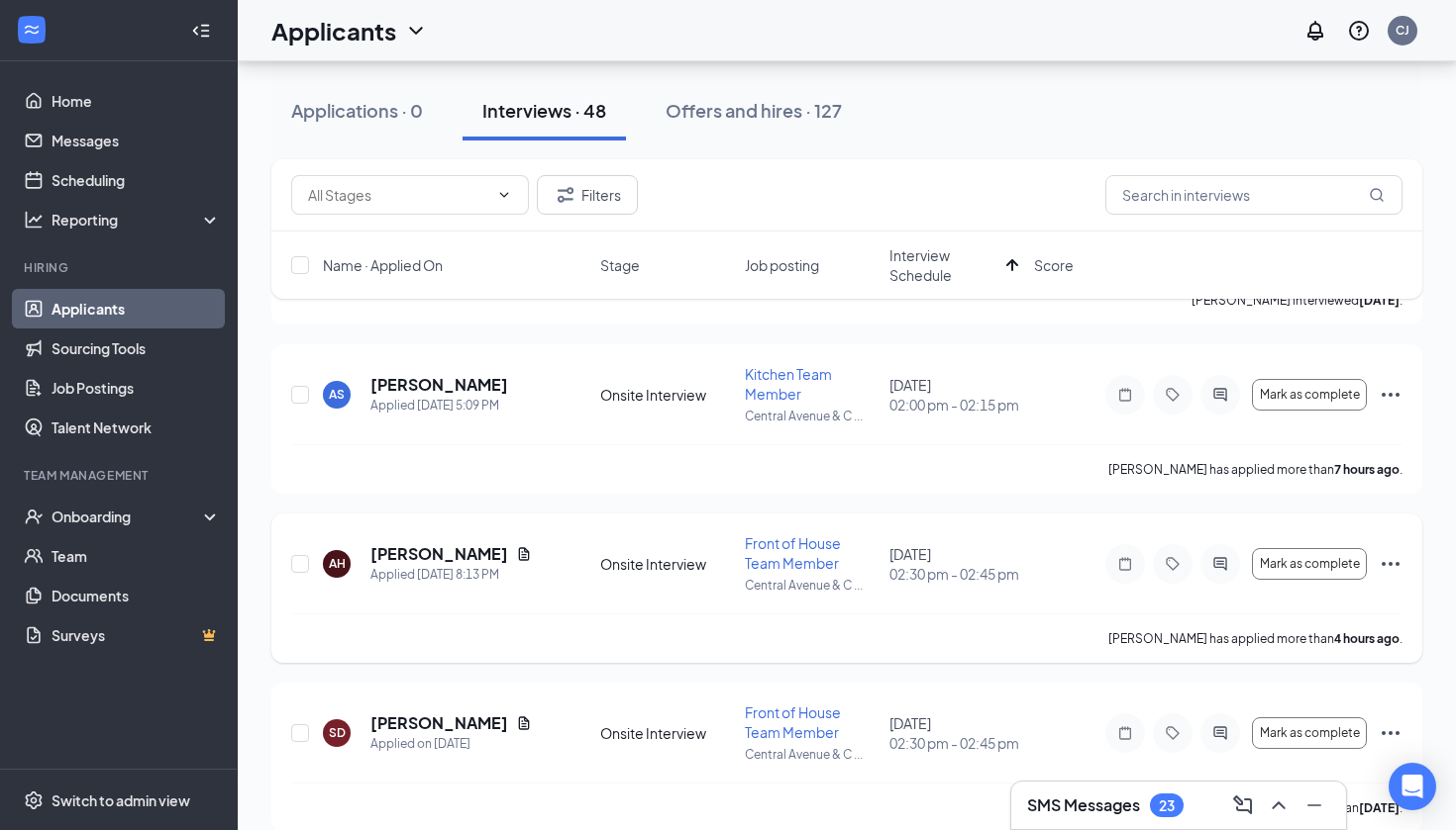
scroll to position [228, 0]
click at [519, 559] on icon "Document" at bounding box center [524, 553] width 11 height 13
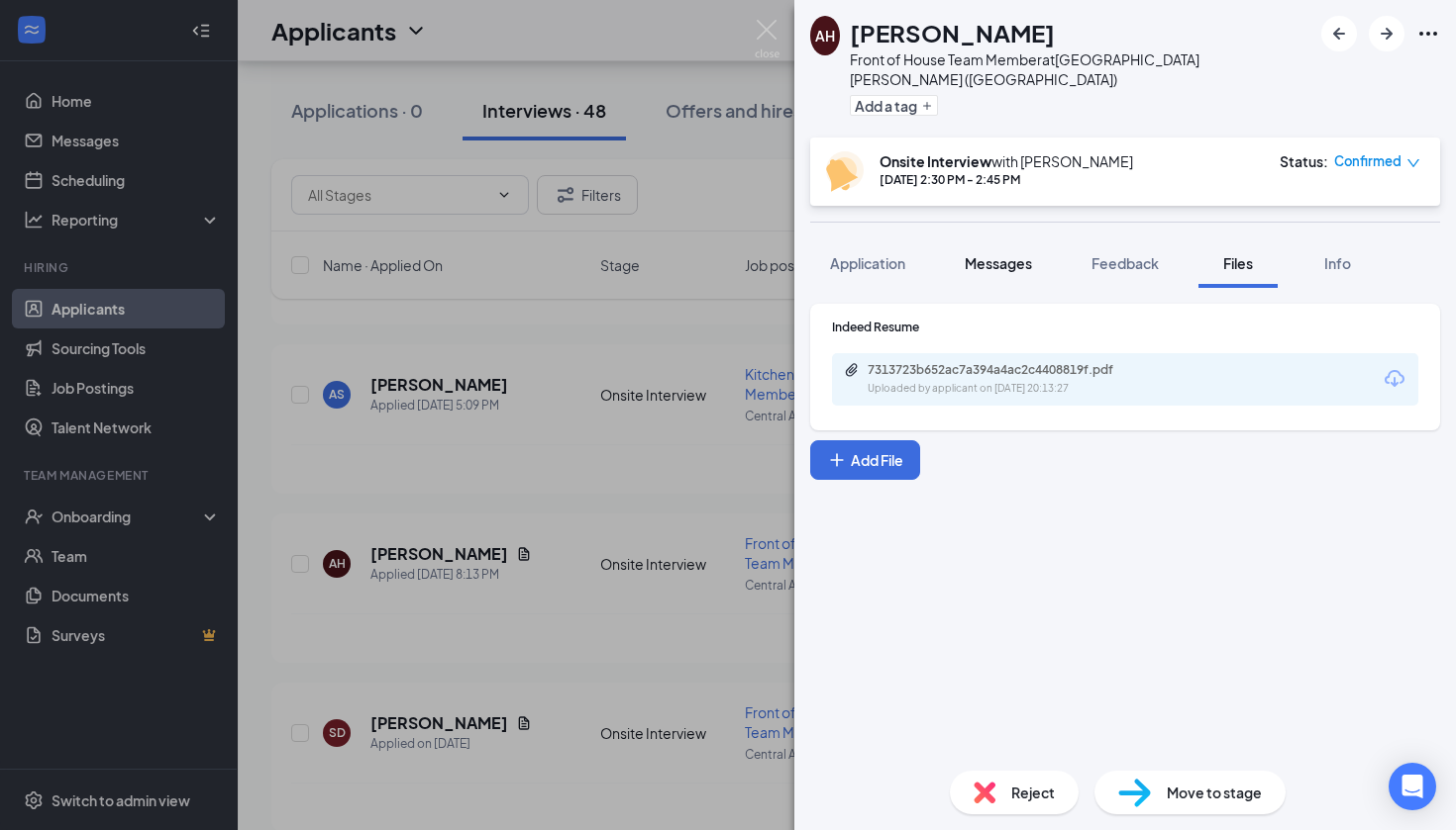
click at [1015, 255] on span "Messages" at bounding box center [997, 264] width 67 height 18
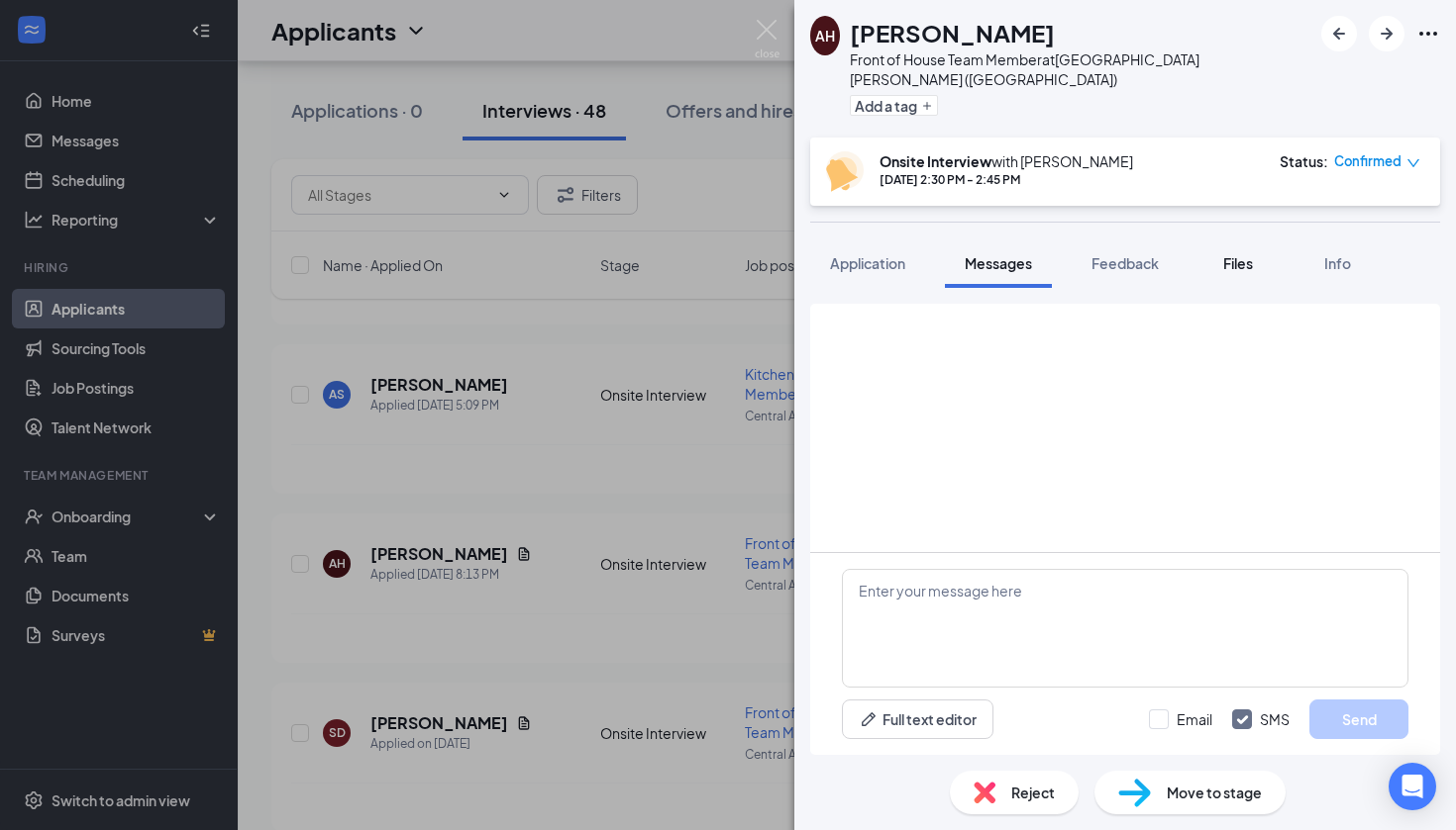
scroll to position [525, 0]
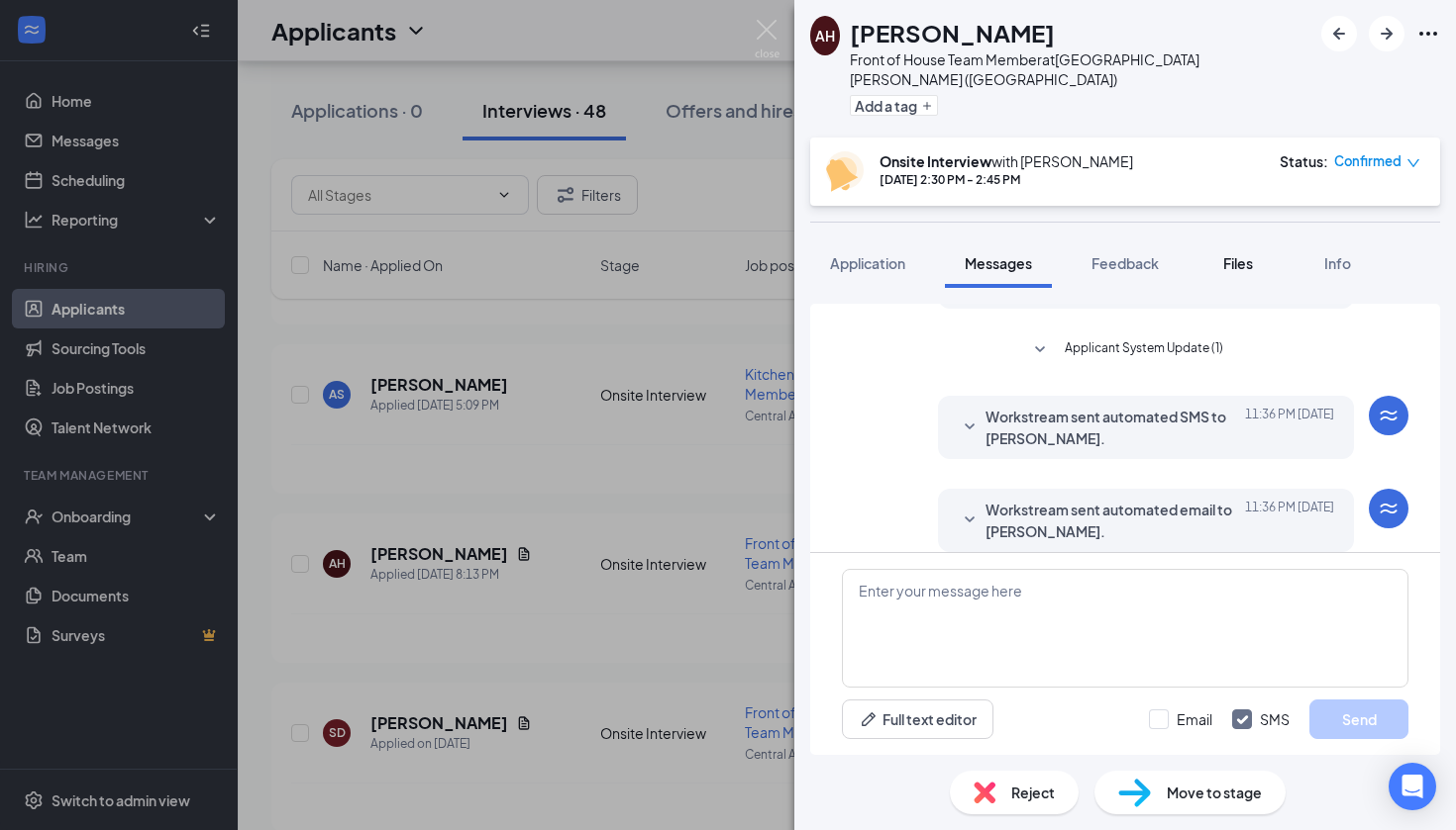
click at [1229, 255] on span "Files" at bounding box center [1238, 264] width 30 height 18
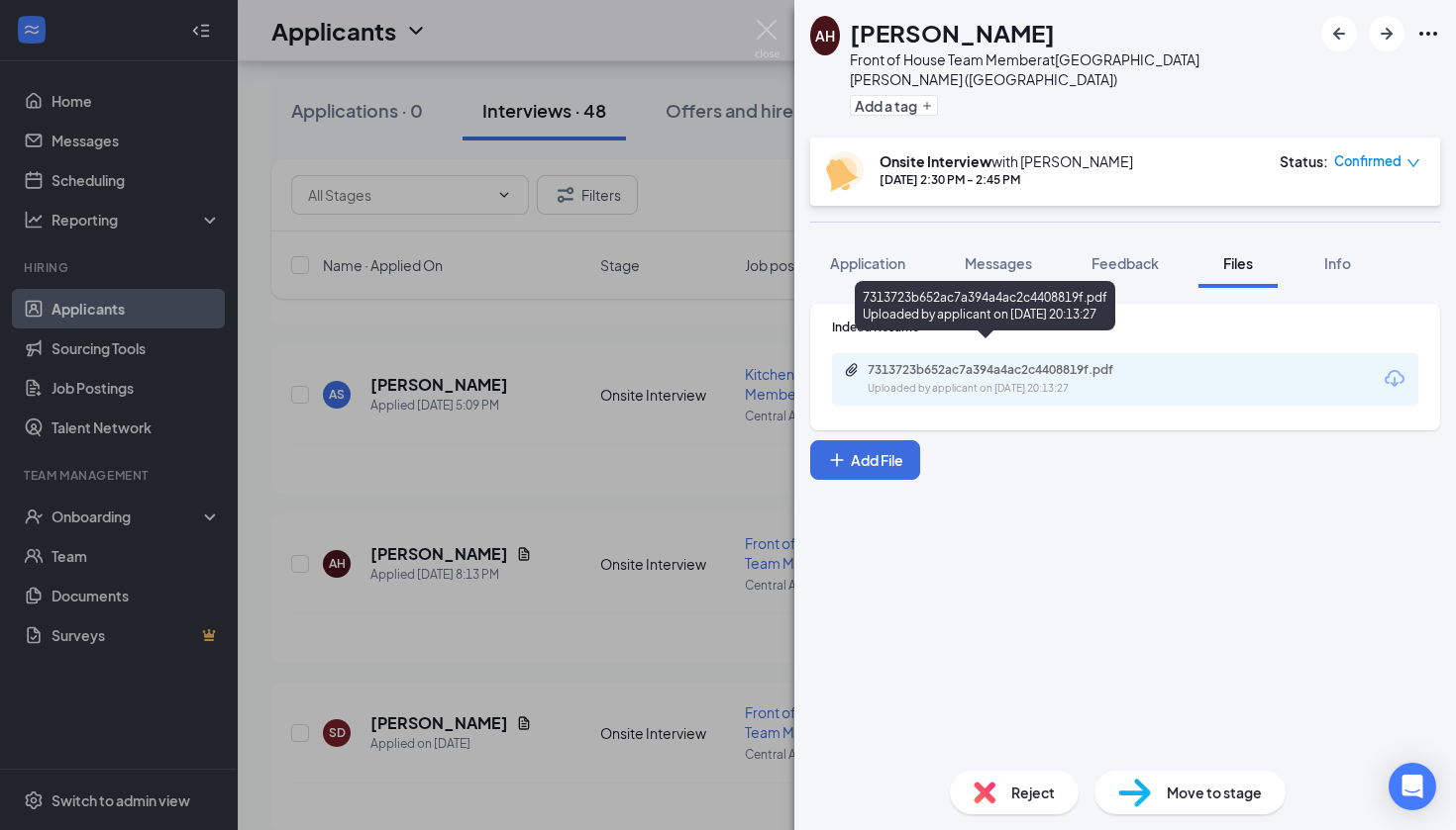
click at [1096, 363] on div "7313723b652ac7a394a4ac2c4408819f.pdf" at bounding box center [1005, 371] width 277 height 16
